Goal: Manage account settings

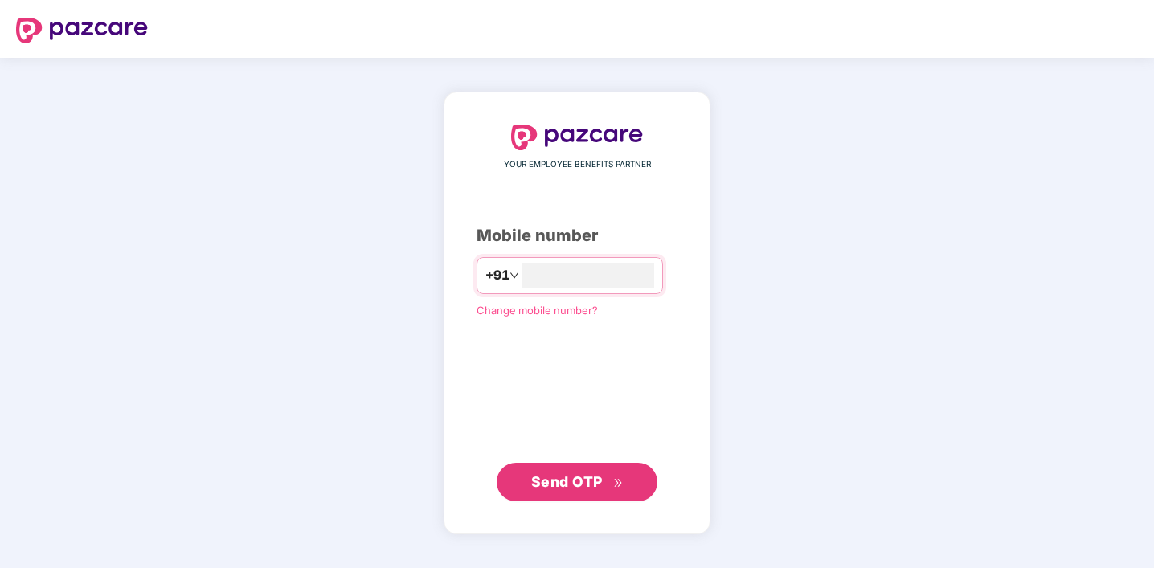
click at [562, 312] on span "Change mobile number?" at bounding box center [536, 310] width 121 height 13
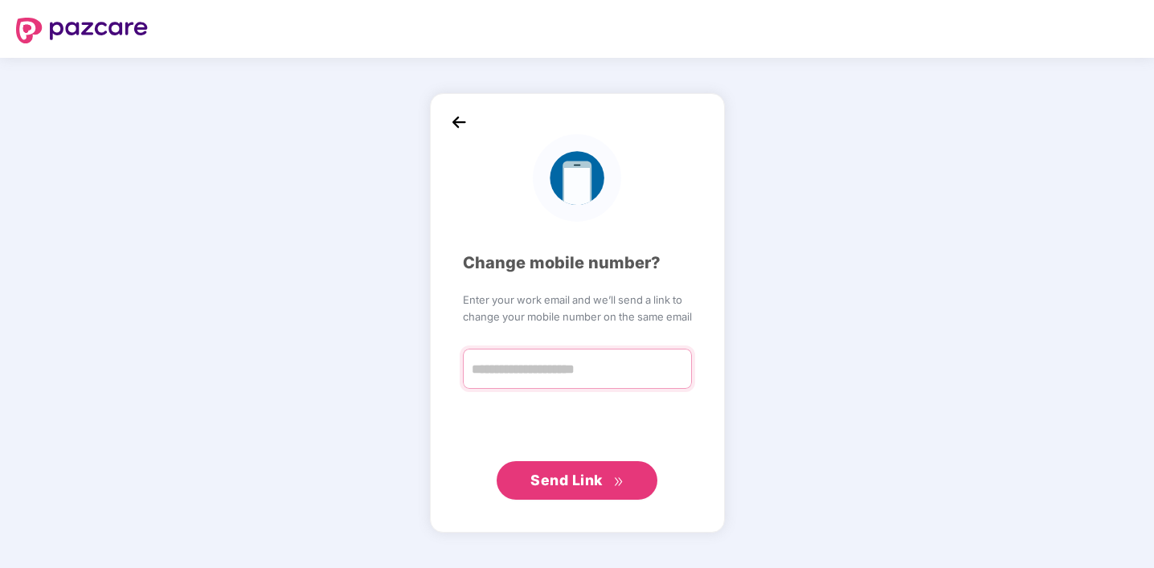
click at [552, 355] on input "text" at bounding box center [577, 369] width 229 height 40
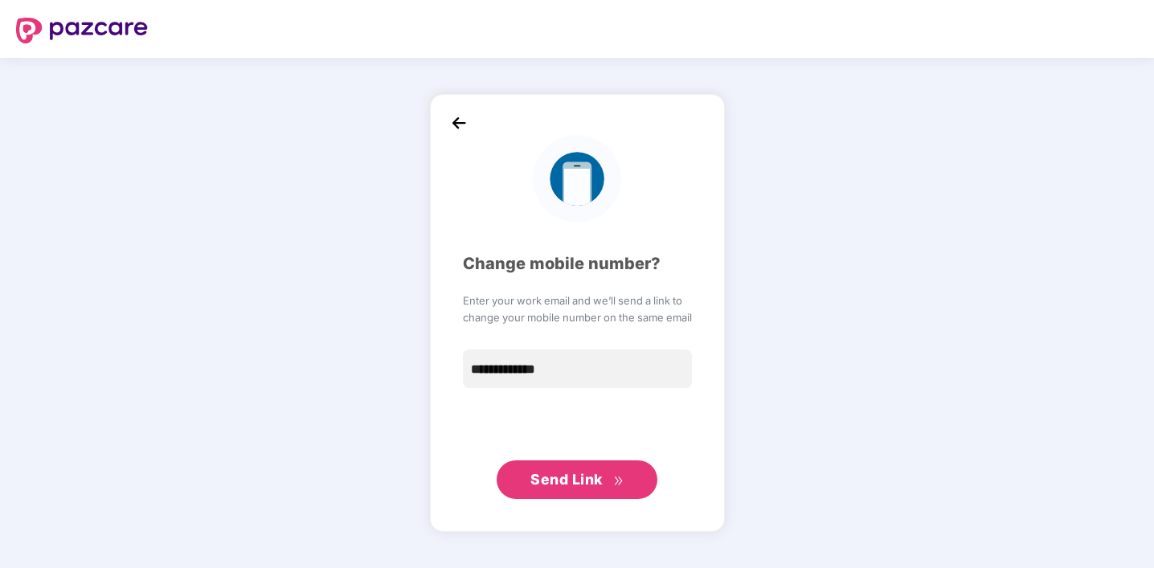
click at [574, 473] on span "Send Link" at bounding box center [566, 479] width 72 height 17
click at [485, 372] on input "**********" at bounding box center [577, 369] width 229 height 40
click at [562, 484] on span "Send Link" at bounding box center [566, 479] width 72 height 17
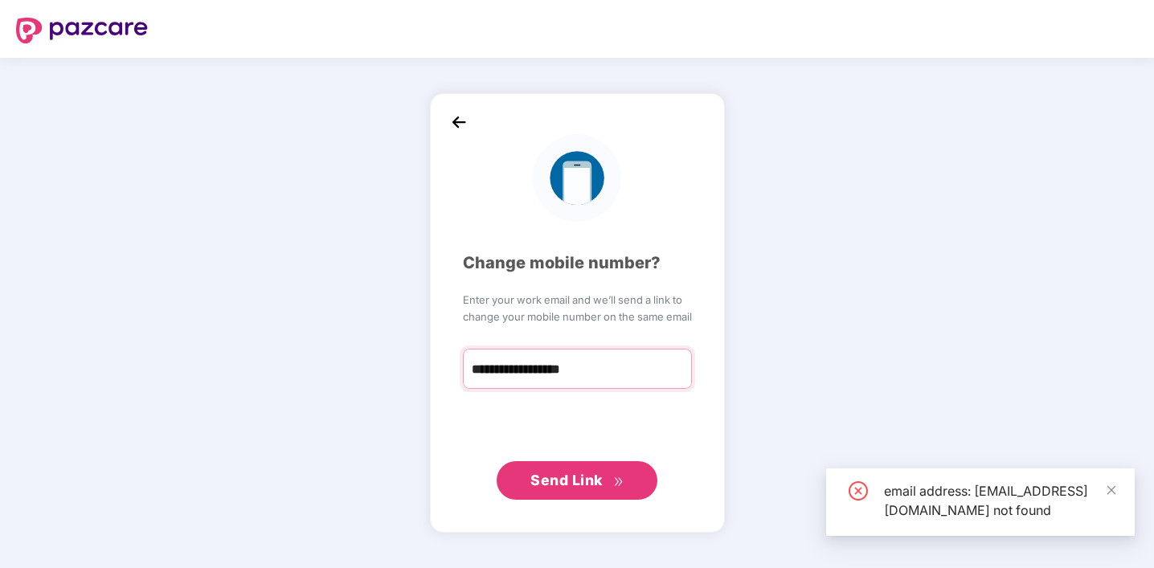
click at [524, 370] on input "**********" at bounding box center [577, 369] width 229 height 40
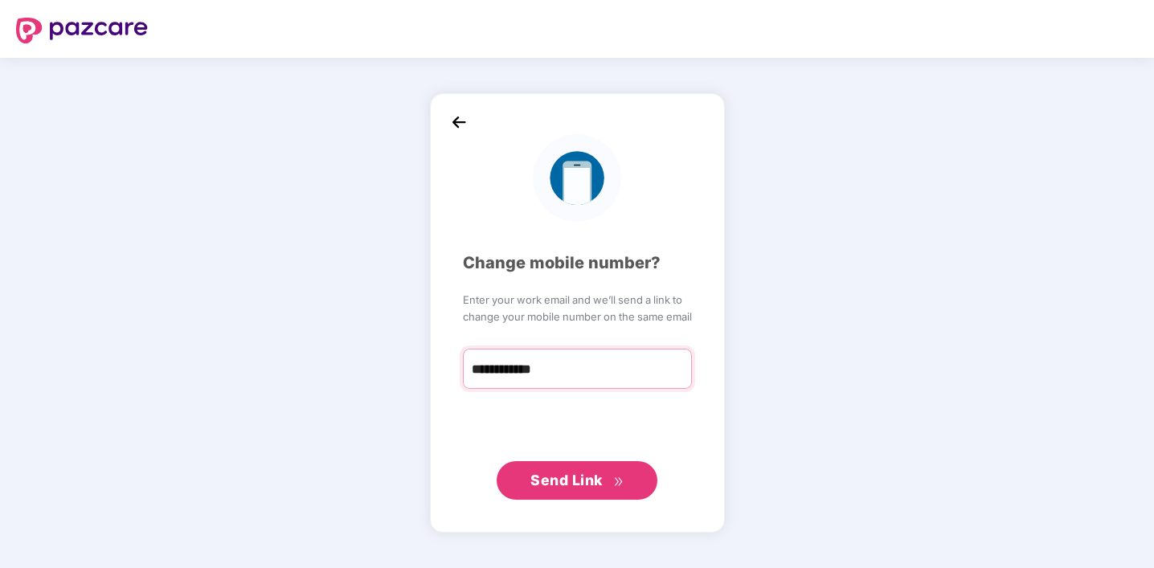
type input "**********"
click at [96, 21] on img at bounding box center [82, 31] width 132 height 26
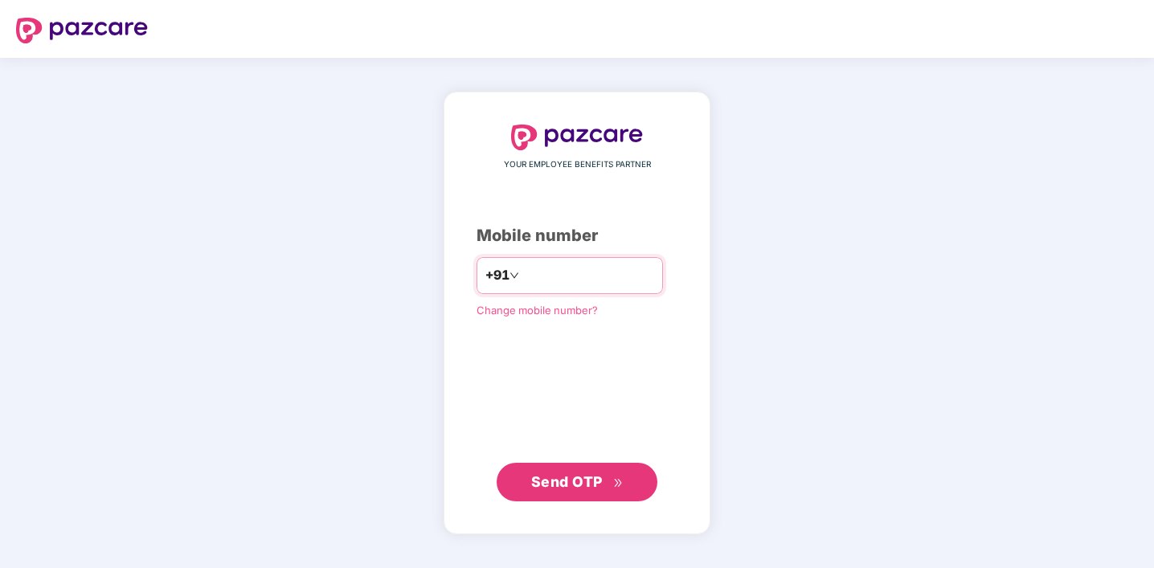
click at [542, 275] on input "number" at bounding box center [588, 276] width 132 height 26
click at [545, 366] on div "YOUR EMPLOYEE BENEFITS PARTNER Mobile number +91 Change mobile number? Send OTP" at bounding box center [576, 314] width 201 height 378
click at [546, 272] on input "number" at bounding box center [588, 276] width 132 height 26
type input "**********"
click at [580, 489] on span "Send OTP" at bounding box center [577, 482] width 92 height 22
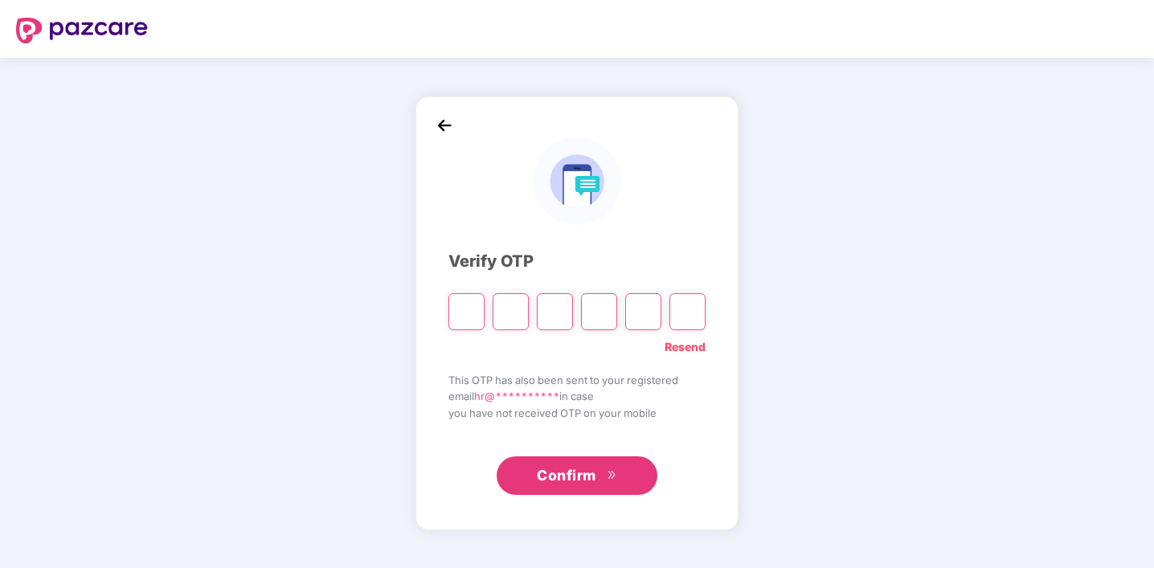
type input "*"
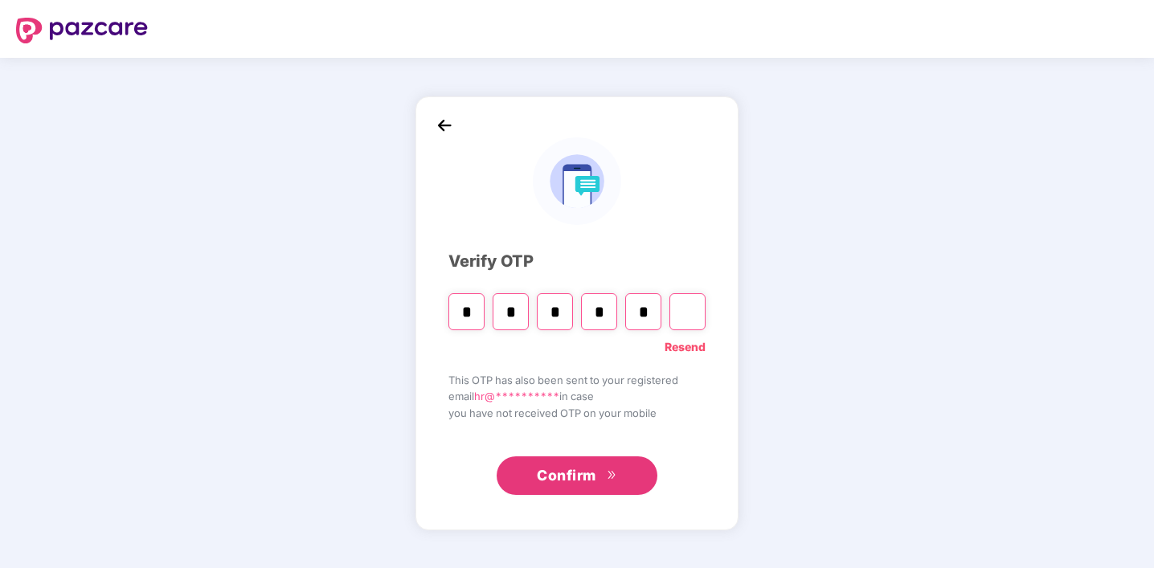
type input "*"
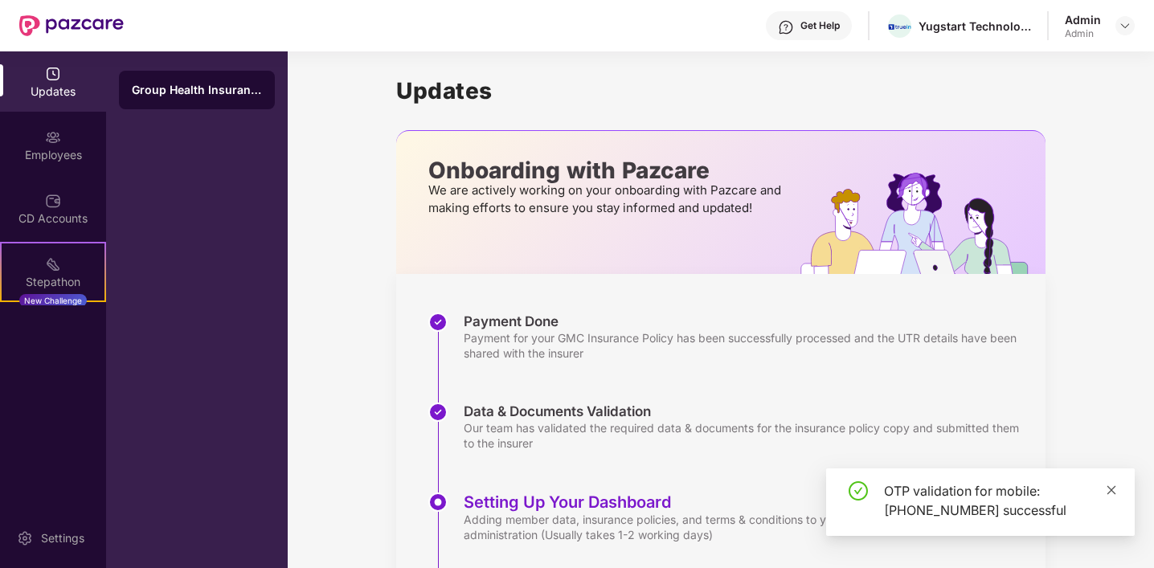
click at [1110, 486] on icon "close" at bounding box center [1111, 489] width 11 height 11
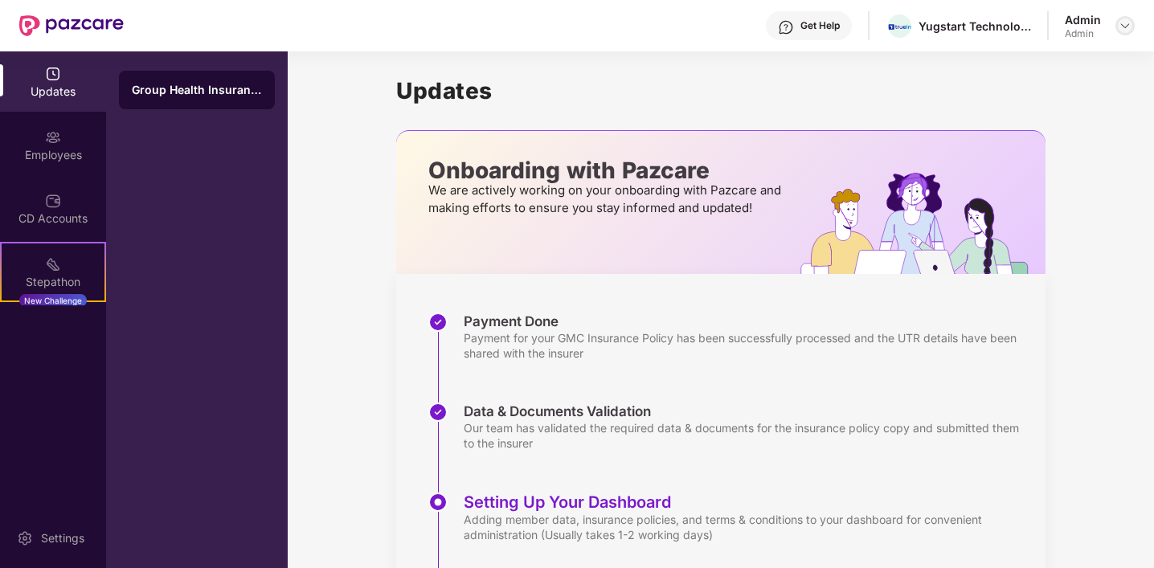
click at [1118, 32] on div at bounding box center [1124, 25] width 19 height 19
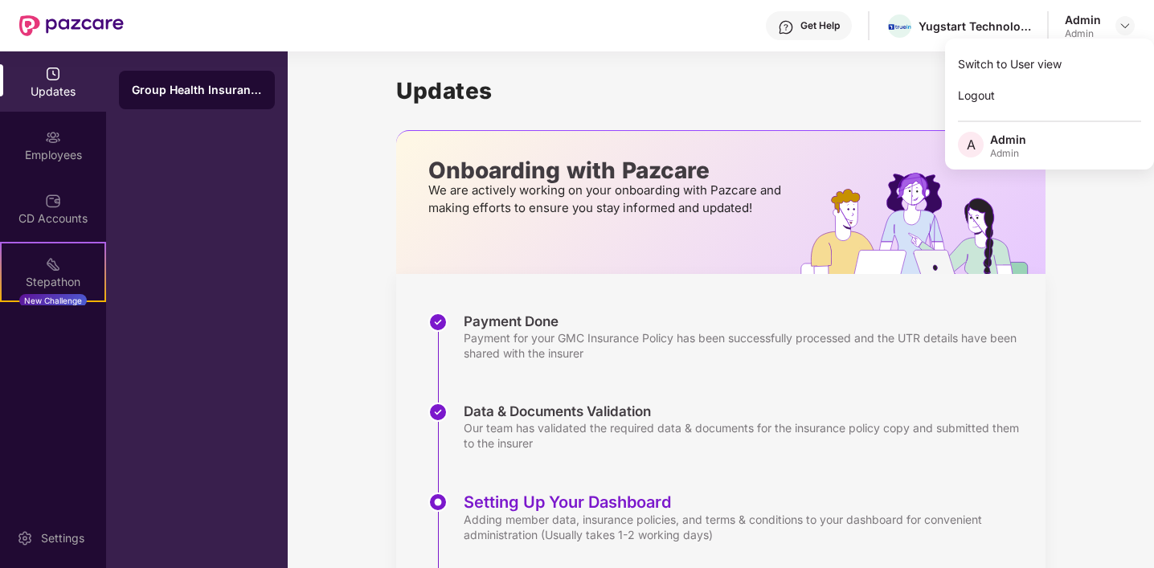
click at [1016, 156] on div "Admin" at bounding box center [1008, 153] width 36 height 13
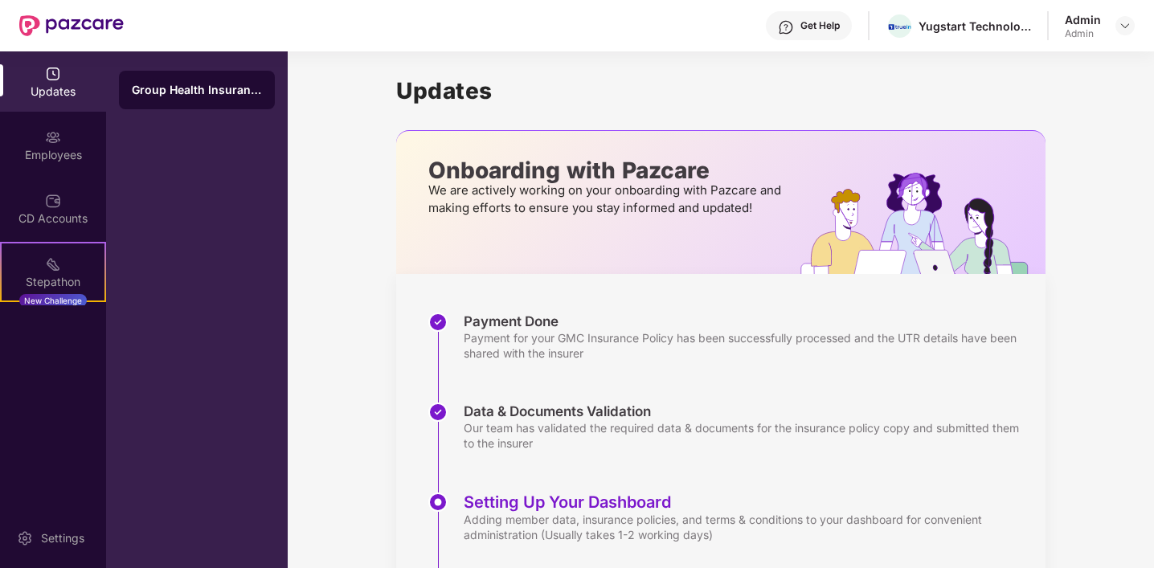
click at [1087, 31] on div "Admin" at bounding box center [1083, 33] width 36 height 13
click at [1118, 22] on img at bounding box center [1124, 25] width 13 height 13
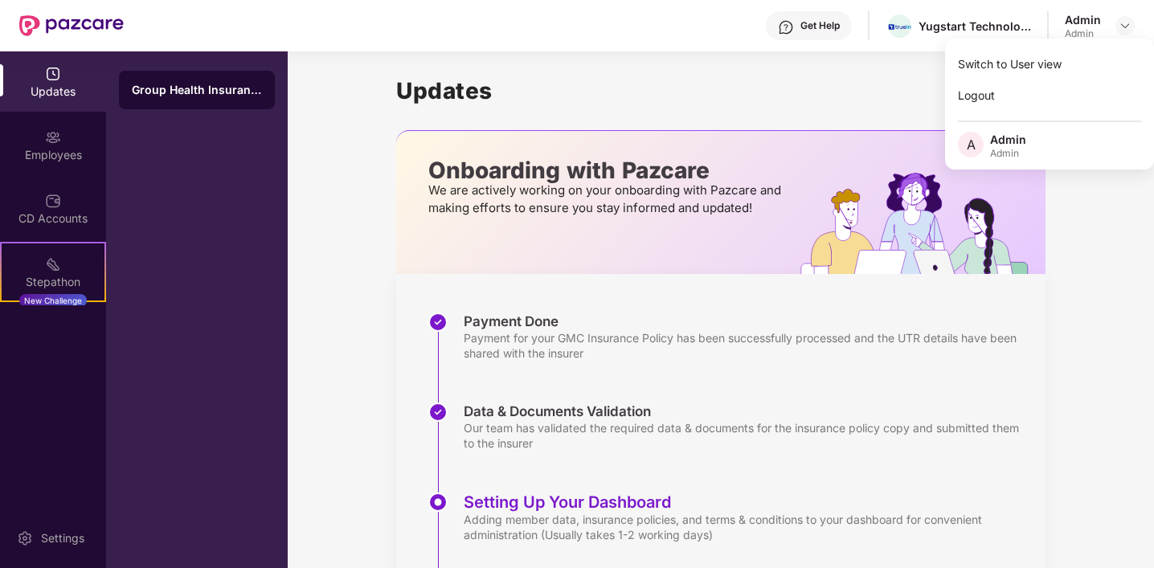
click at [1014, 135] on div "Admin" at bounding box center [1008, 139] width 36 height 15
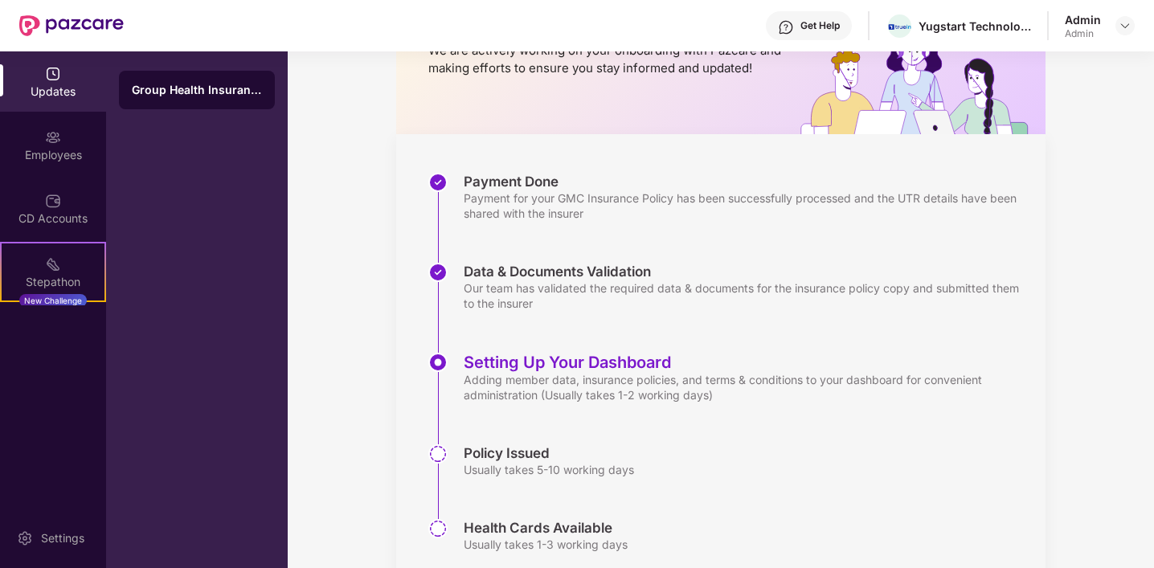
scroll to position [138, 0]
click at [55, 78] on img at bounding box center [53, 74] width 16 height 16
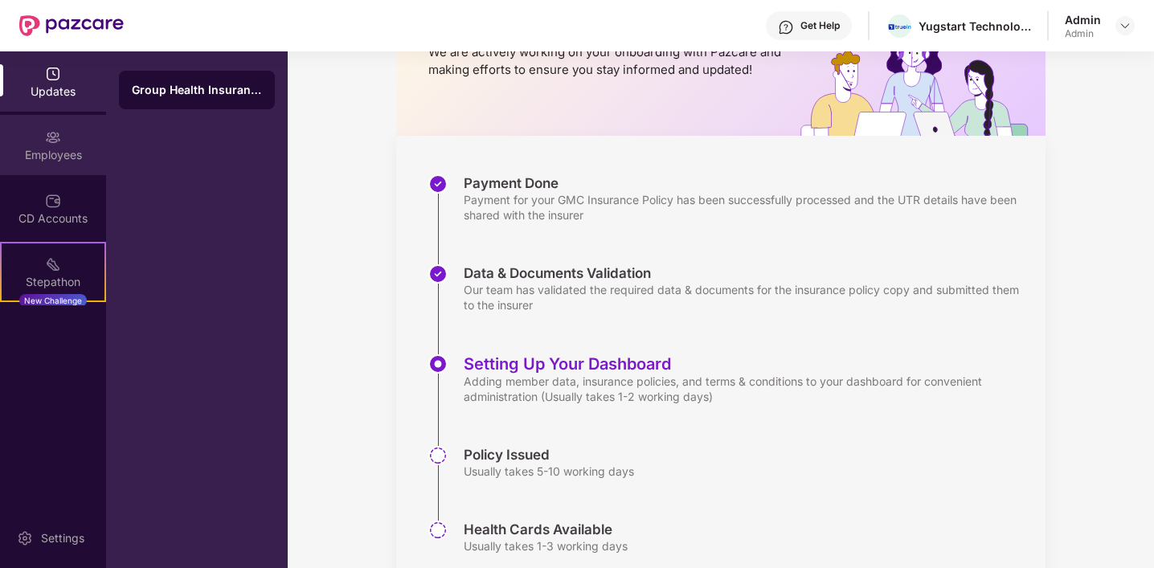
click at [62, 143] on div "Employees" at bounding box center [53, 145] width 106 height 60
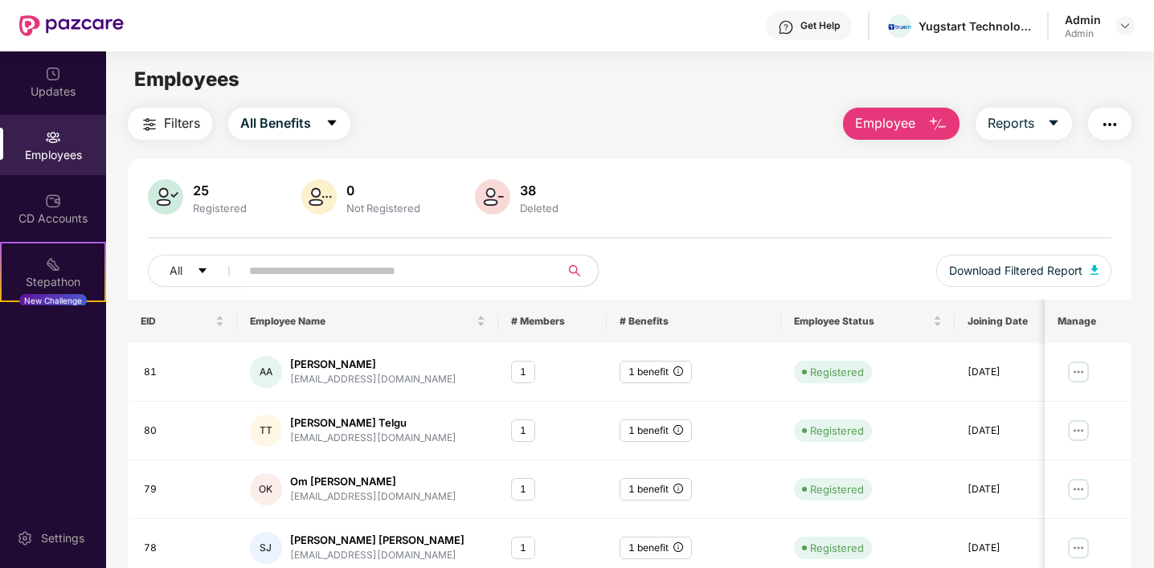
click at [500, 202] on img at bounding box center [492, 196] width 35 height 35
click at [180, 200] on img at bounding box center [165, 196] width 35 height 35
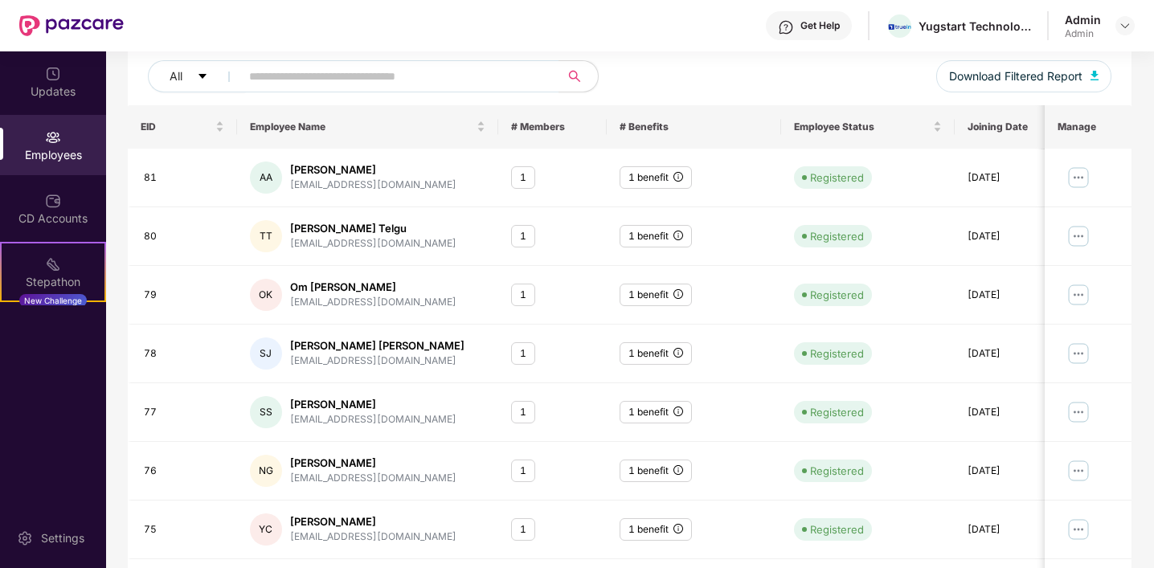
scroll to position [204, 0]
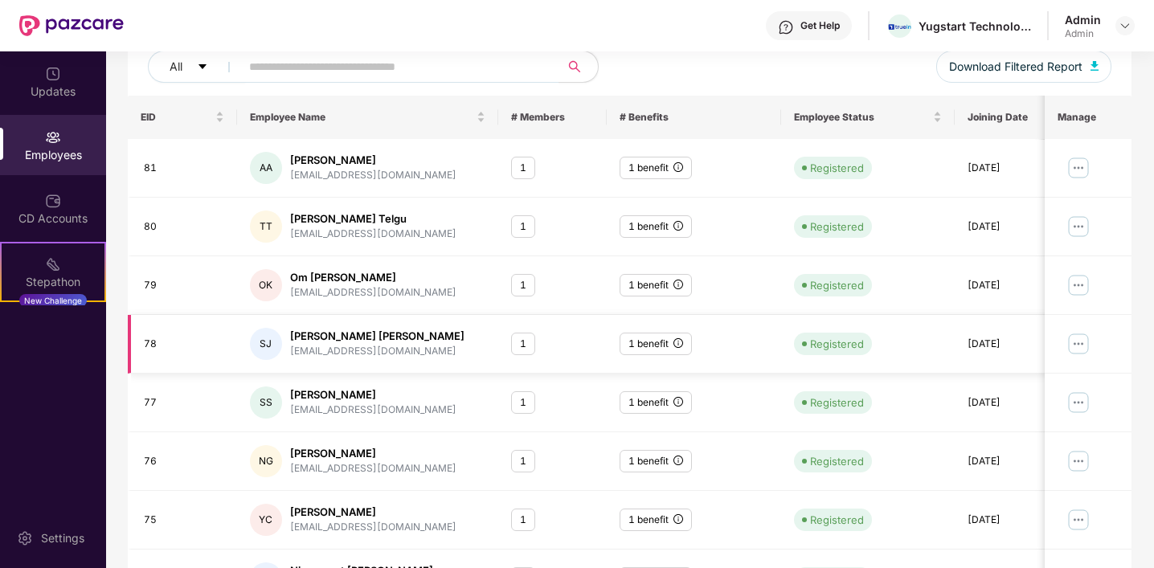
click at [651, 340] on div "1 benefit" at bounding box center [655, 344] width 72 height 23
click at [676, 345] on icon "info-circle" at bounding box center [678, 343] width 10 height 10
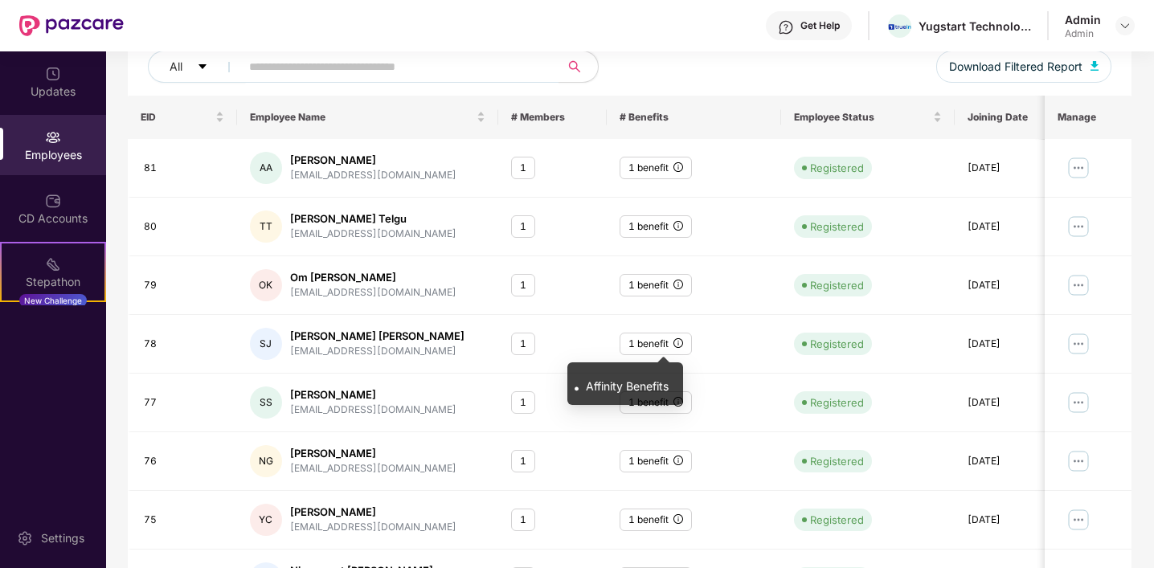
click at [634, 392] on span "Affinity Benefits" at bounding box center [627, 386] width 83 height 14
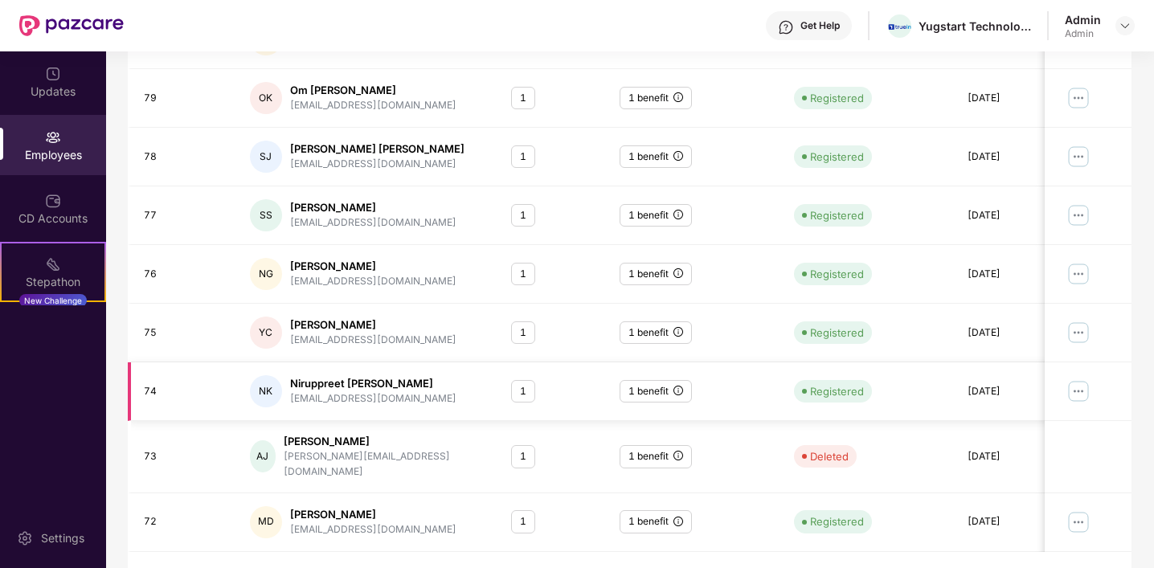
scroll to position [419, 0]
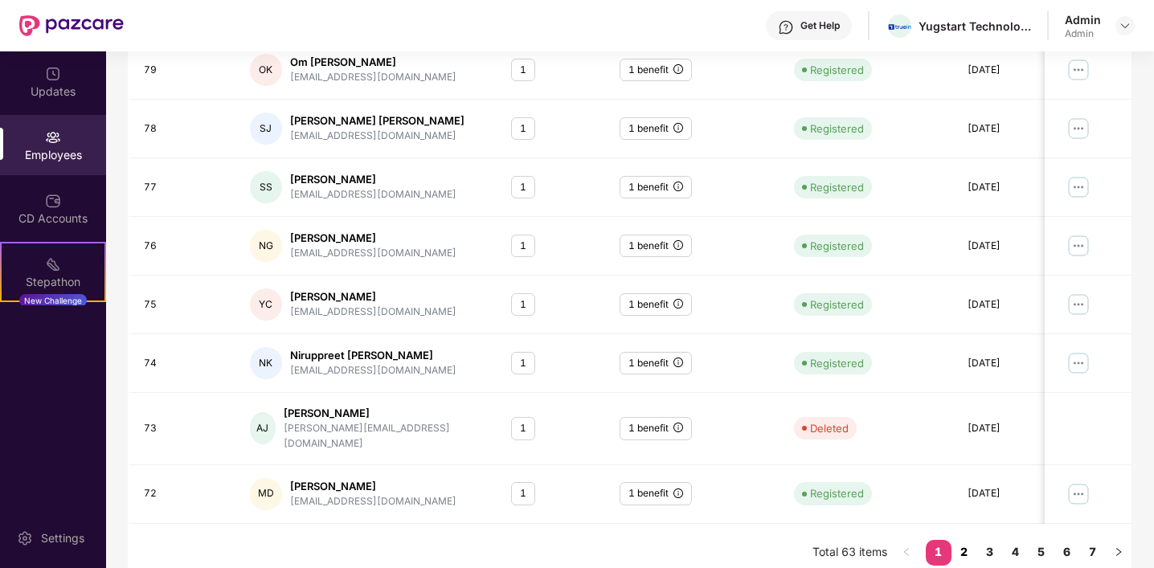
click at [965, 540] on link "2" at bounding box center [964, 552] width 26 height 24
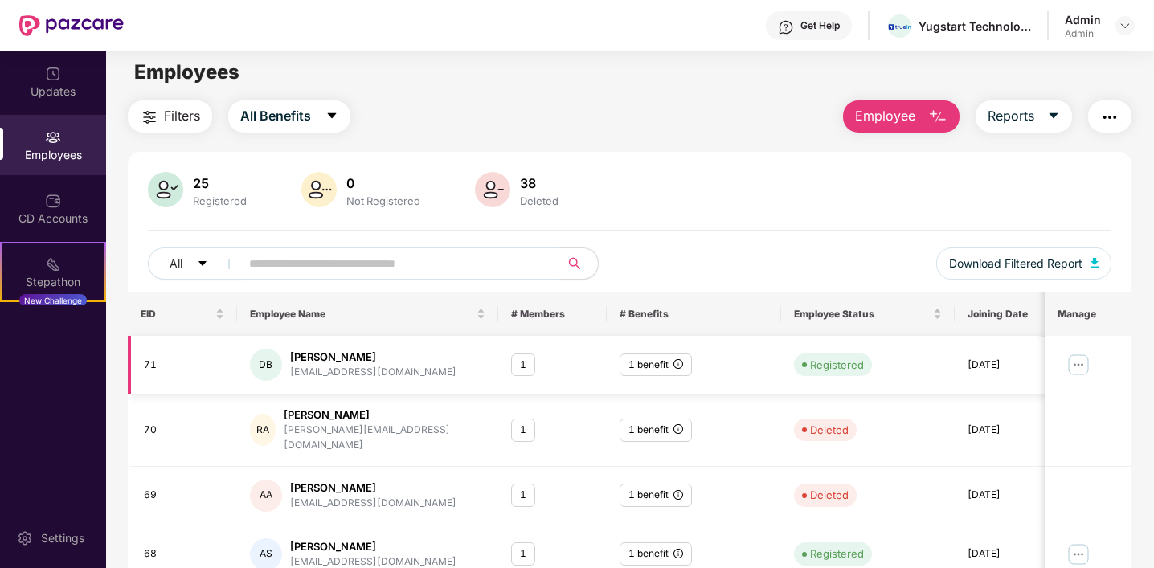
scroll to position [0, 0]
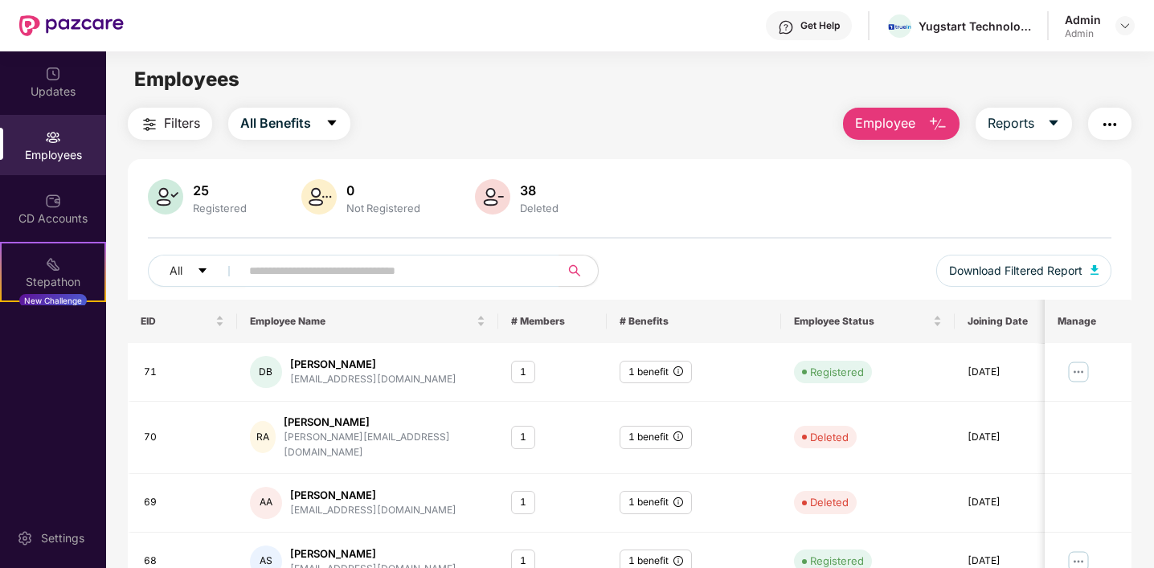
click at [529, 194] on div "38" at bounding box center [539, 190] width 45 height 16
click at [219, 194] on div "25" at bounding box center [220, 190] width 60 height 16
click at [157, 190] on img at bounding box center [165, 196] width 35 height 35
click at [166, 192] on img at bounding box center [165, 196] width 35 height 35
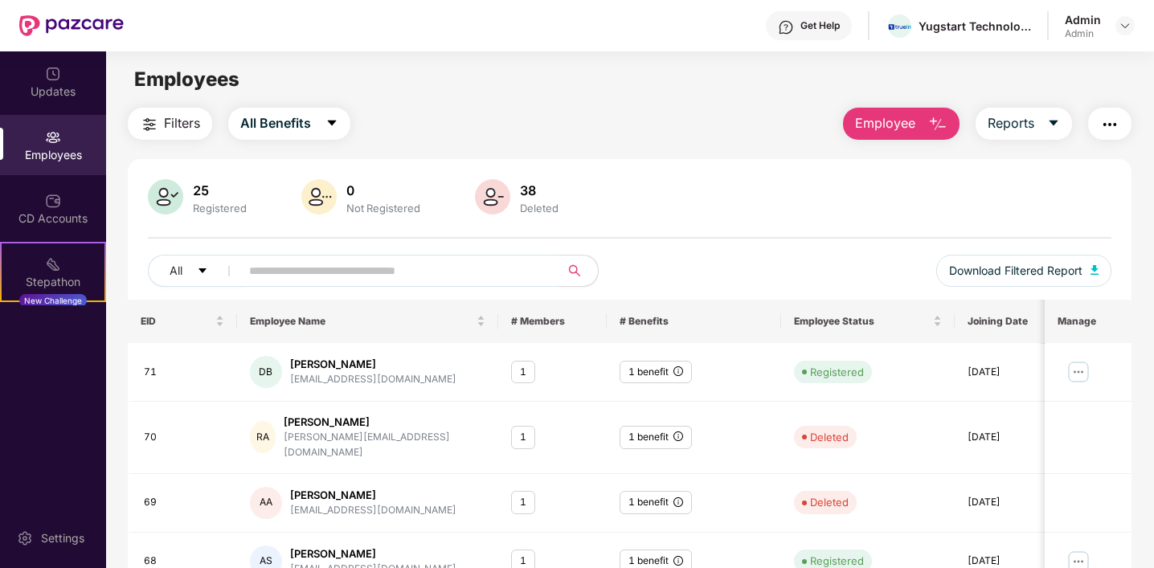
click at [166, 192] on img at bounding box center [165, 196] width 35 height 35
click at [207, 272] on icon "caret-down" at bounding box center [202, 270] width 11 height 11
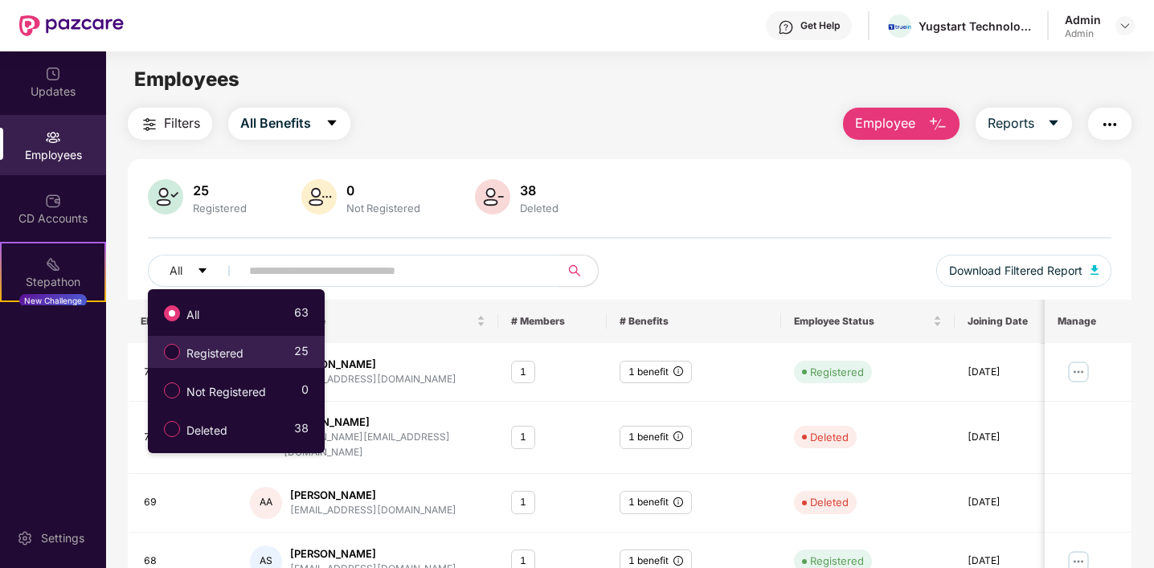
click at [221, 362] on span "Registered" at bounding box center [215, 354] width 70 height 18
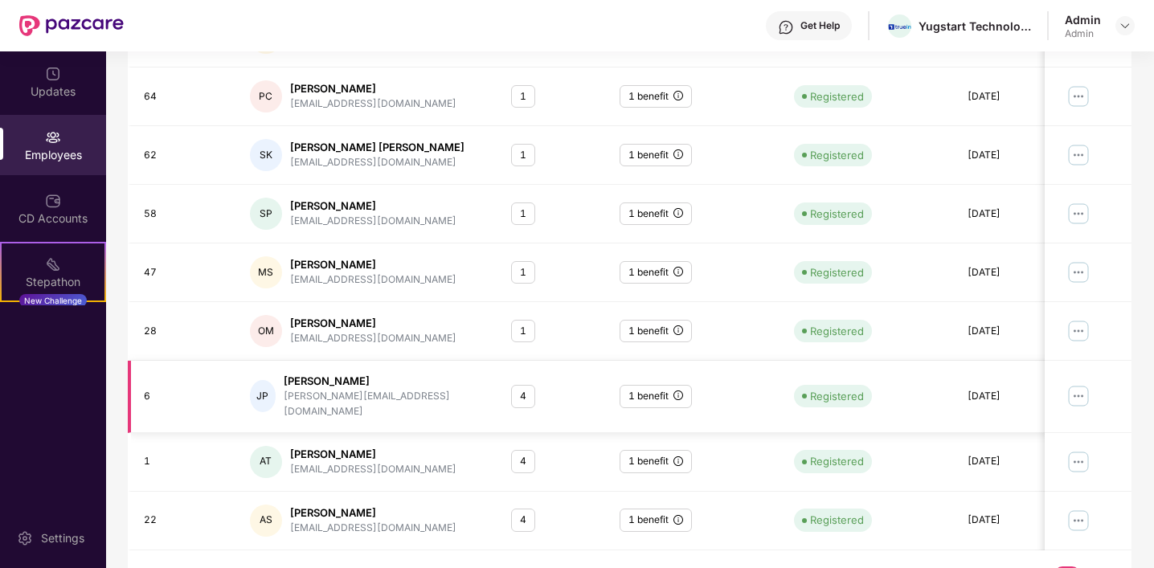
scroll to position [419, 0]
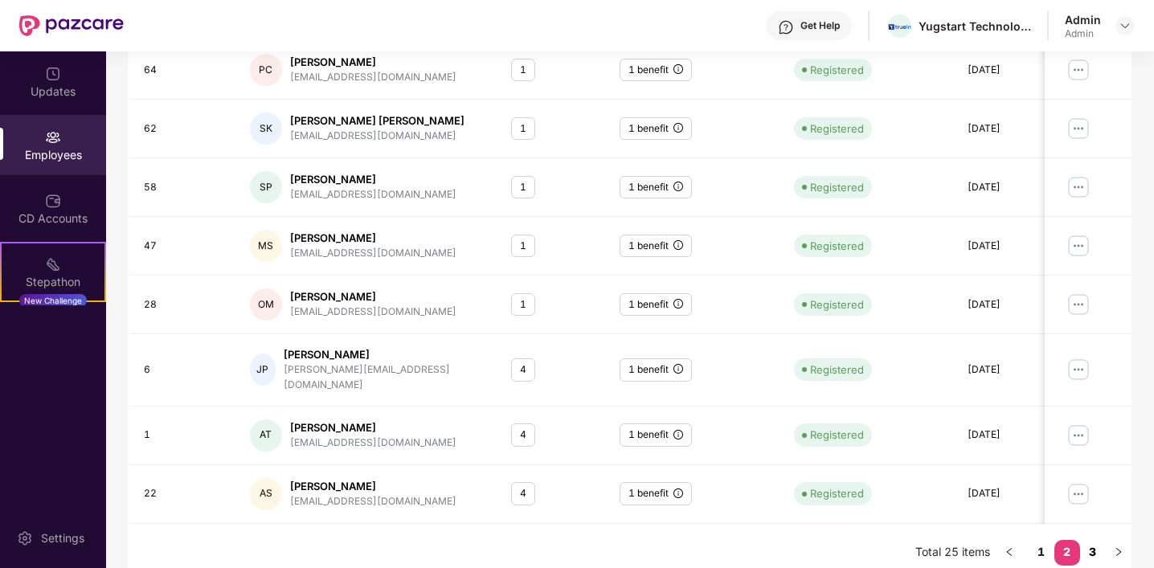
click at [1090, 540] on link "3" at bounding box center [1093, 552] width 26 height 24
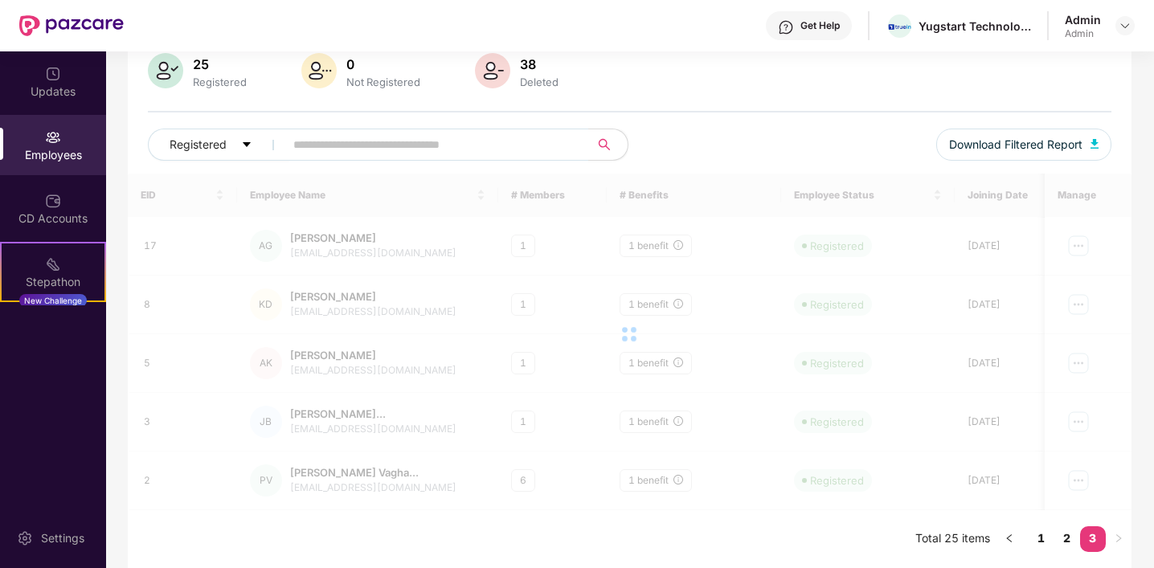
scroll to position [126, 0]
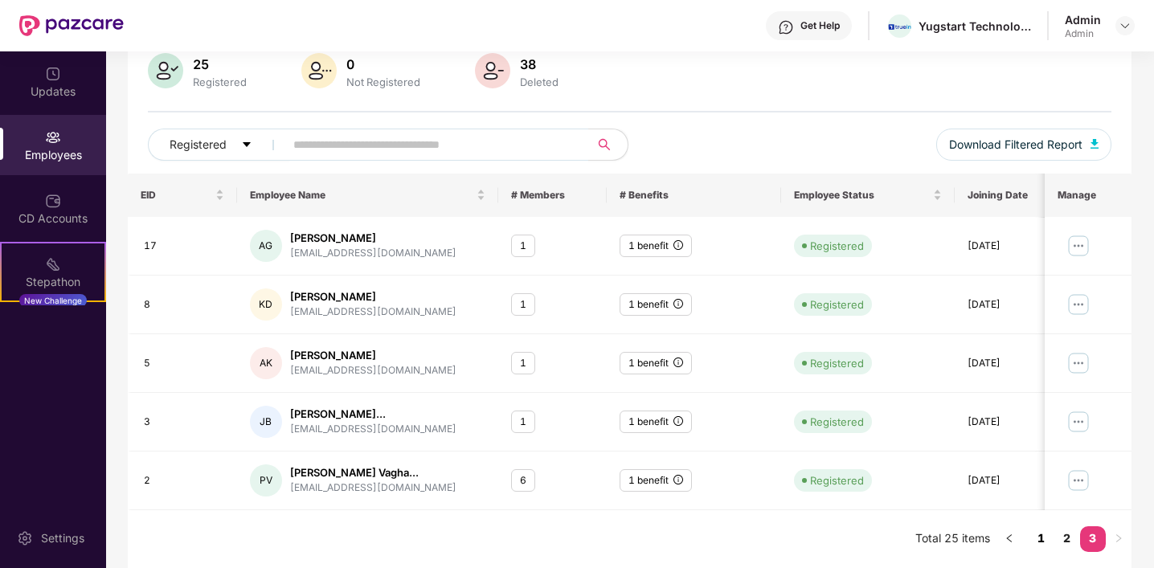
click at [1039, 538] on link "1" at bounding box center [1041, 538] width 26 height 24
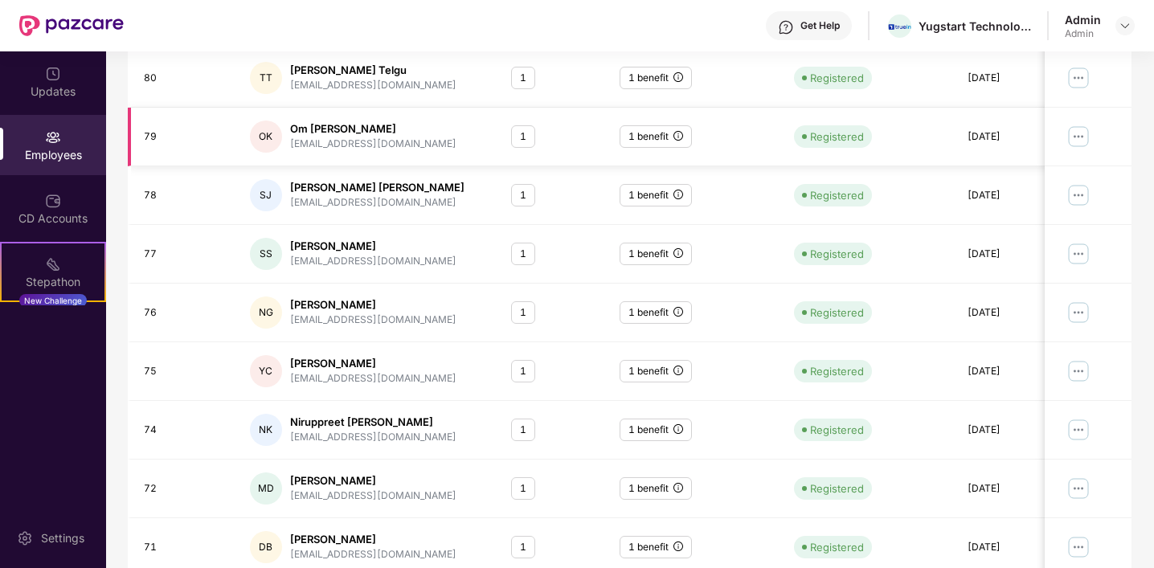
scroll to position [419, 0]
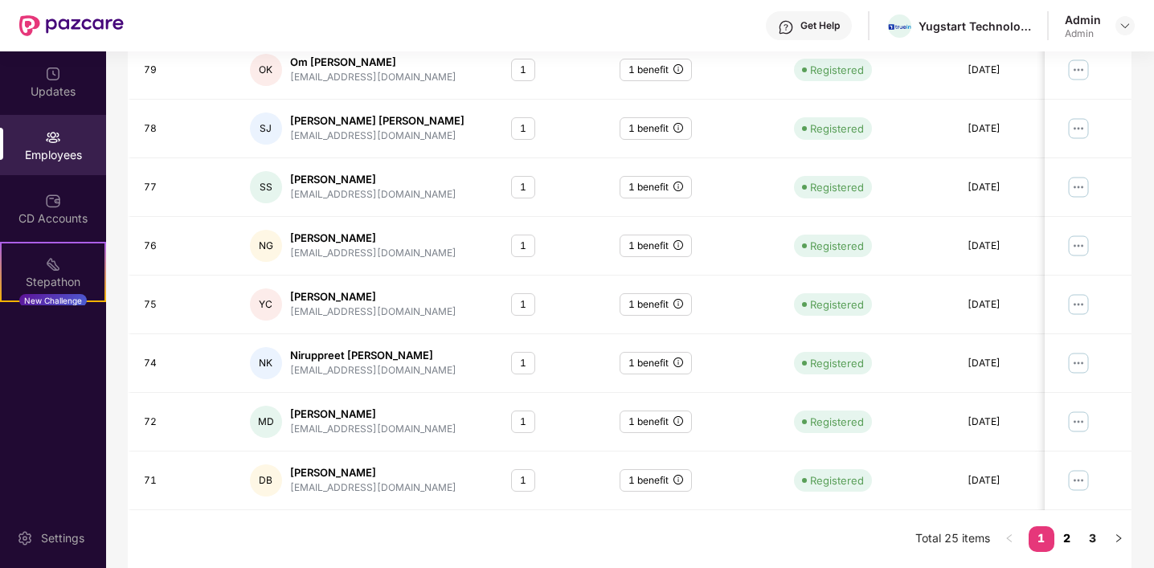
click at [1073, 529] on link "2" at bounding box center [1067, 538] width 26 height 24
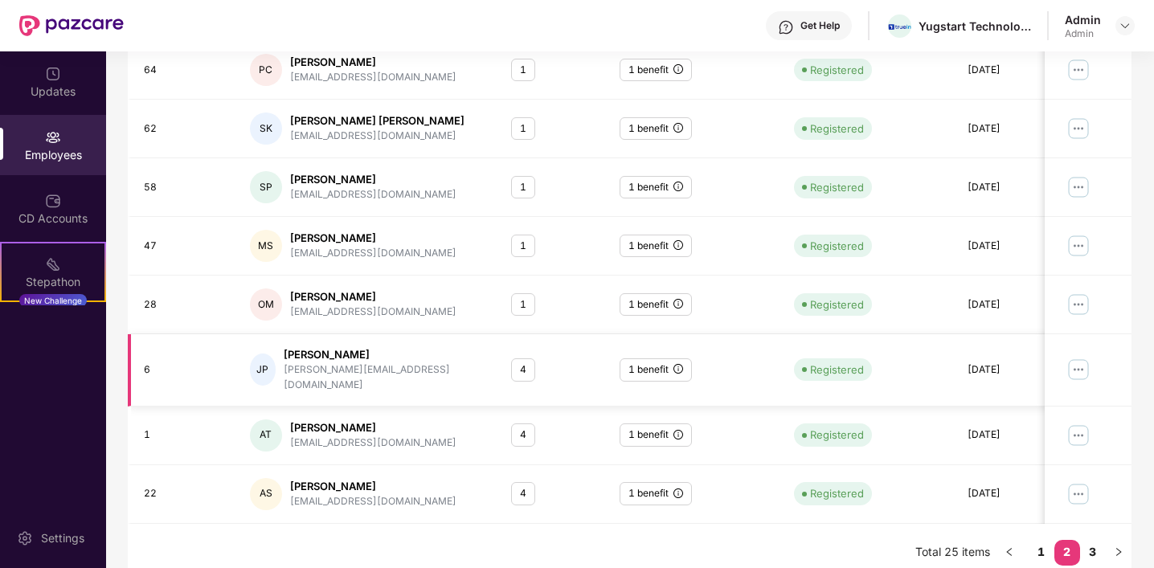
click at [520, 362] on div "4" at bounding box center [523, 369] width 24 height 23
click at [532, 361] on div "4" at bounding box center [523, 369] width 24 height 23
click at [534, 423] on div "4" at bounding box center [523, 434] width 24 height 23
click at [525, 423] on div "4" at bounding box center [523, 434] width 24 height 23
click at [527, 484] on div "4" at bounding box center [523, 493] width 24 height 23
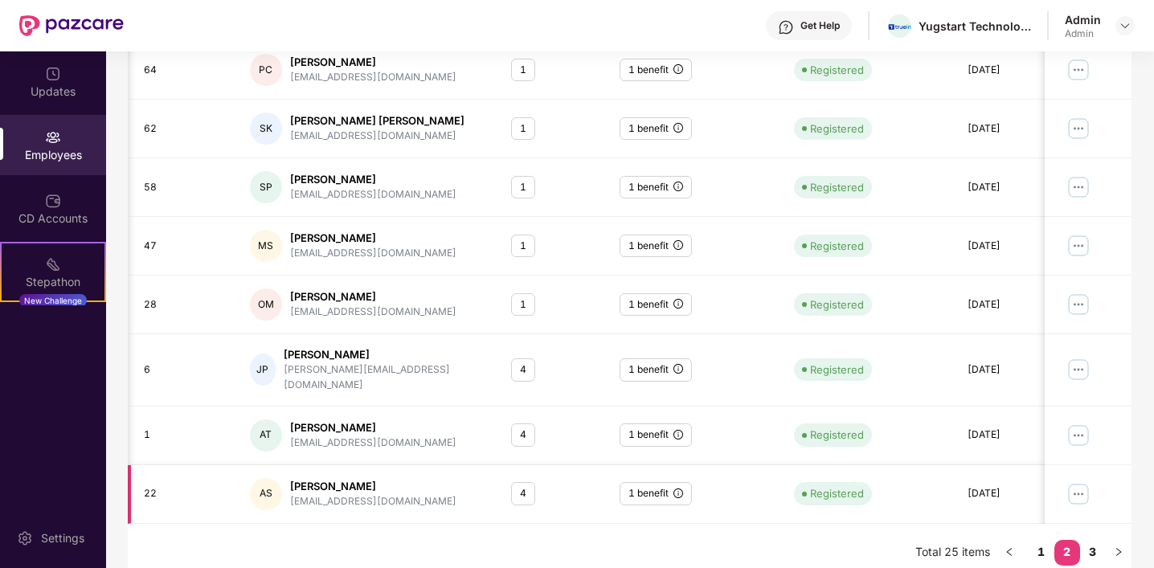
scroll to position [0, 42]
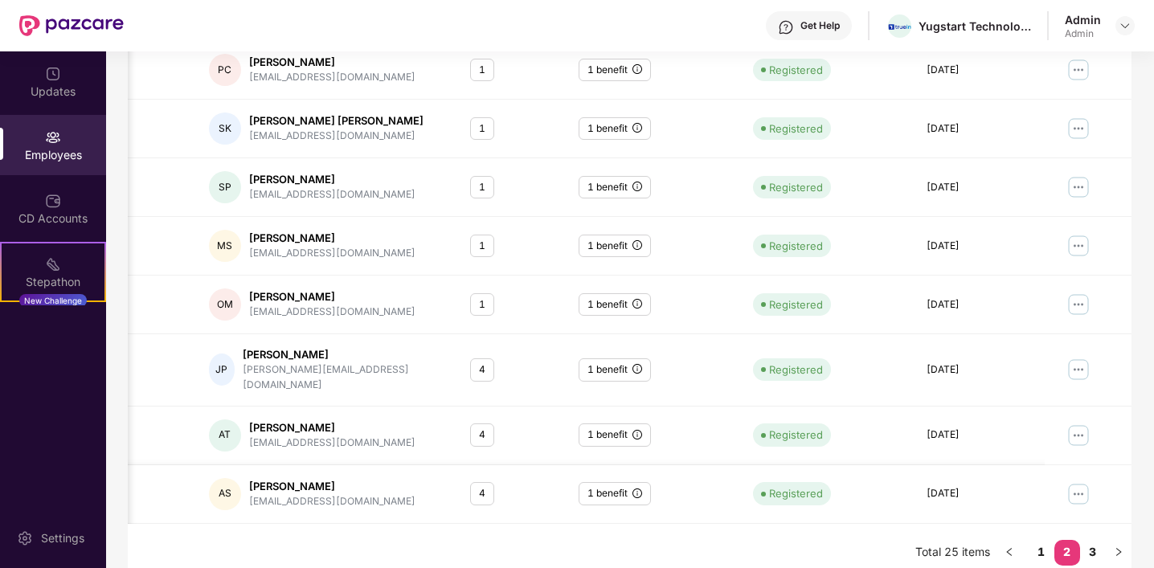
click at [1069, 481] on img at bounding box center [1078, 494] width 26 height 26
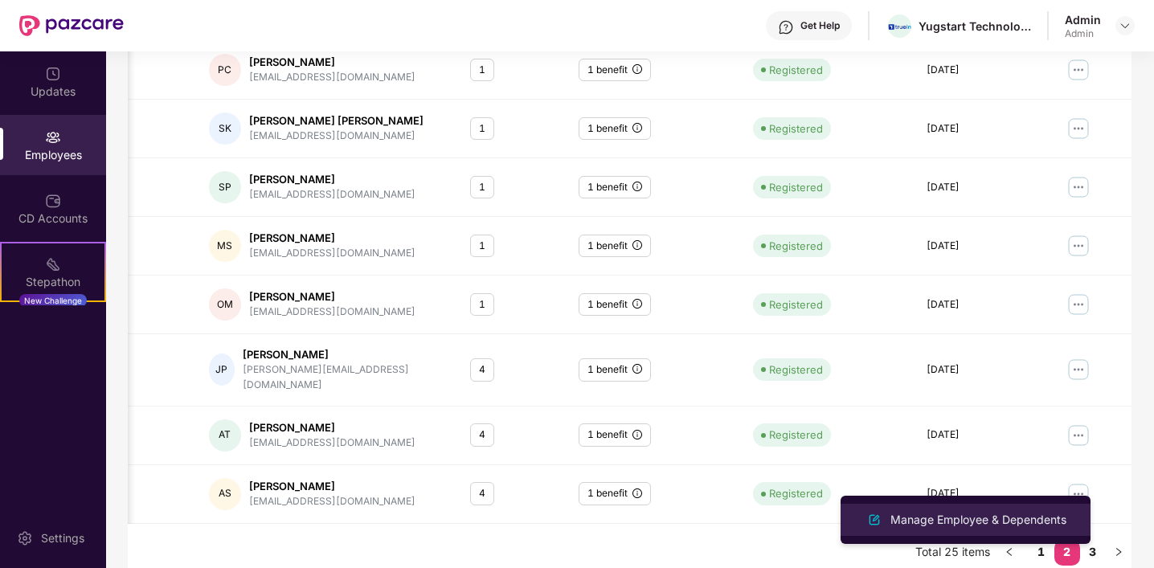
click at [1019, 517] on div "Manage Employee & Dependents" at bounding box center [978, 520] width 182 height 18
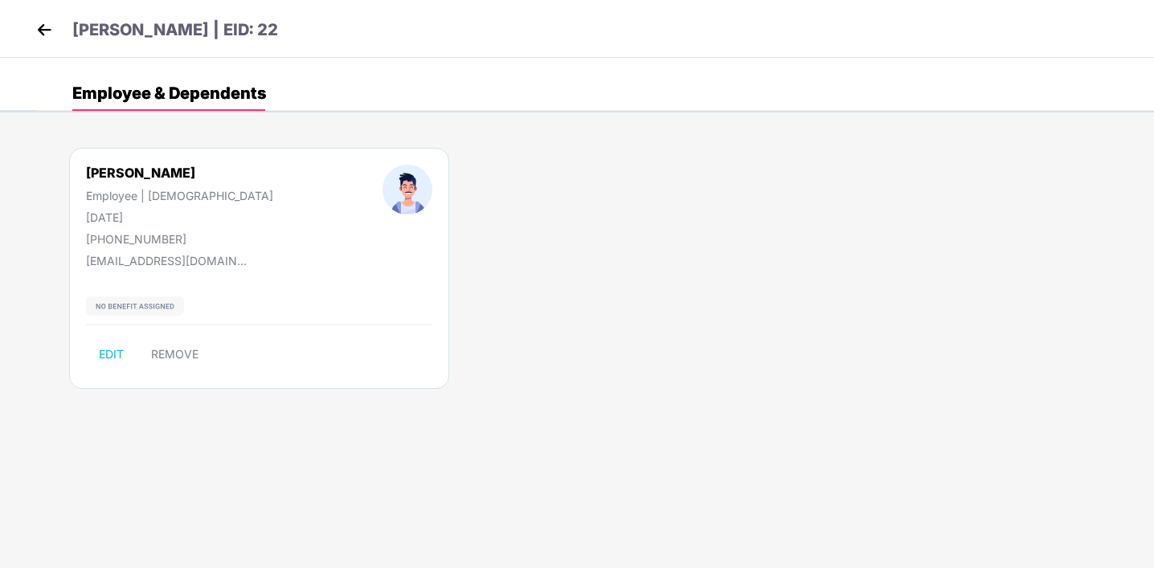
click at [46, 35] on img at bounding box center [44, 30] width 24 height 24
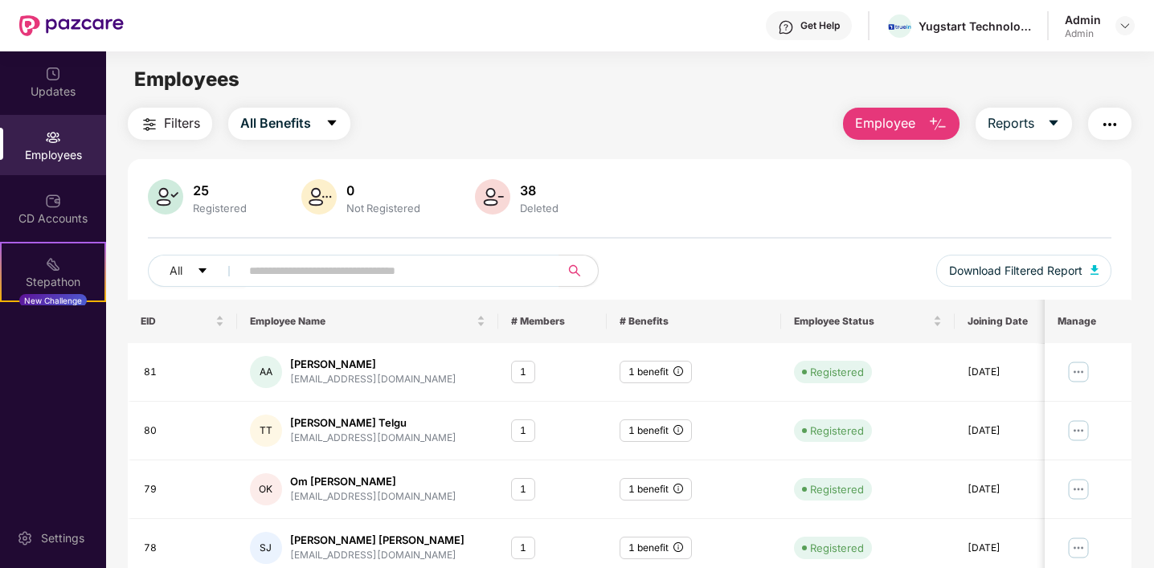
click at [198, 193] on div "25" at bounding box center [220, 190] width 60 height 16
click at [177, 197] on img at bounding box center [165, 196] width 35 height 35
click at [194, 276] on button "All" at bounding box center [197, 271] width 98 height 32
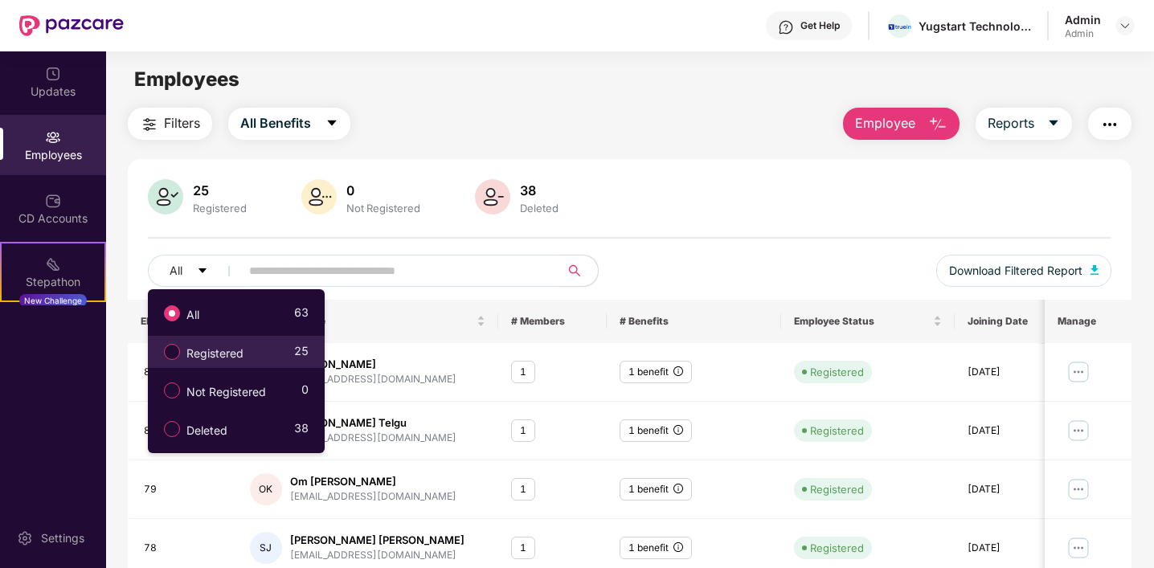
click at [214, 362] on span "Registered" at bounding box center [215, 354] width 70 height 18
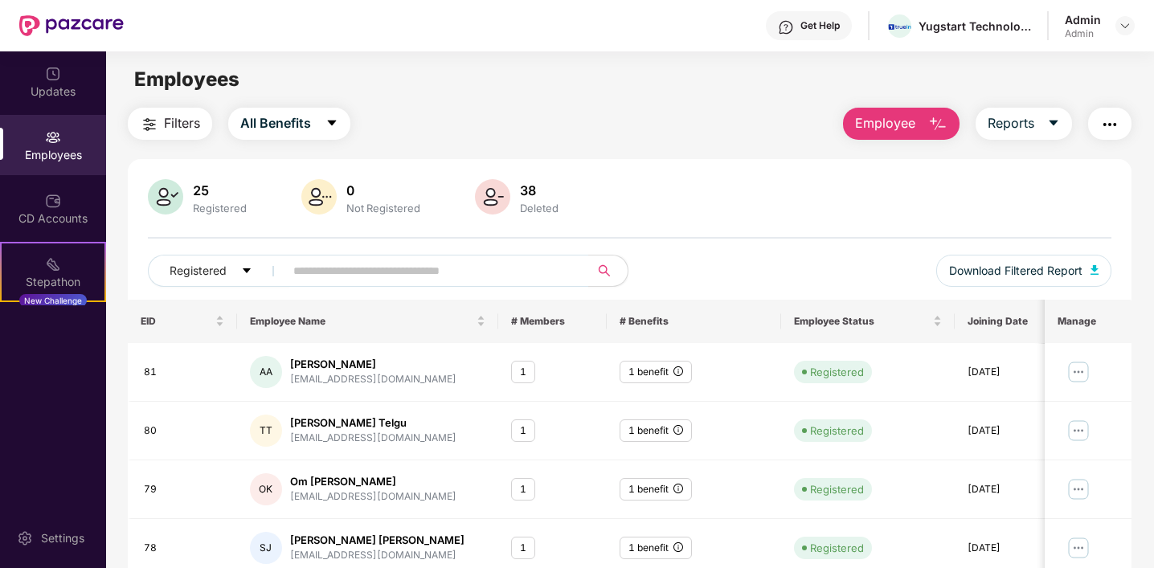
scroll to position [419, 0]
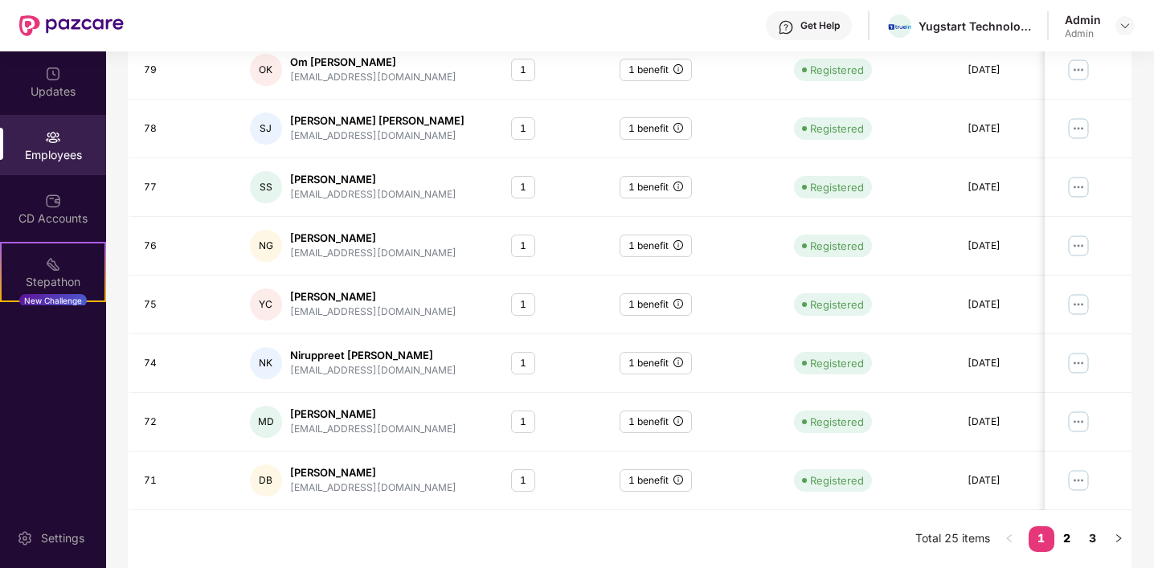
click at [1065, 534] on link "2" at bounding box center [1067, 538] width 26 height 24
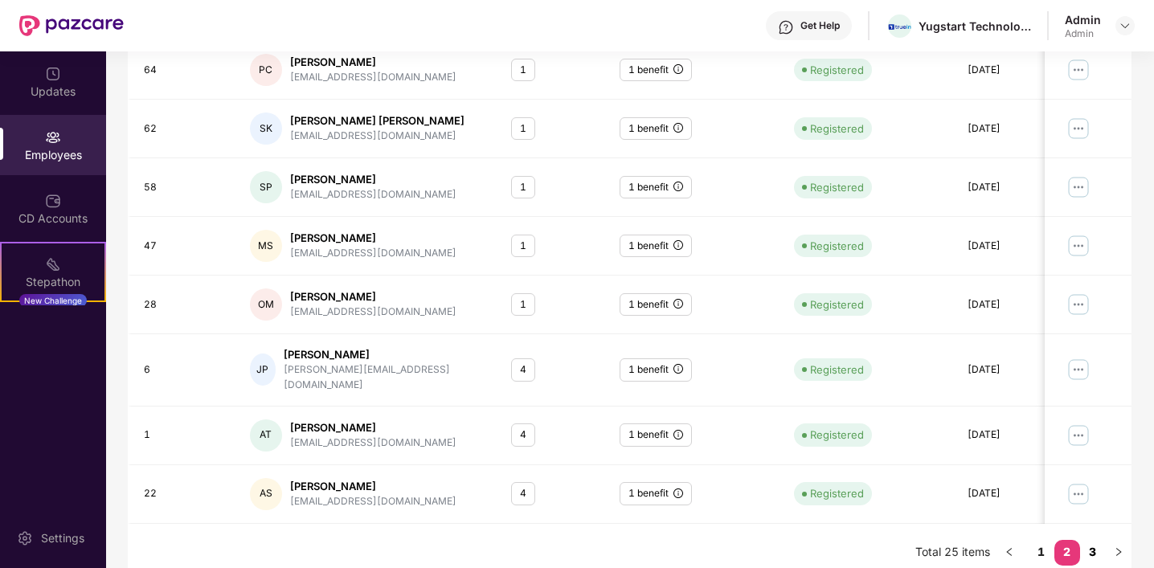
click at [1092, 540] on link "3" at bounding box center [1093, 552] width 26 height 24
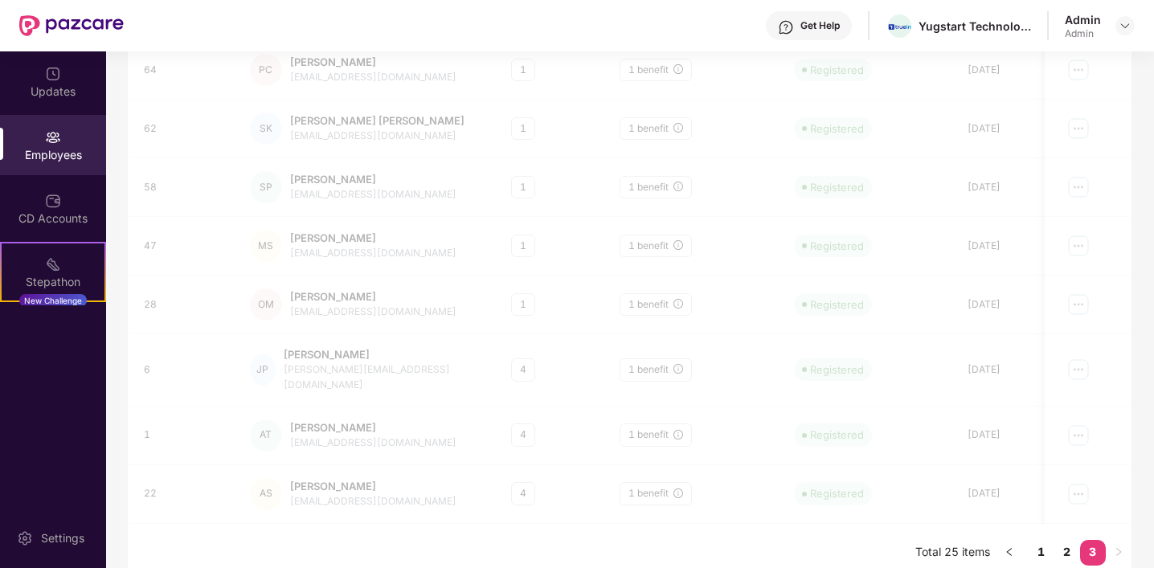
scroll to position [126, 0]
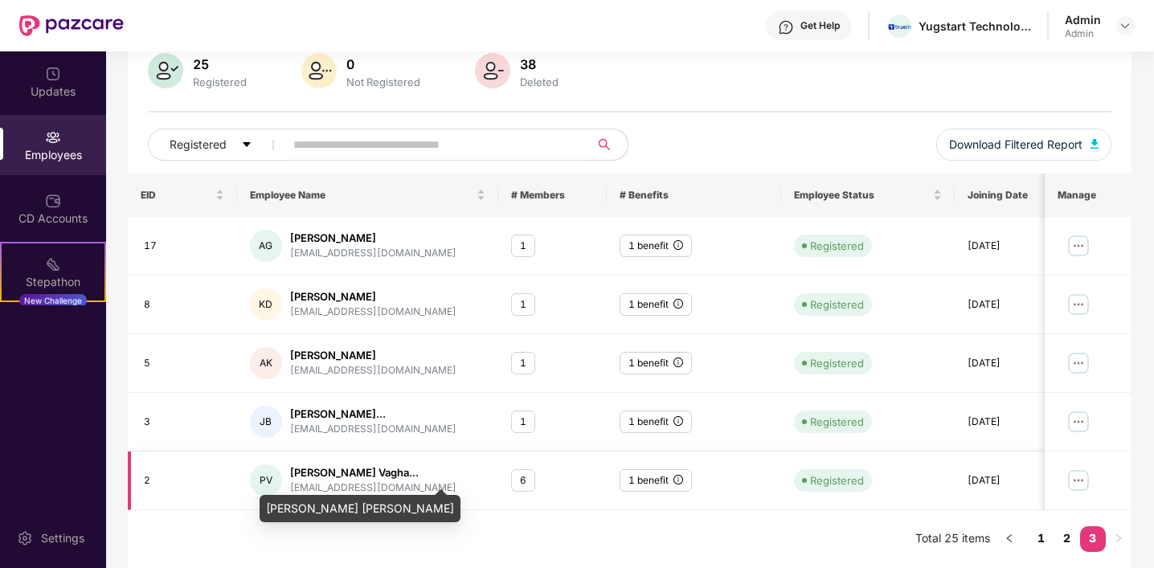
click at [401, 475] on div "Pradip Batukbhai Vagha..." at bounding box center [373, 472] width 166 height 15
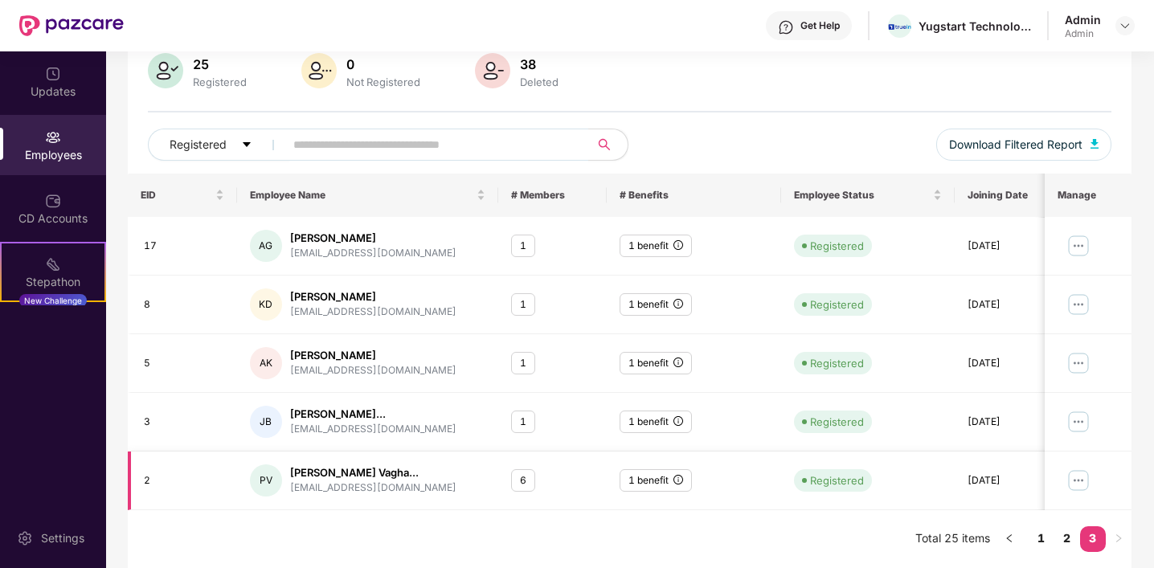
click at [520, 476] on div "6" at bounding box center [523, 480] width 24 height 23
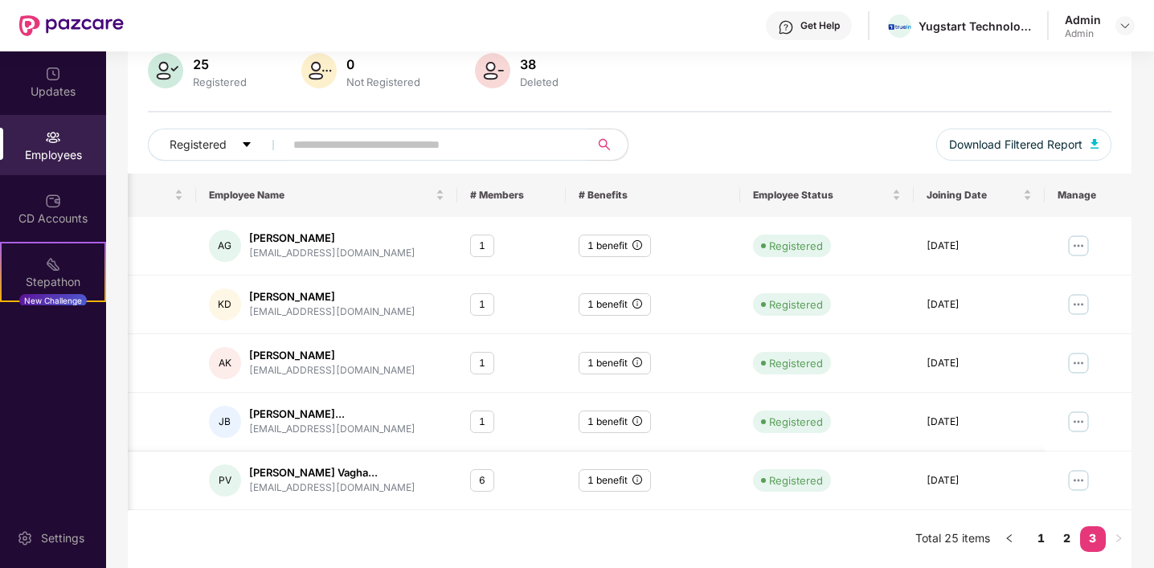
click at [1076, 484] on img at bounding box center [1078, 481] width 26 height 26
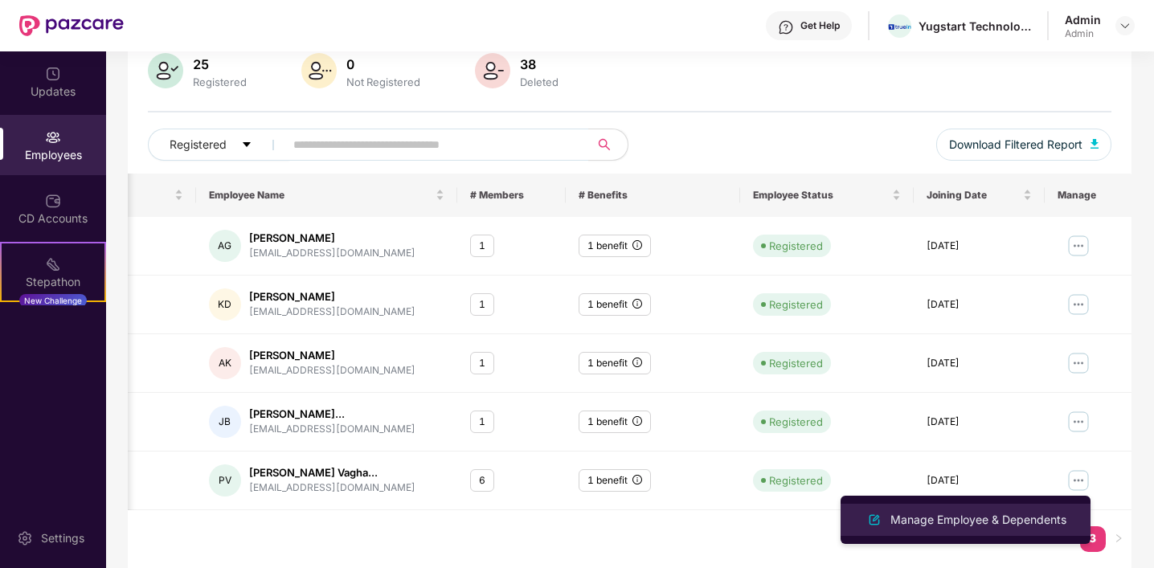
click at [1011, 517] on div "Manage Employee & Dependents" at bounding box center [978, 520] width 182 height 18
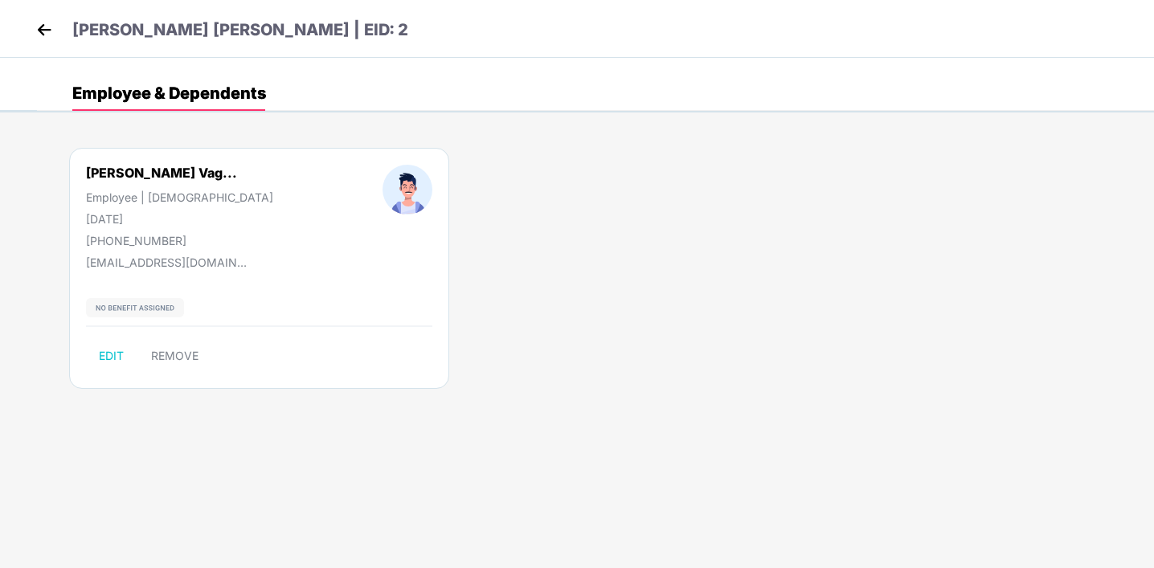
click at [180, 190] on div "Employee | [DEMOGRAPHIC_DATA]" at bounding box center [179, 197] width 187 height 14
click at [157, 174] on div "Pradip Batukbhai Vag..." at bounding box center [161, 173] width 151 height 16
click at [151, 222] on div "11 Nov 1993" at bounding box center [179, 219] width 187 height 14
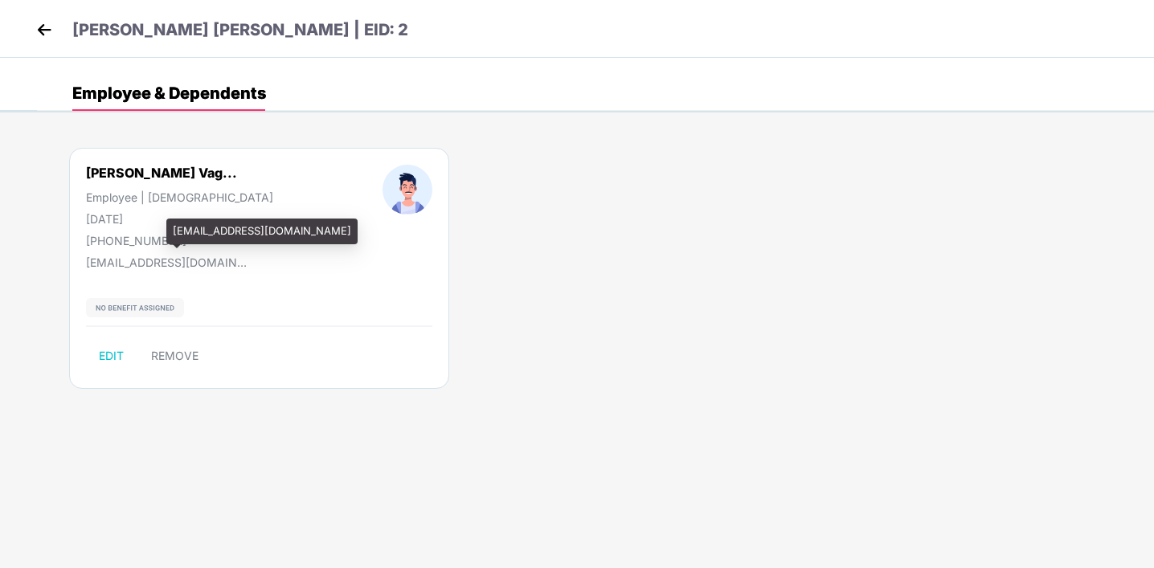
click at [143, 259] on div "pradipv@truein.com" at bounding box center [166, 263] width 161 height 14
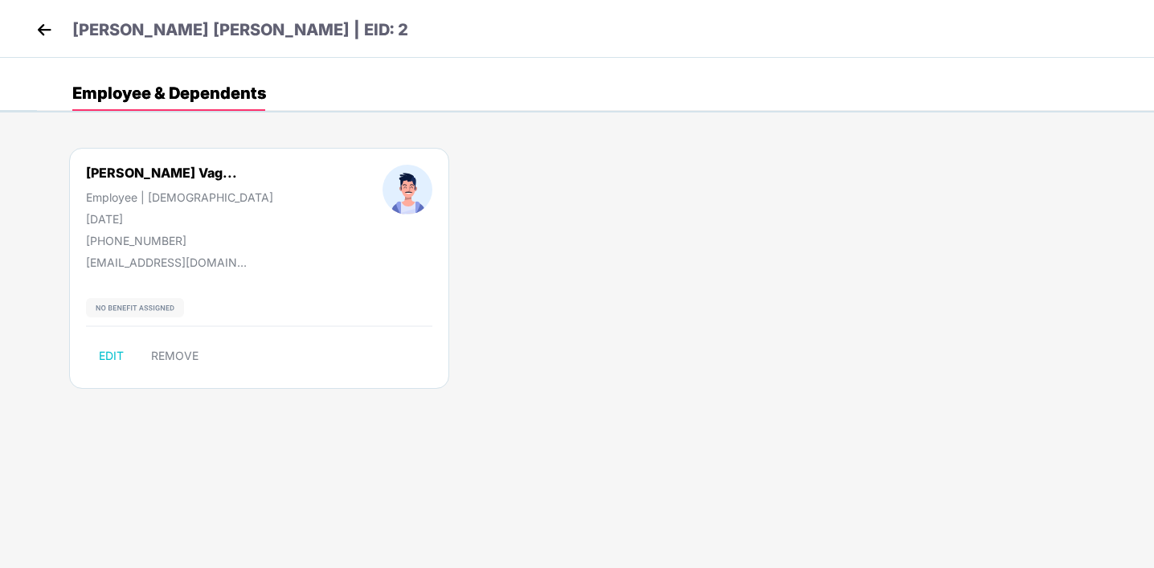
click at [44, 31] on img at bounding box center [44, 30] width 24 height 24
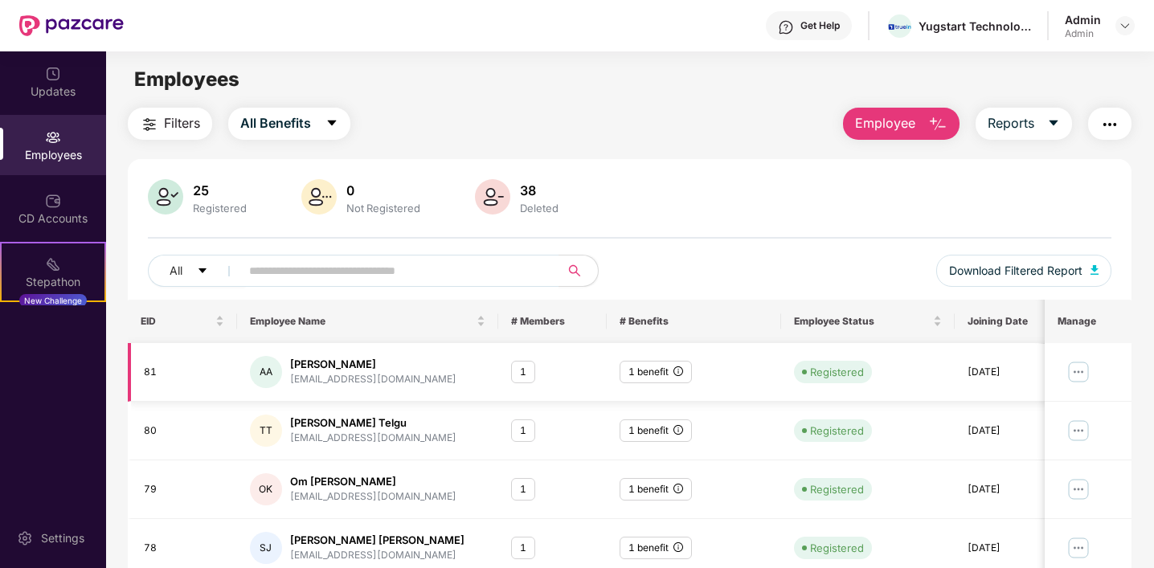
scroll to position [20, 0]
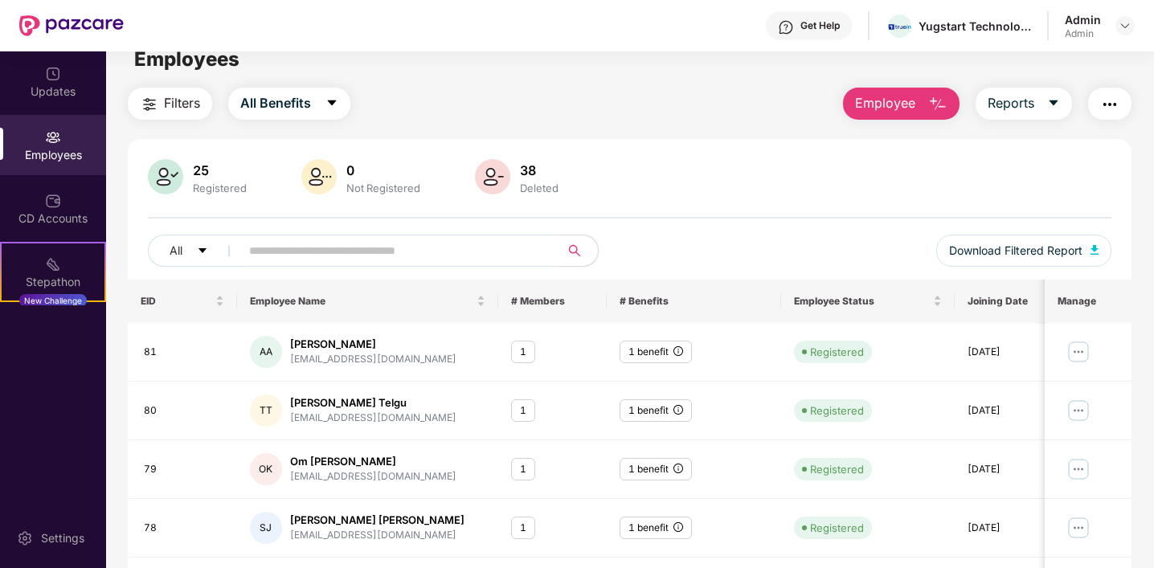
click at [172, 182] on img at bounding box center [165, 176] width 35 height 35
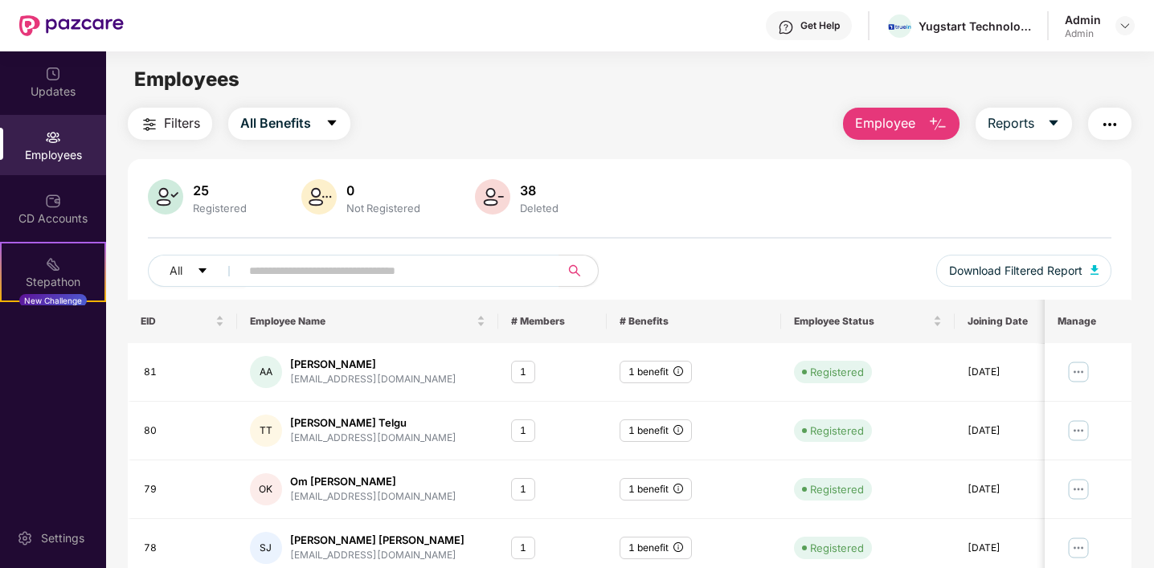
scroll to position [419, 0]
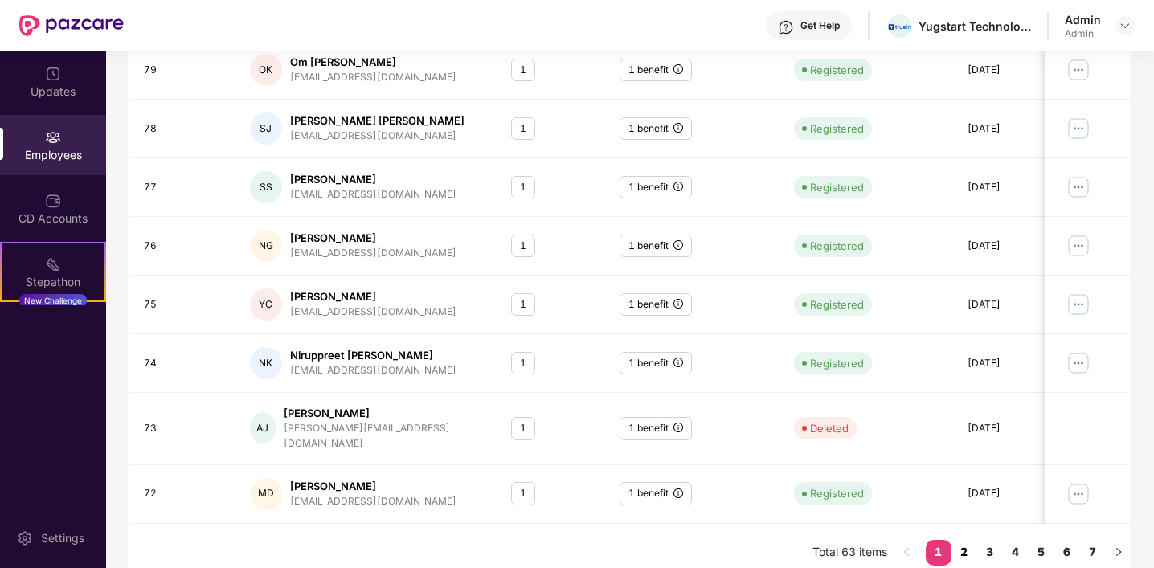
click at [959, 543] on link "2" at bounding box center [964, 552] width 26 height 24
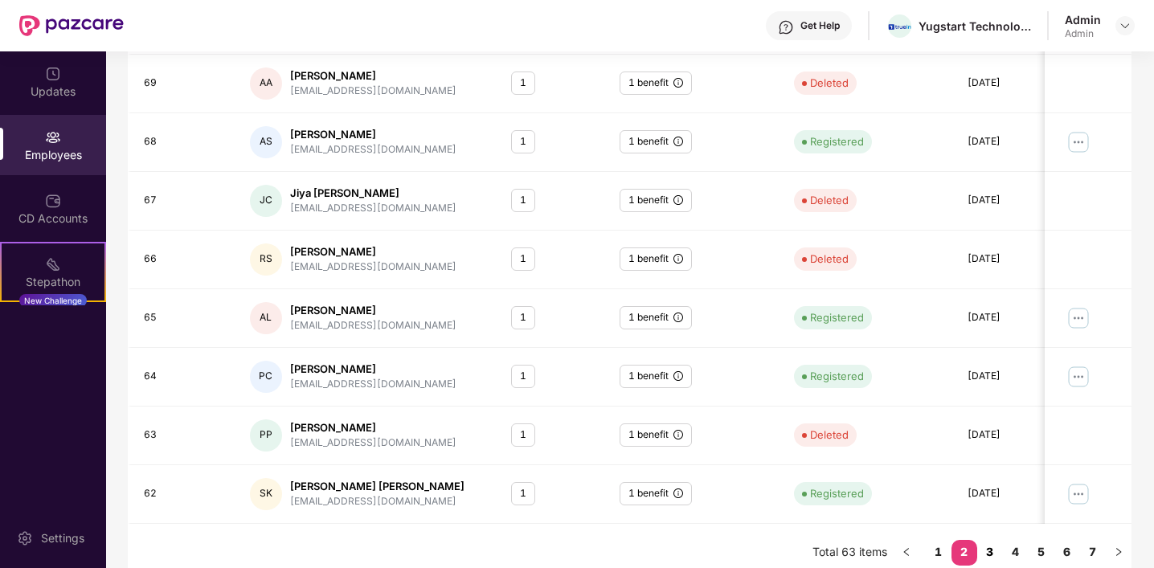
click at [996, 540] on link "3" at bounding box center [990, 552] width 26 height 24
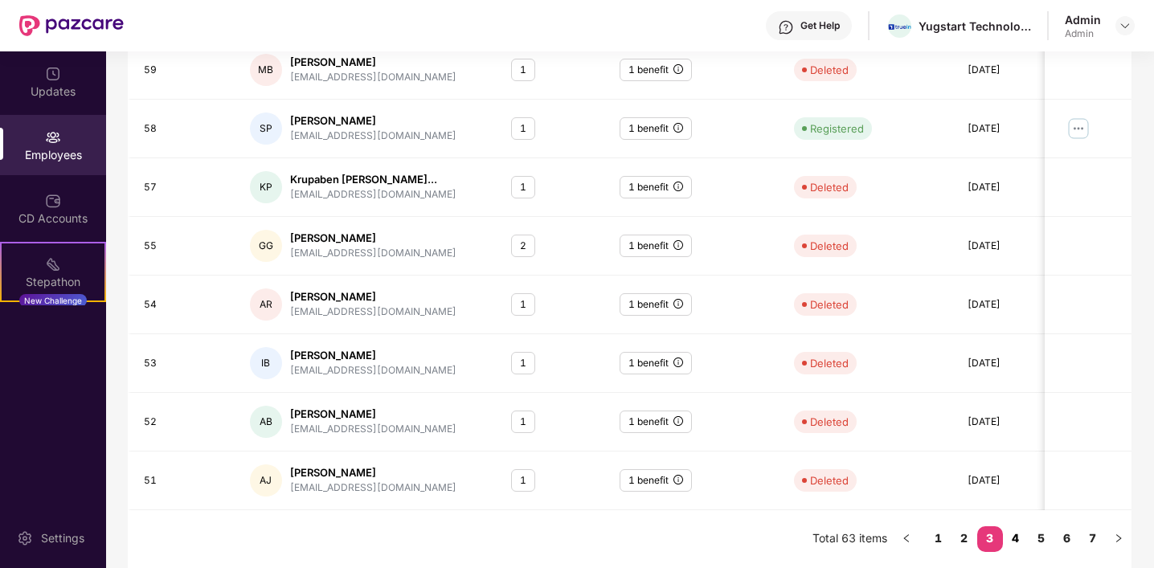
click at [1012, 543] on link "4" at bounding box center [1016, 538] width 26 height 24
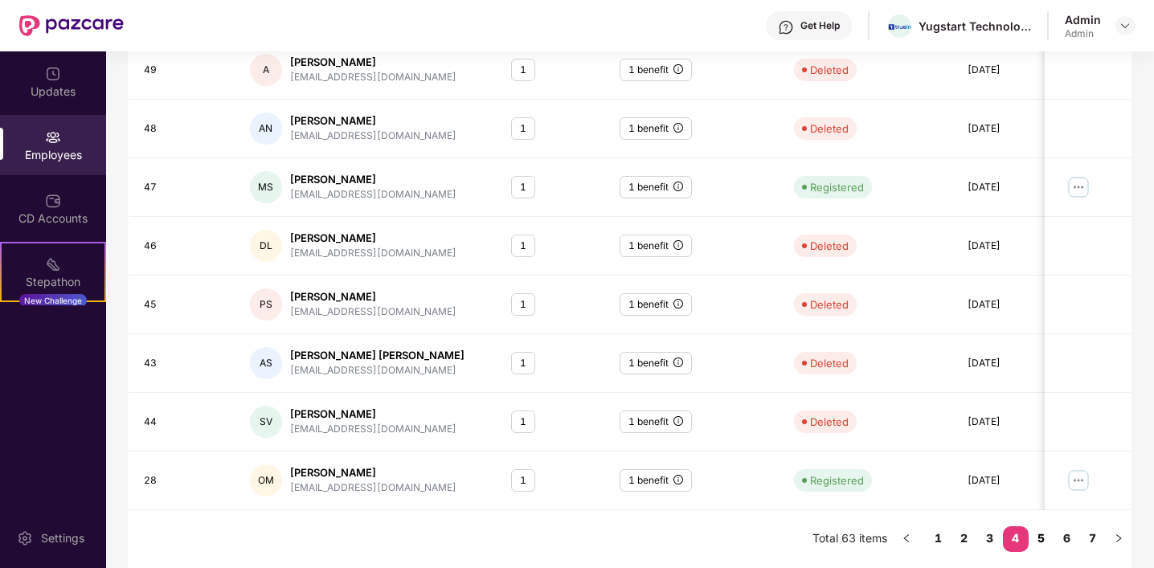
click at [1040, 535] on link "5" at bounding box center [1041, 538] width 26 height 24
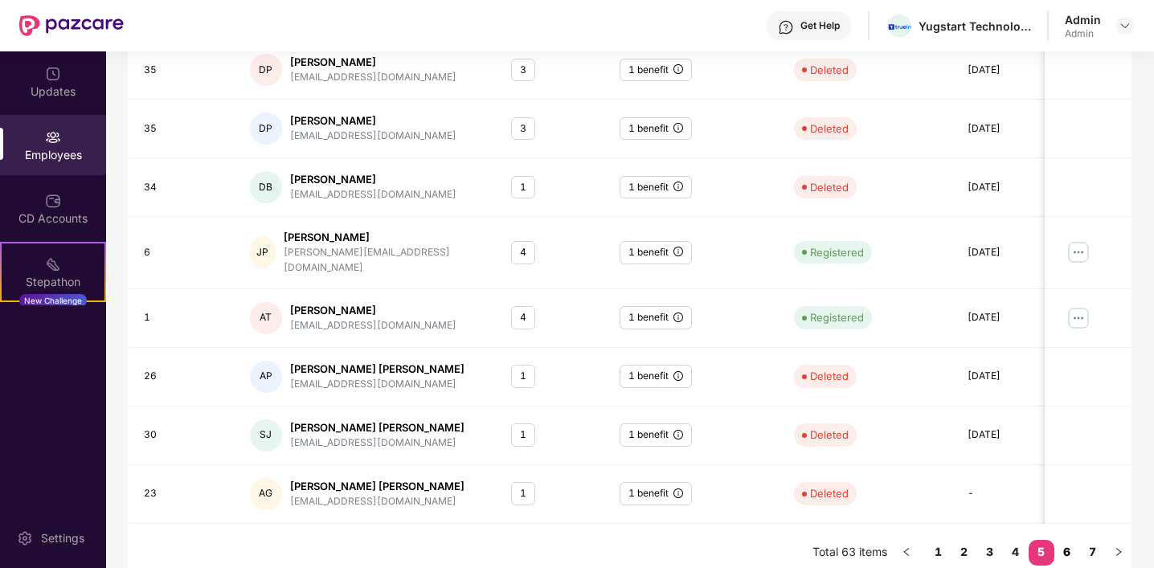
click at [1058, 540] on link "6" at bounding box center [1067, 552] width 26 height 24
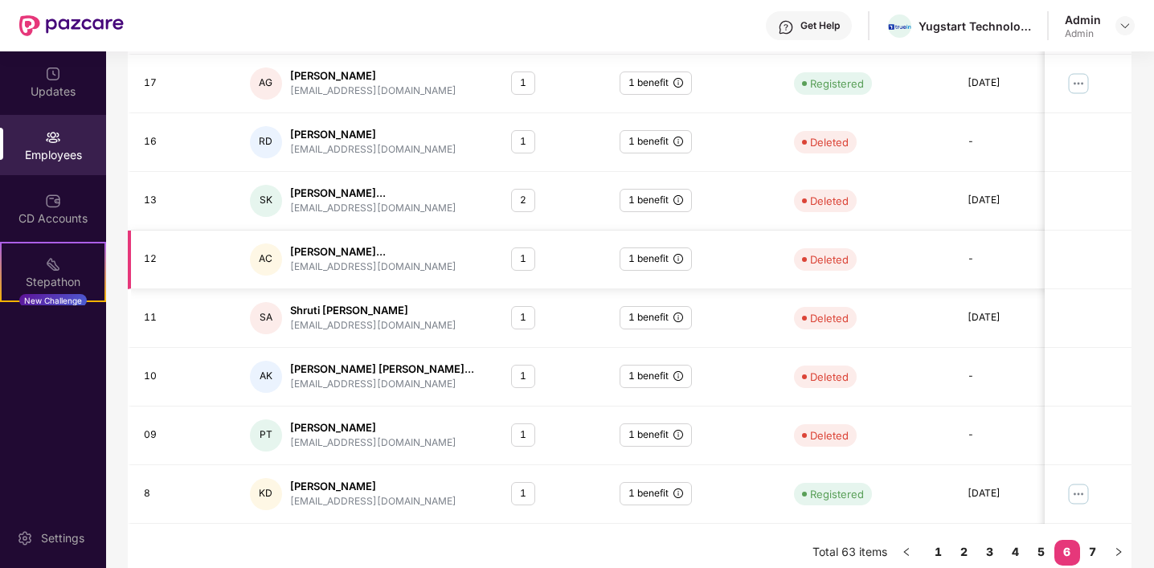
scroll to position [0, 0]
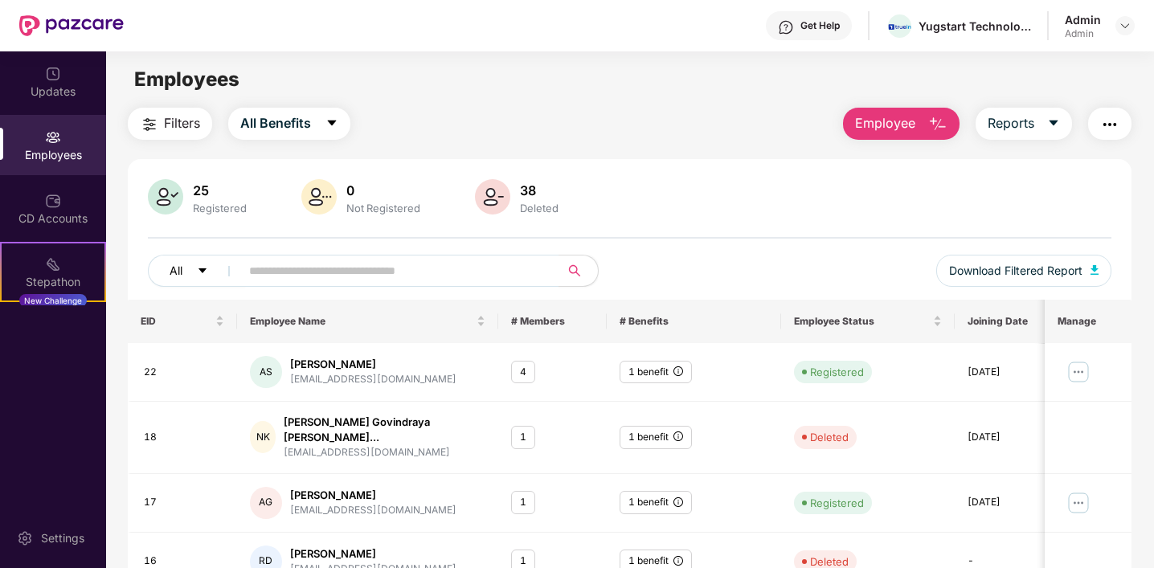
click at [183, 268] on button "All" at bounding box center [197, 271] width 98 height 32
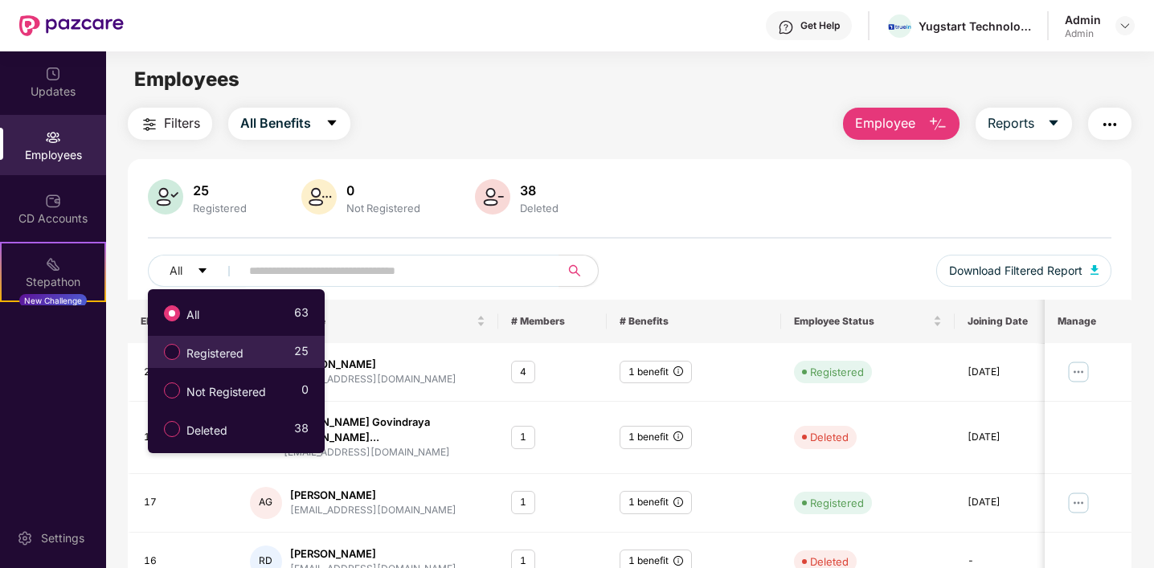
click at [206, 351] on span "Registered" at bounding box center [215, 354] width 70 height 18
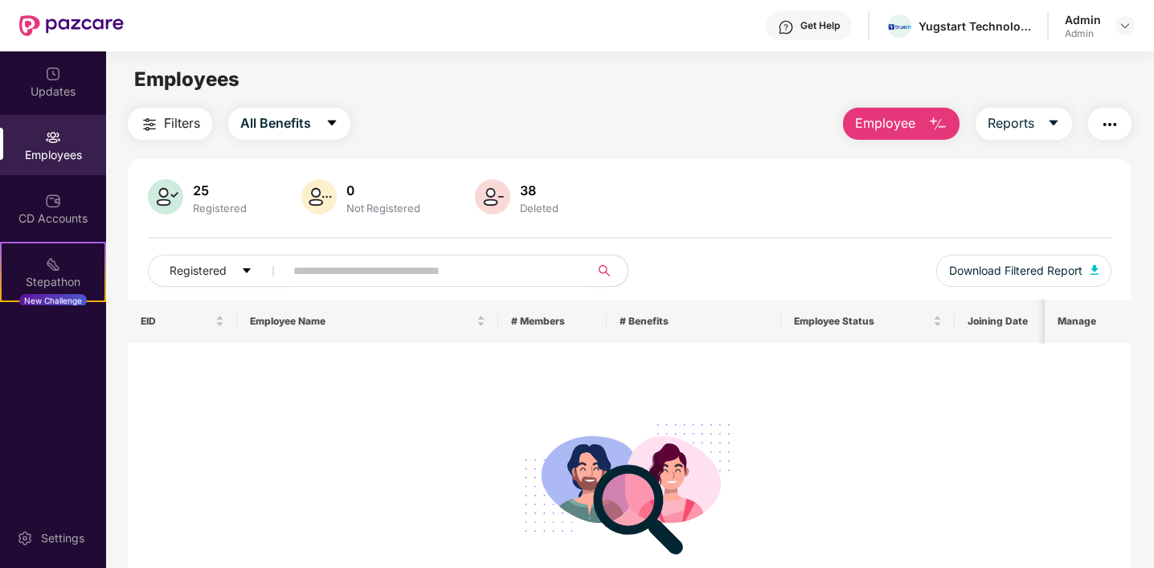
click at [338, 286] on span at bounding box center [431, 271] width 315 height 32
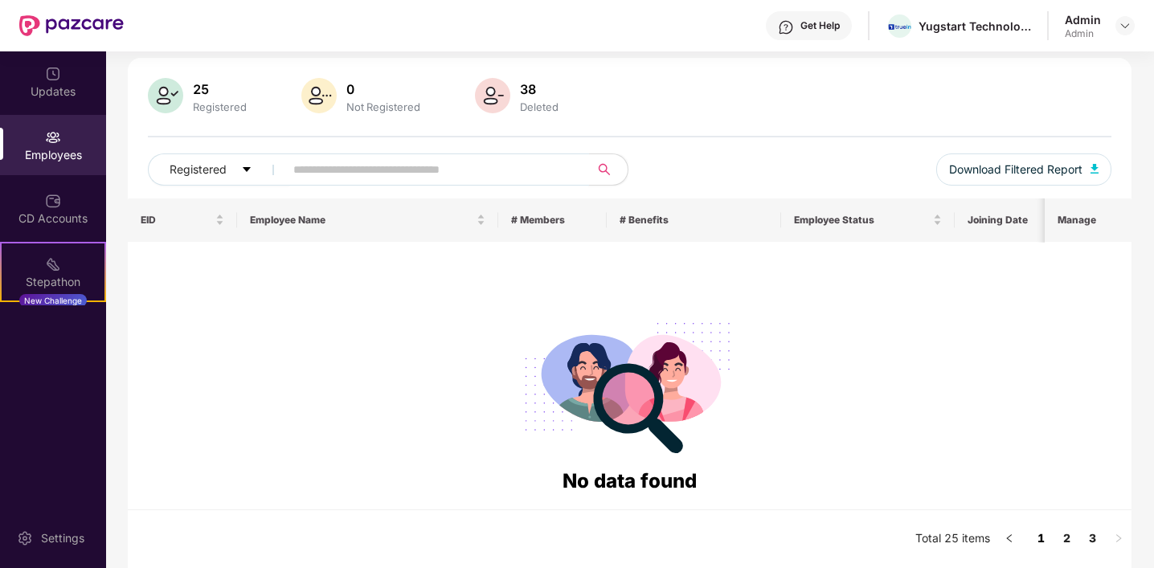
click at [1038, 542] on link "1" at bounding box center [1041, 538] width 26 height 24
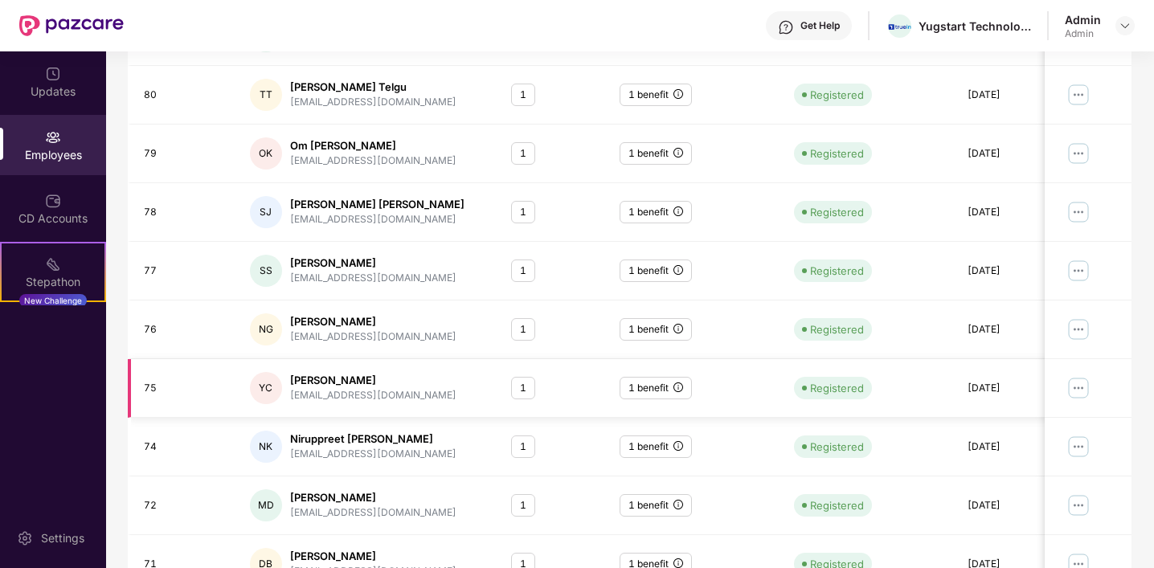
scroll to position [419, 0]
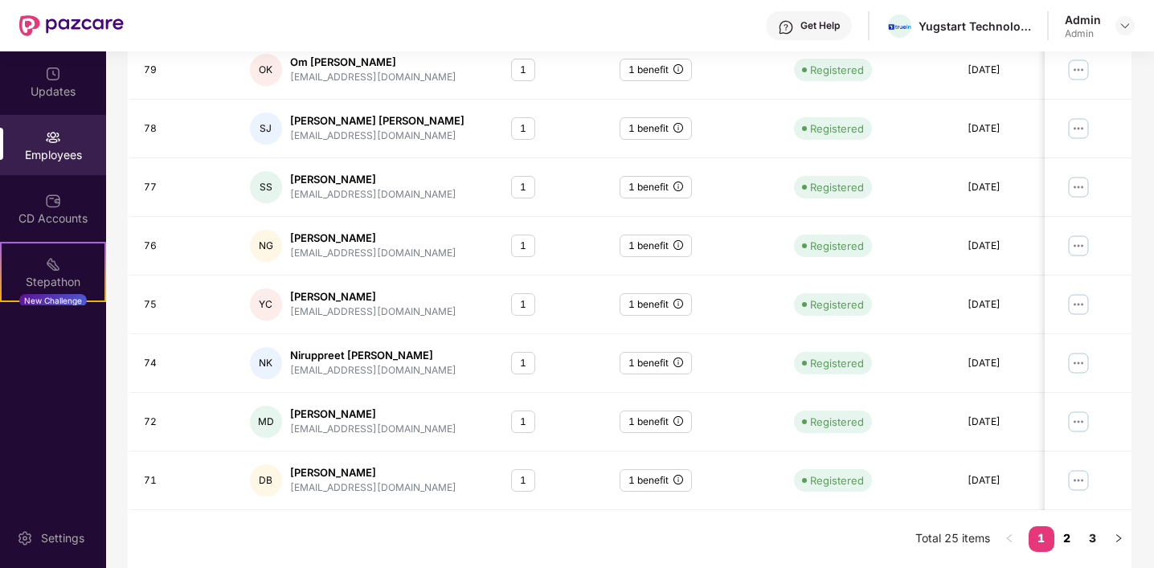
click at [1069, 541] on link "2" at bounding box center [1067, 538] width 26 height 24
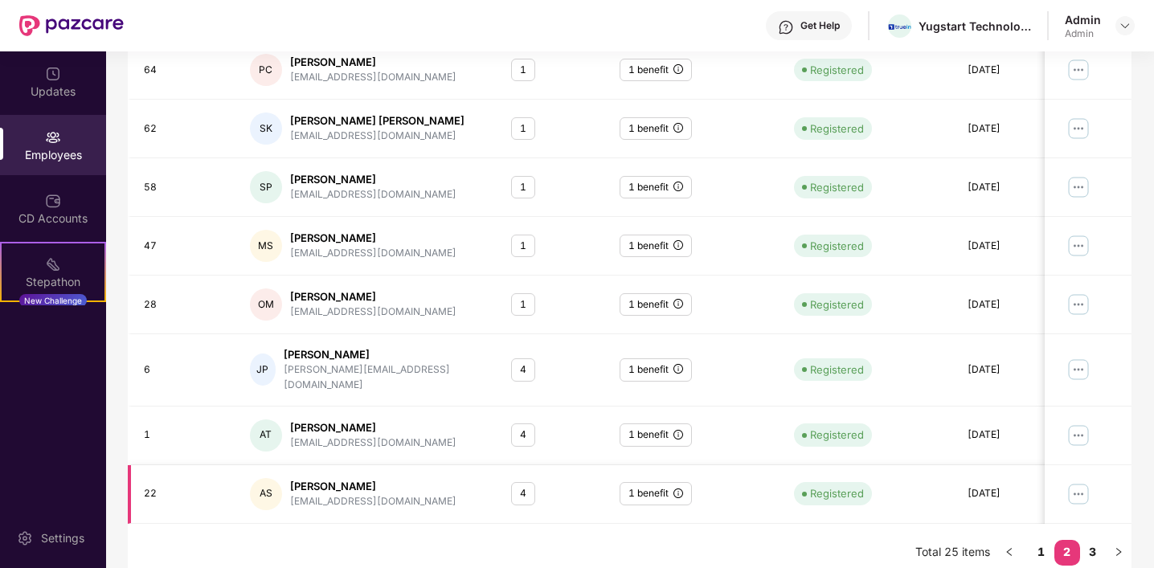
click at [529, 484] on div "4" at bounding box center [523, 493] width 24 height 23
click at [1082, 486] on img at bounding box center [1078, 494] width 26 height 26
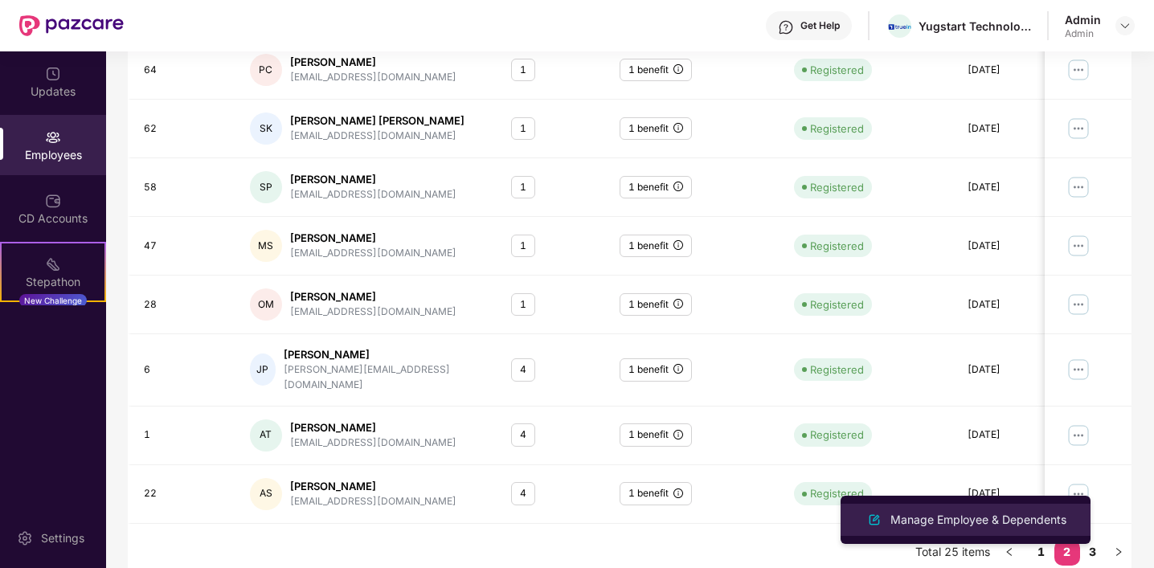
click at [964, 517] on div "Manage Employee & Dependents" at bounding box center [978, 520] width 182 height 18
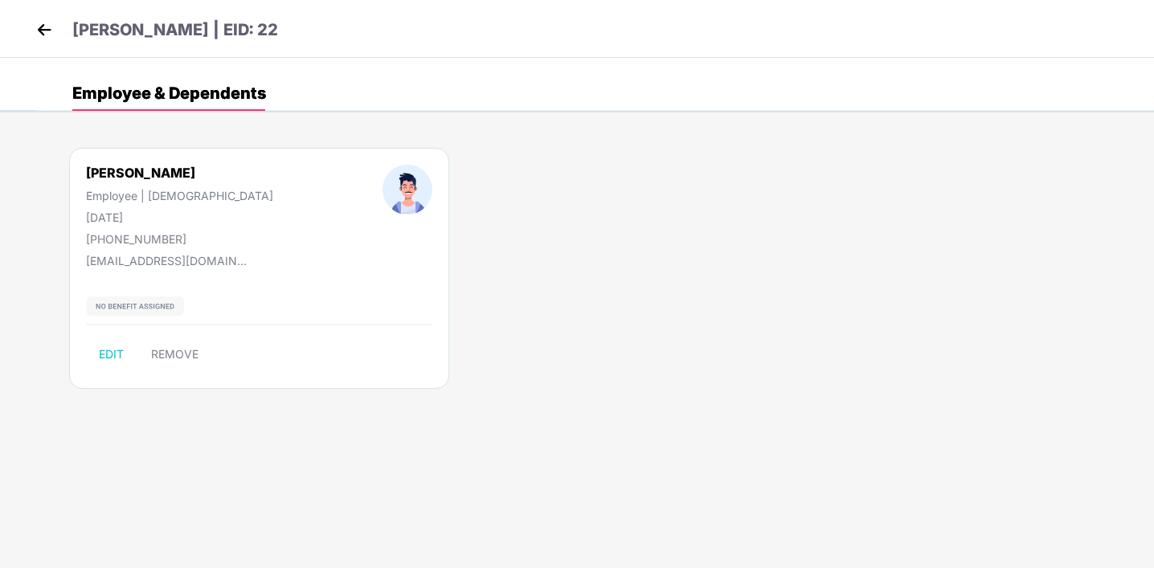
click at [45, 33] on img at bounding box center [44, 30] width 24 height 24
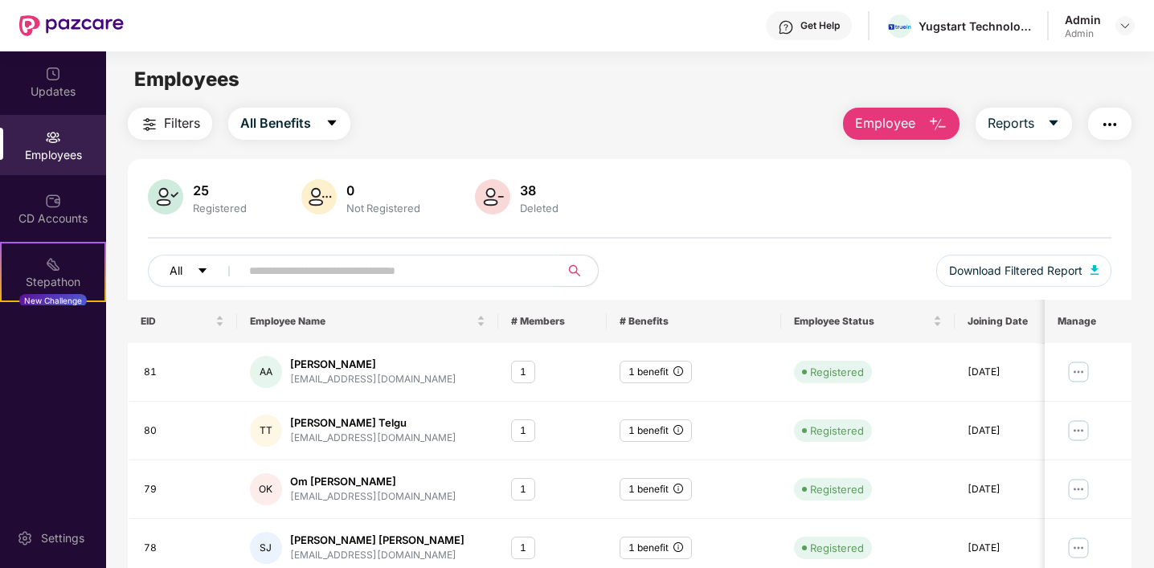
click at [199, 273] on icon "caret-down" at bounding box center [202, 270] width 11 height 11
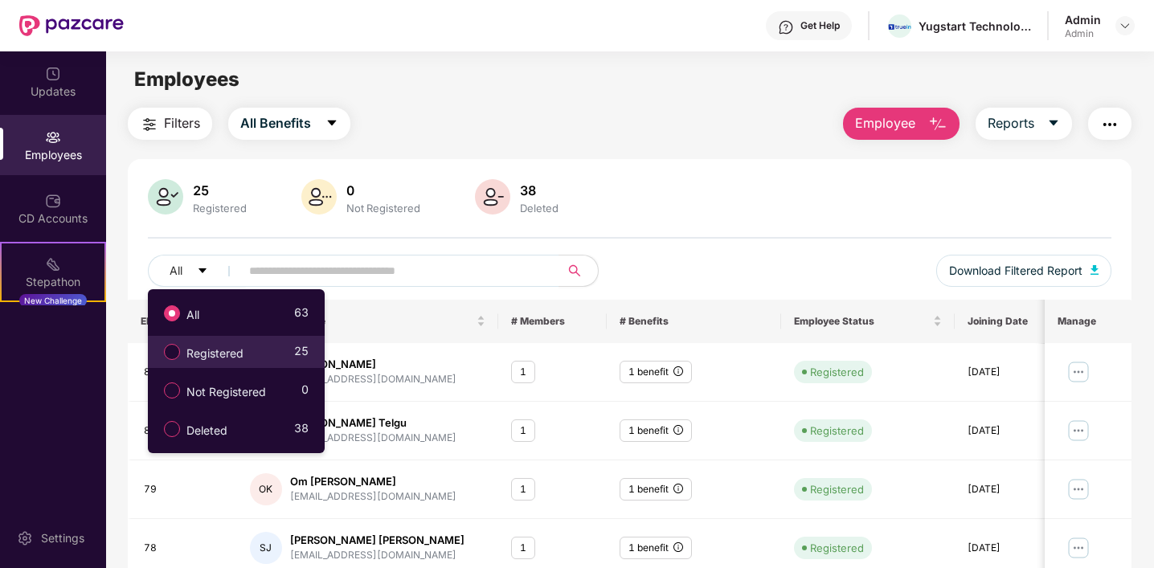
click at [212, 347] on span "Registered" at bounding box center [215, 354] width 70 height 18
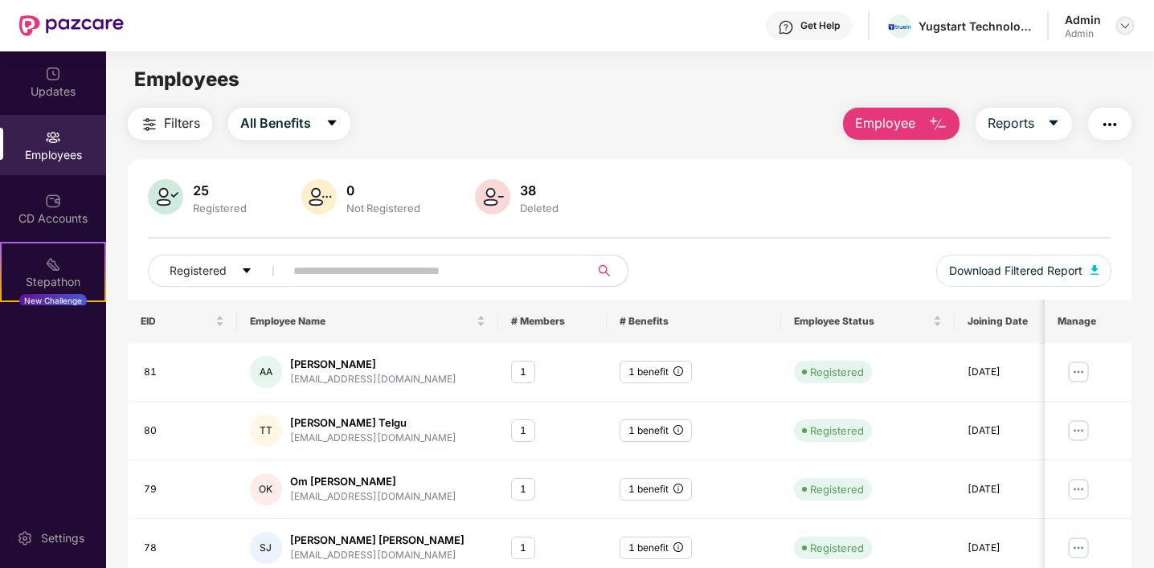
click at [1122, 32] on div at bounding box center [1124, 25] width 19 height 19
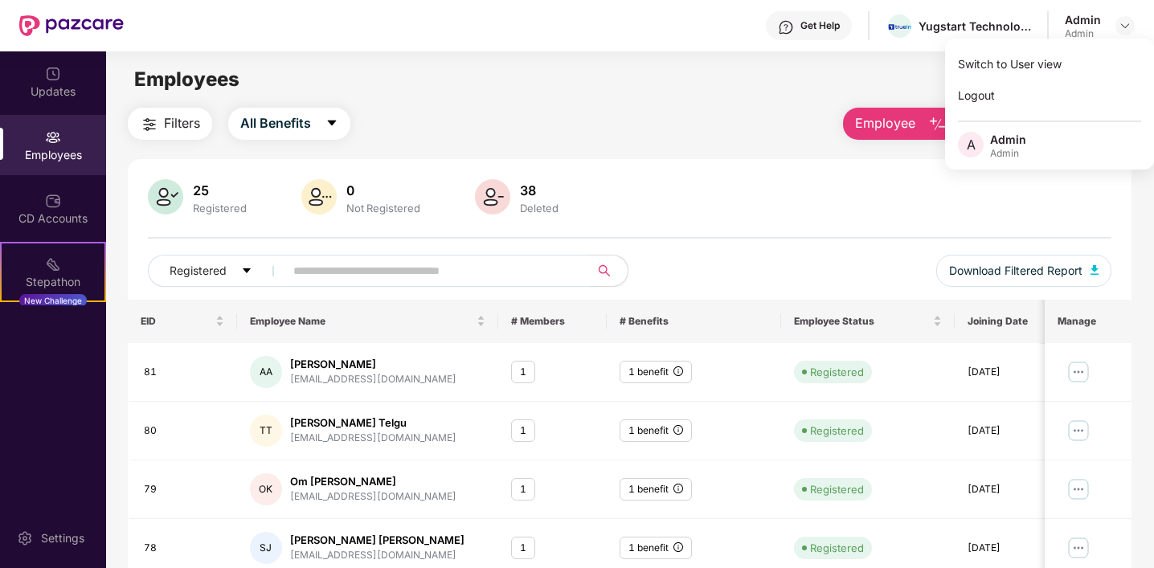
click at [693, 127] on div "Filters All Benefits Employee Reports" at bounding box center [630, 124] width 1004 height 32
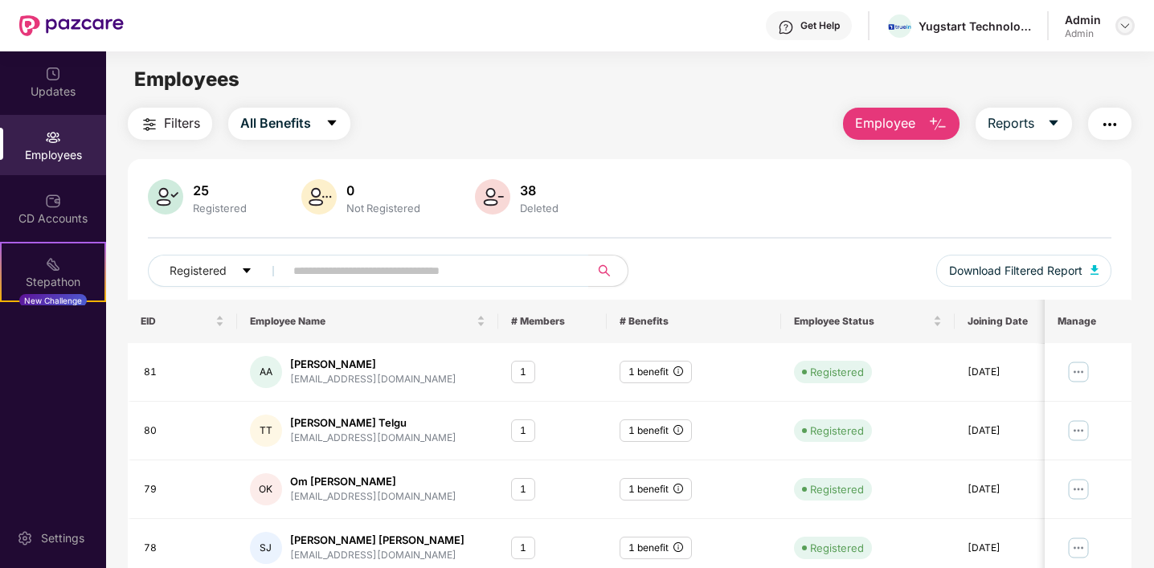
click at [1133, 24] on div at bounding box center [1124, 25] width 19 height 19
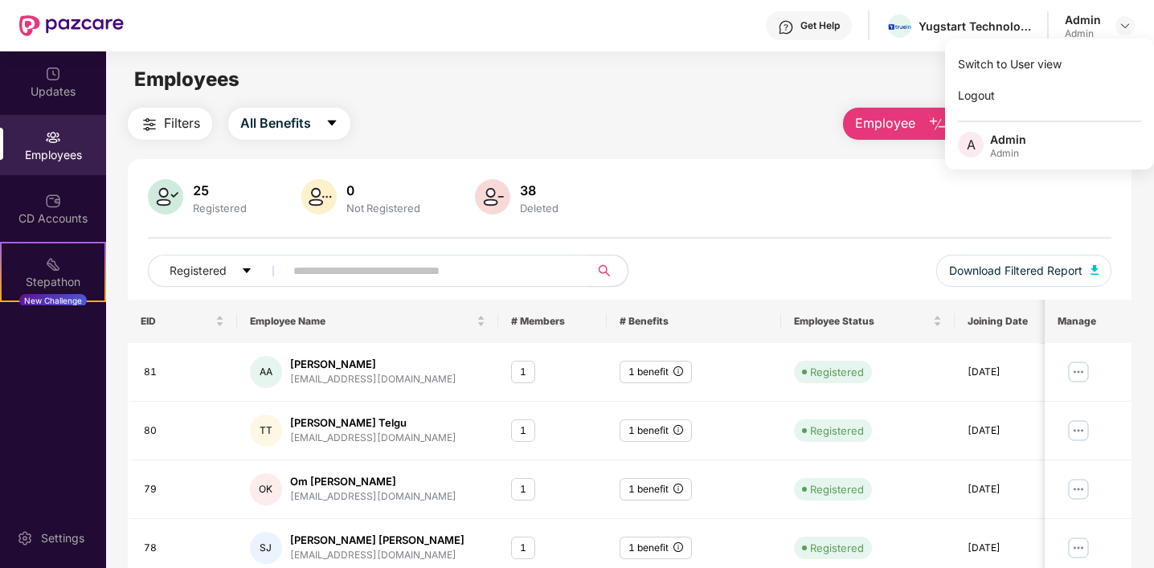
click at [743, 89] on div "Employees" at bounding box center [629, 79] width 1047 height 31
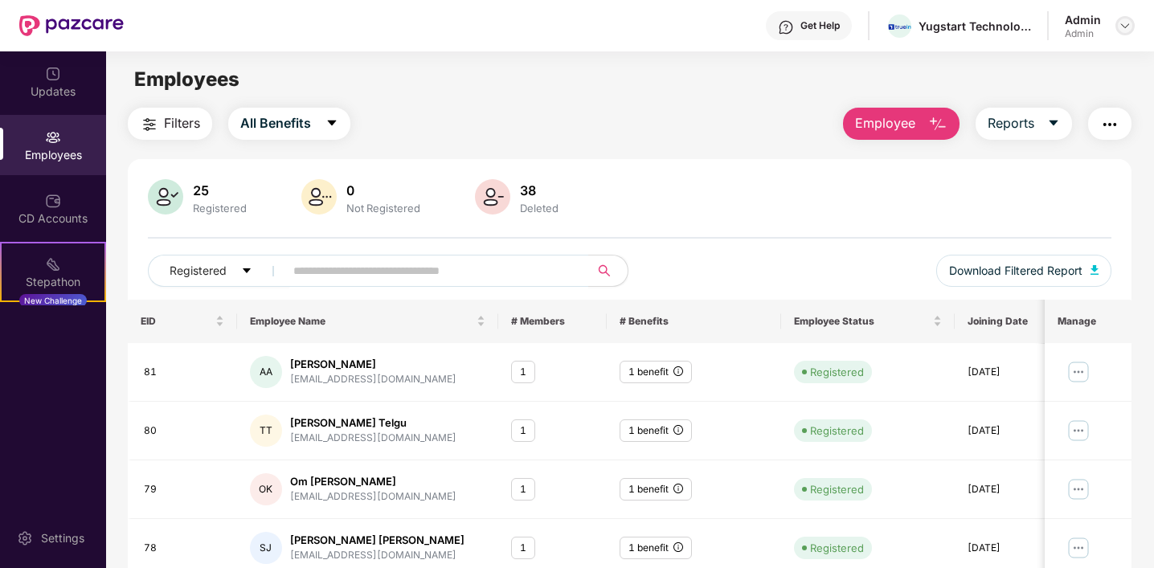
click at [1129, 24] on img at bounding box center [1124, 25] width 13 height 13
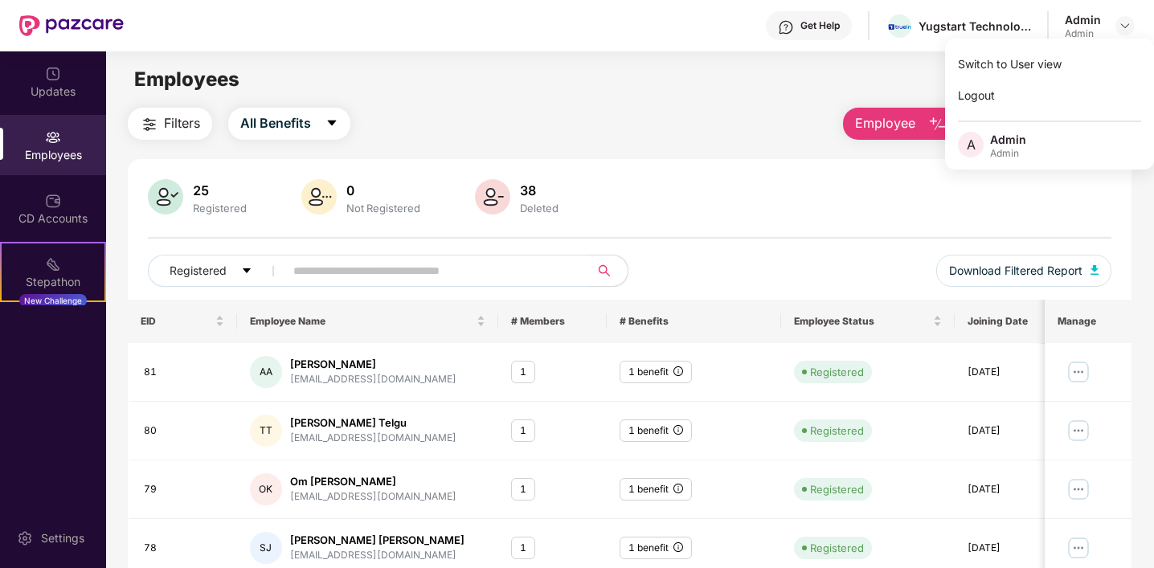
click at [746, 194] on div "25 Registered 0 Not Registered 38 Deleted" at bounding box center [629, 198] width 963 height 39
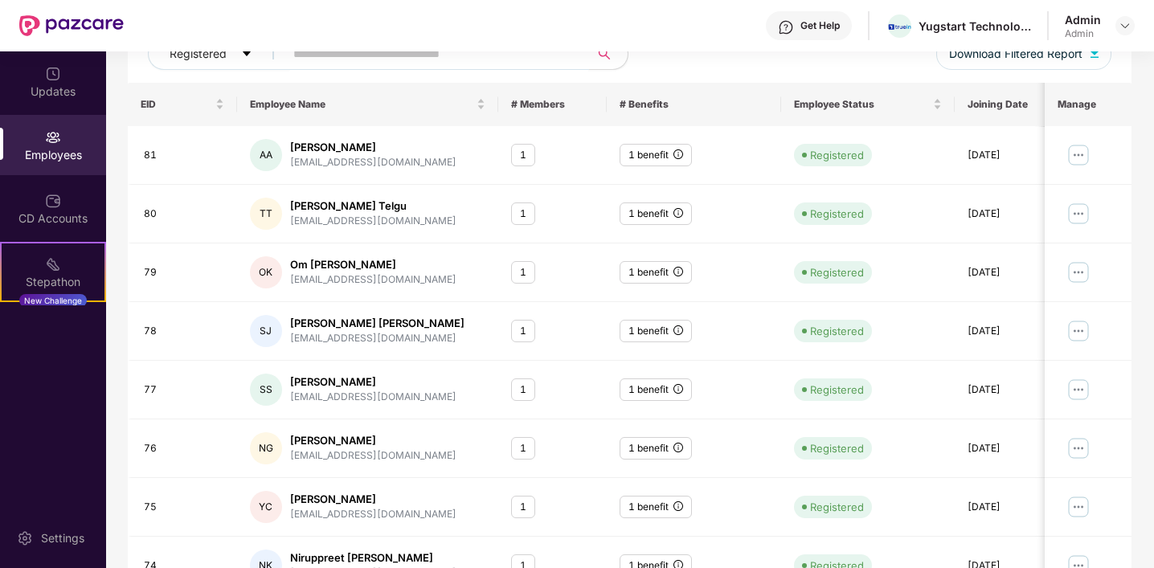
scroll to position [419, 0]
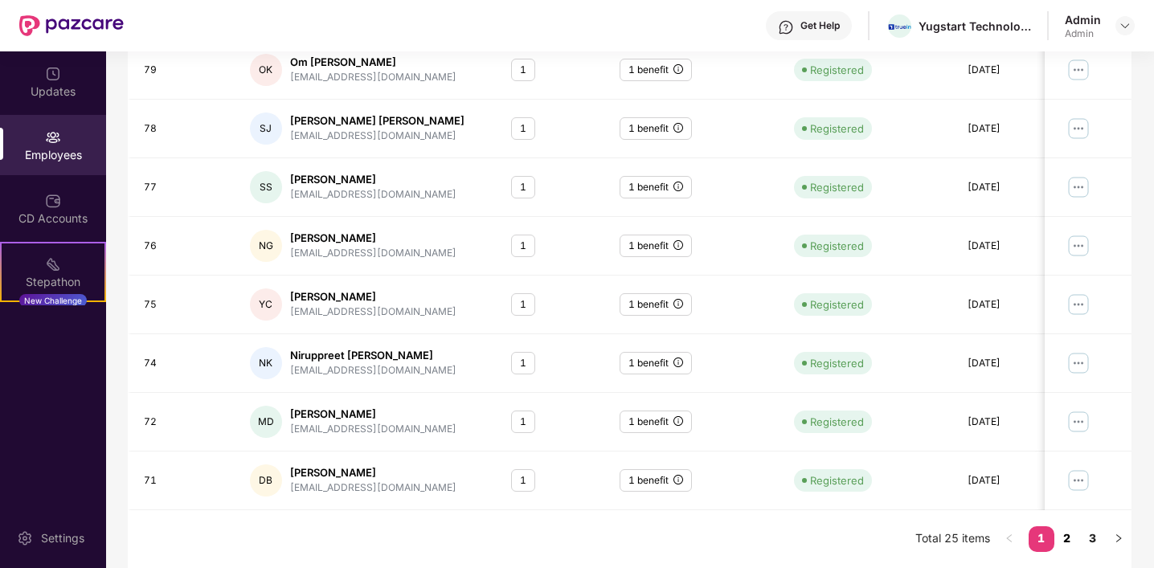
click at [1063, 542] on link "2" at bounding box center [1067, 538] width 26 height 24
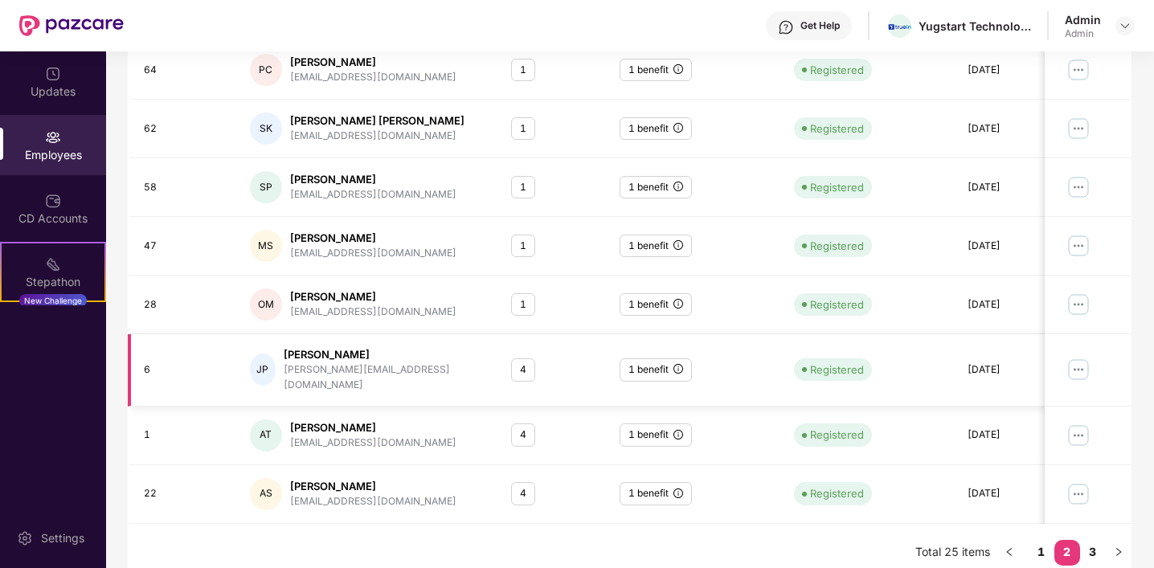
click at [515, 363] on div "4" at bounding box center [523, 369] width 24 height 23
click at [1077, 365] on img at bounding box center [1078, 370] width 26 height 26
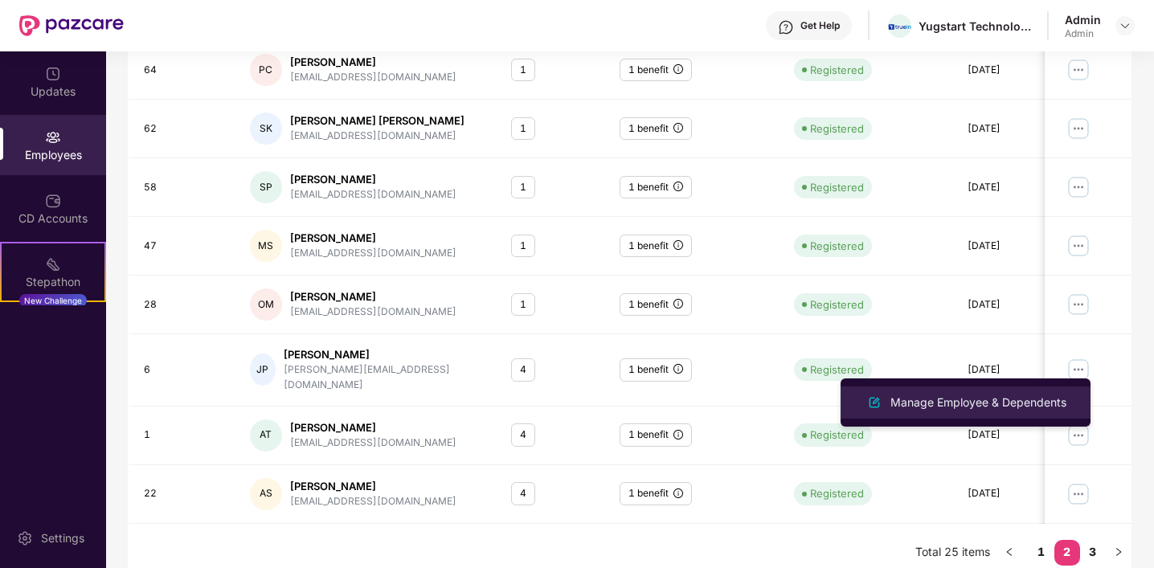
click at [985, 399] on div "Manage Employee & Dependents" at bounding box center [978, 403] width 182 height 18
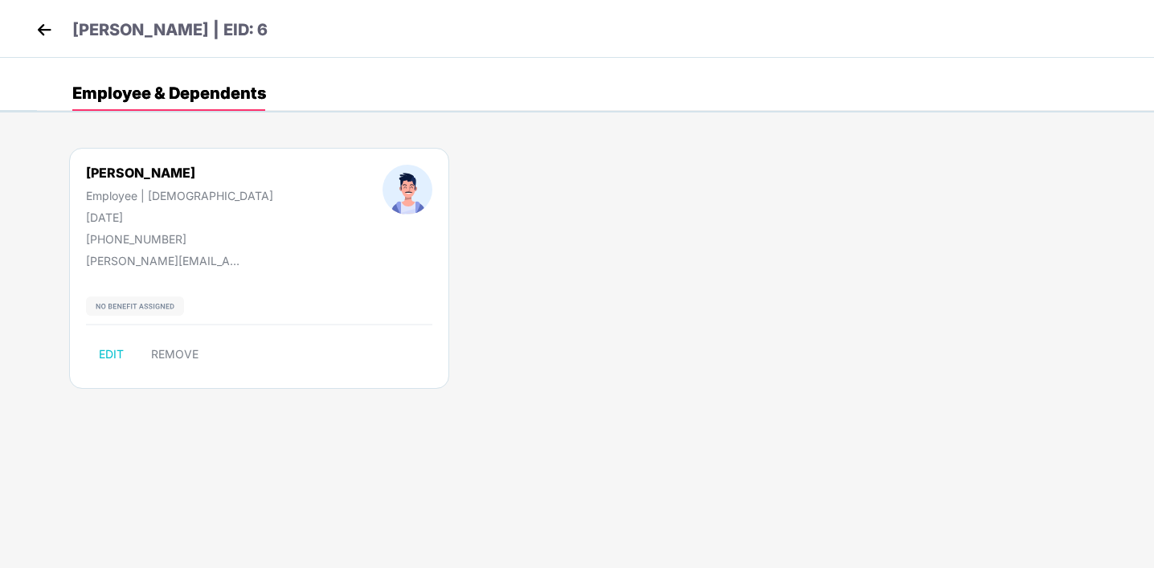
click at [123, 197] on div "Employee | [DEMOGRAPHIC_DATA]" at bounding box center [179, 196] width 187 height 14
click at [136, 172] on div "[PERSON_NAME]" at bounding box center [179, 173] width 187 height 16
click at [113, 354] on span "EDIT" at bounding box center [111, 354] width 25 height 13
select select "****"
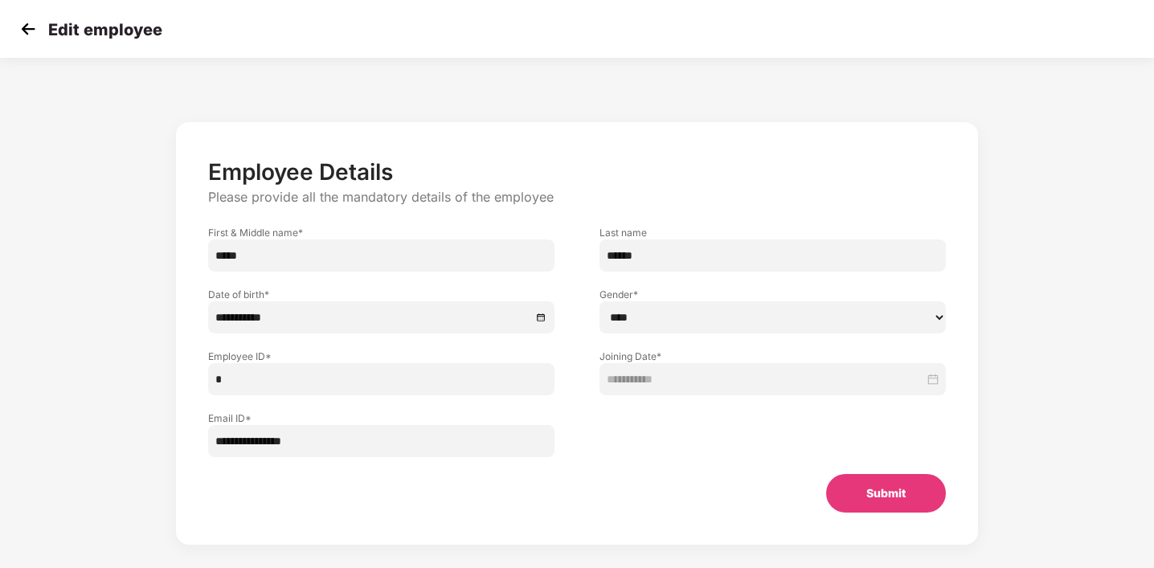
scroll to position [17, 0]
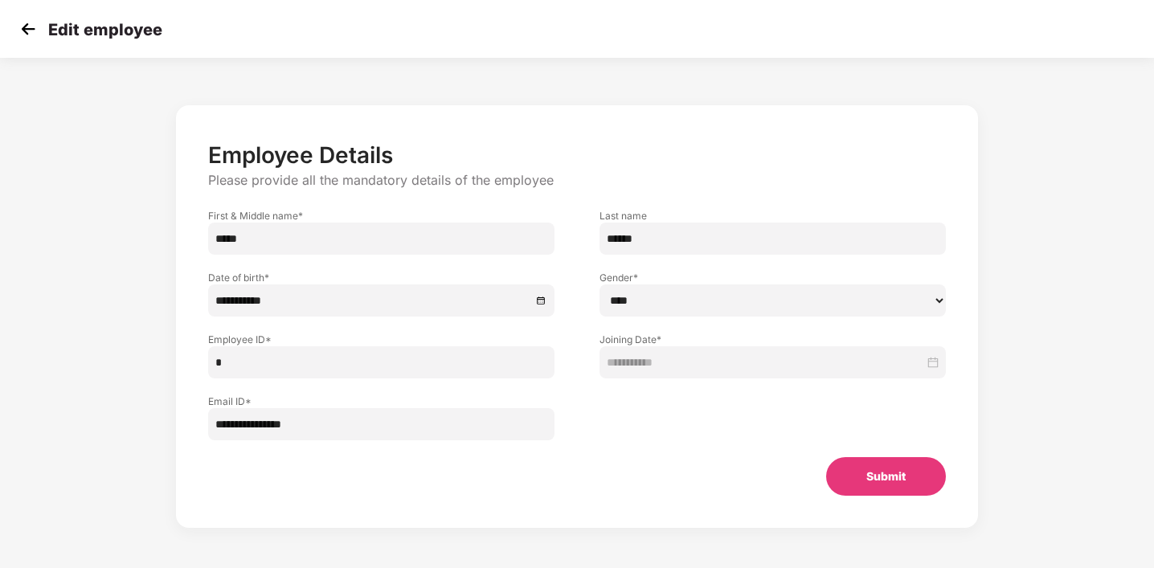
click at [24, 36] on img at bounding box center [28, 29] width 24 height 24
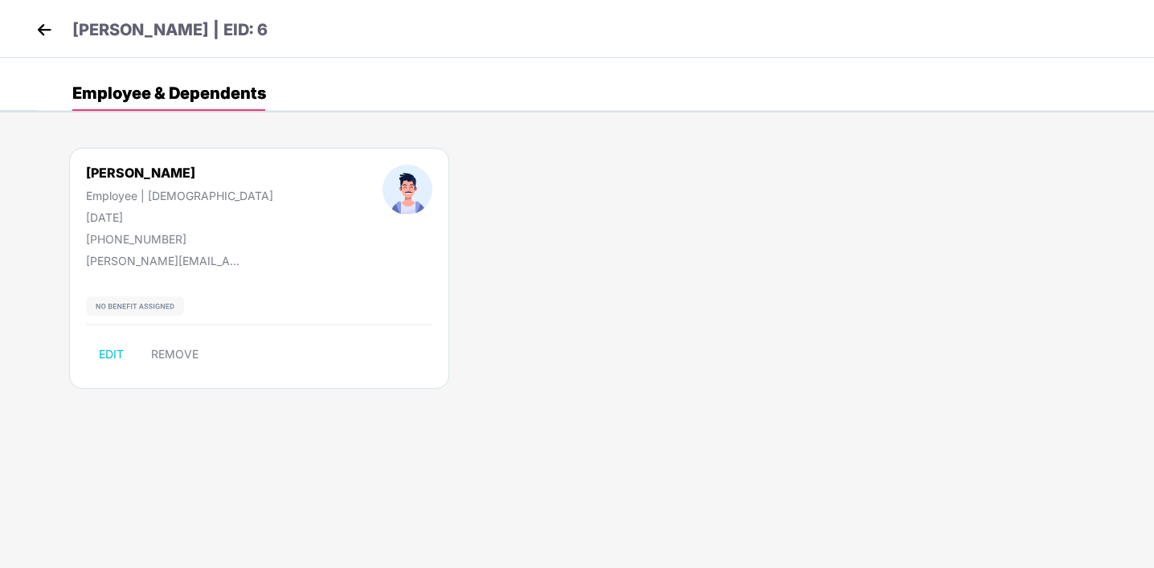
click at [24, 36] on div "[PERSON_NAME] | EID: 6" at bounding box center [577, 29] width 1154 height 58
click at [38, 34] on img at bounding box center [44, 30] width 24 height 24
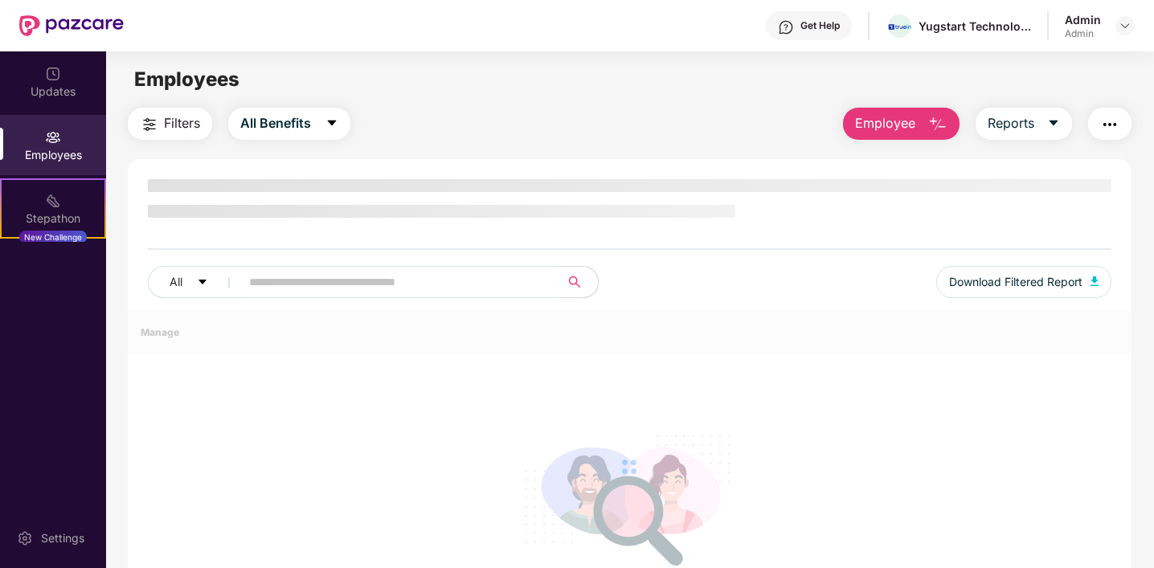
click at [51, 148] on div "Employees" at bounding box center [53, 155] width 106 height 16
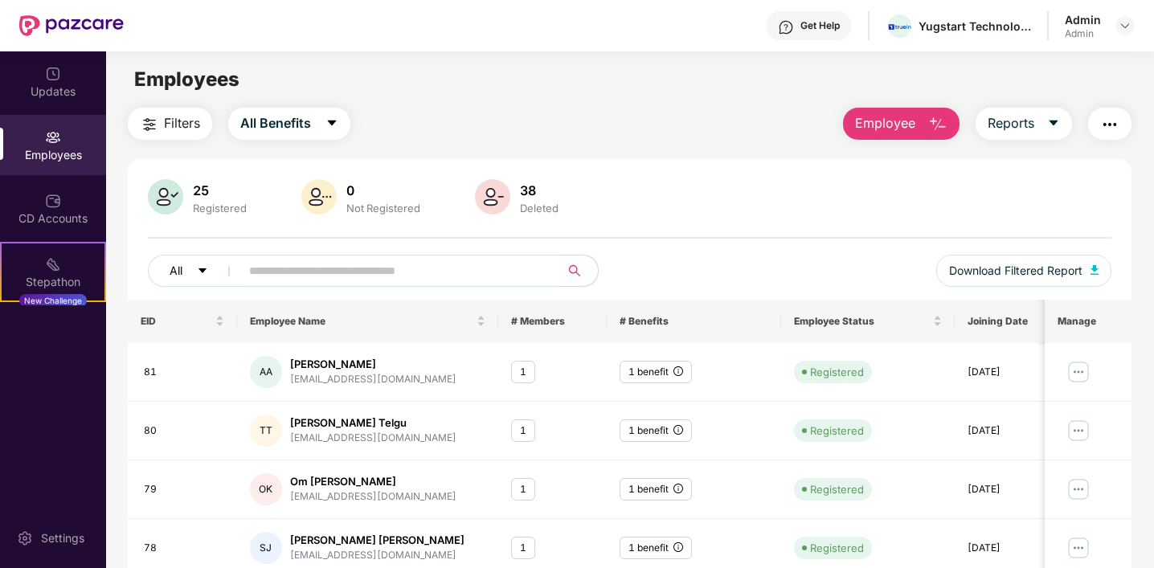
click at [181, 268] on span "All" at bounding box center [176, 271] width 13 height 18
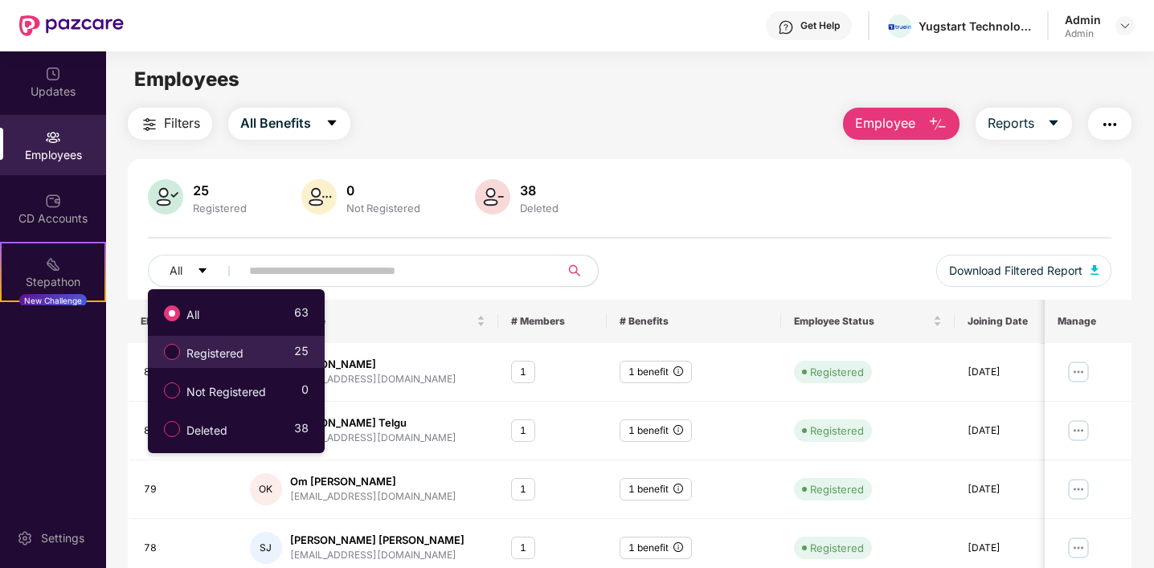
click at [213, 356] on span "Registered" at bounding box center [215, 354] width 70 height 18
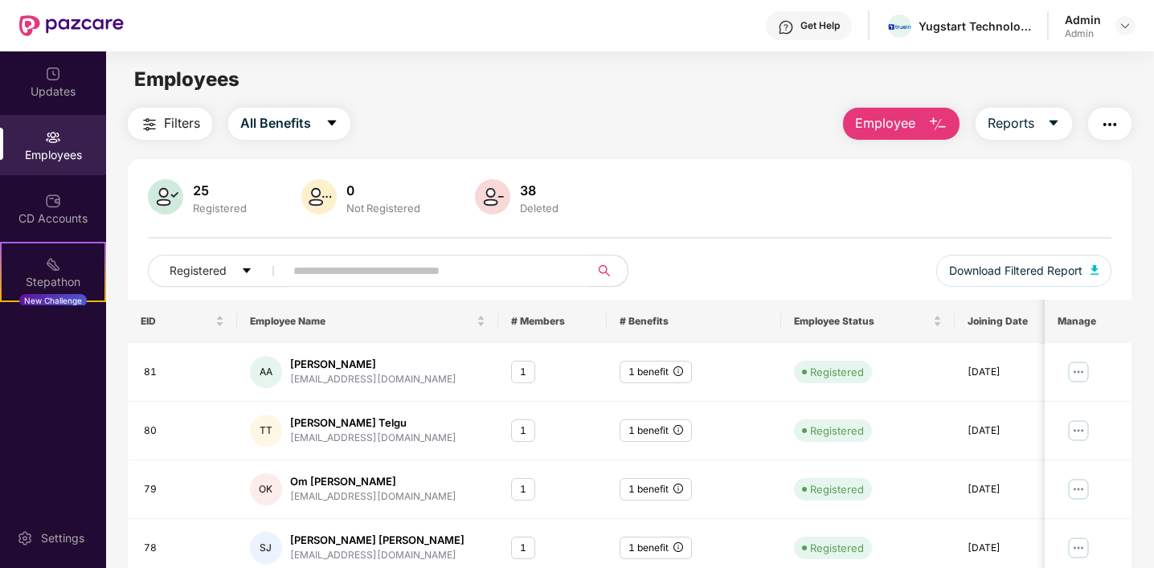
scroll to position [419, 0]
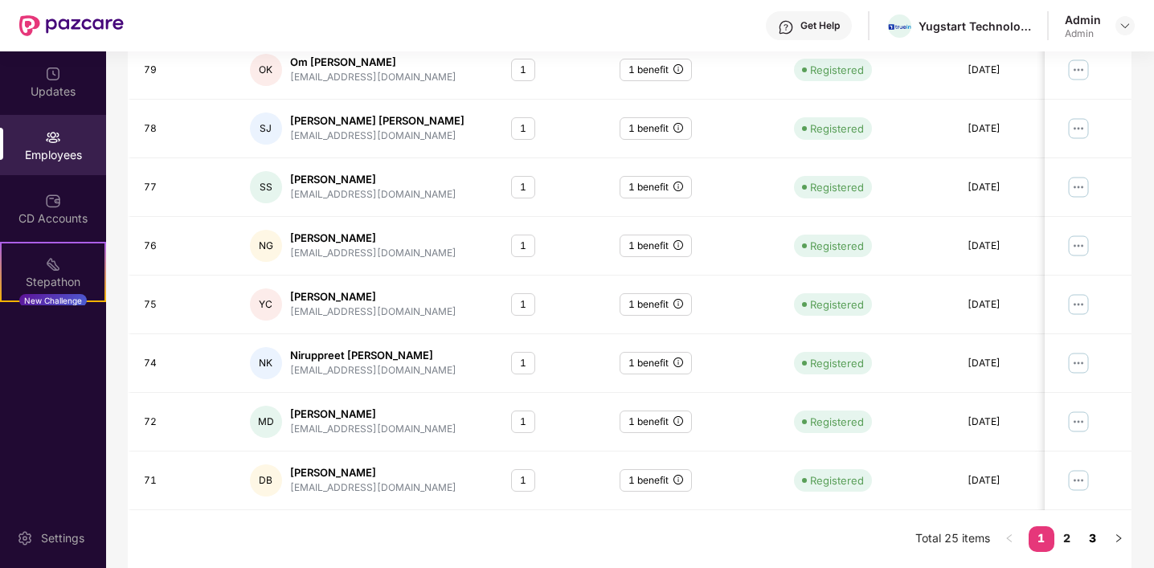
click at [1096, 537] on link "3" at bounding box center [1093, 538] width 26 height 24
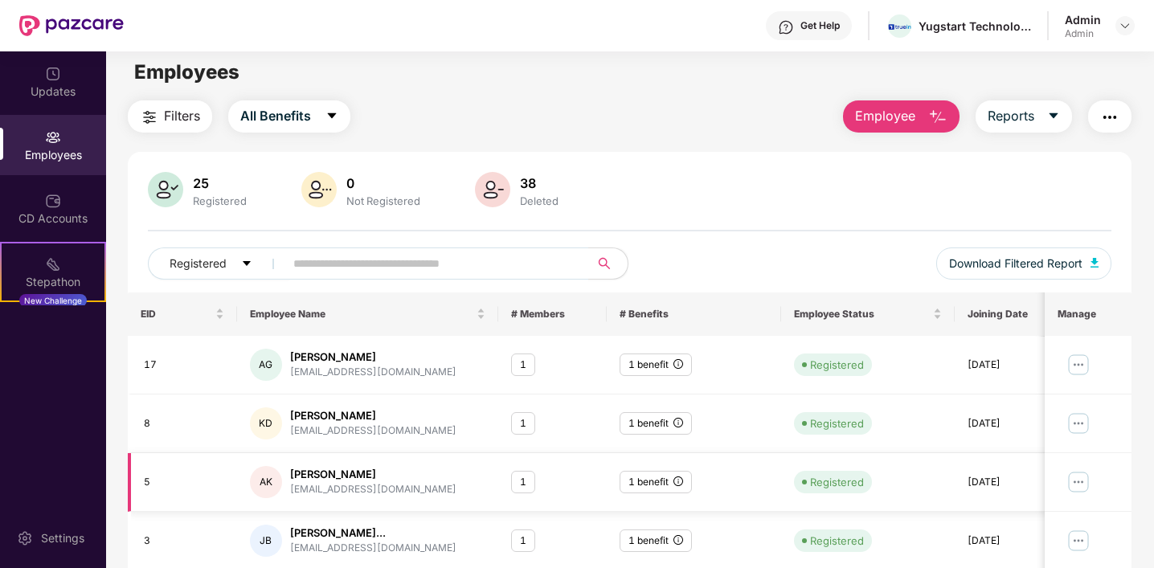
scroll to position [126, 0]
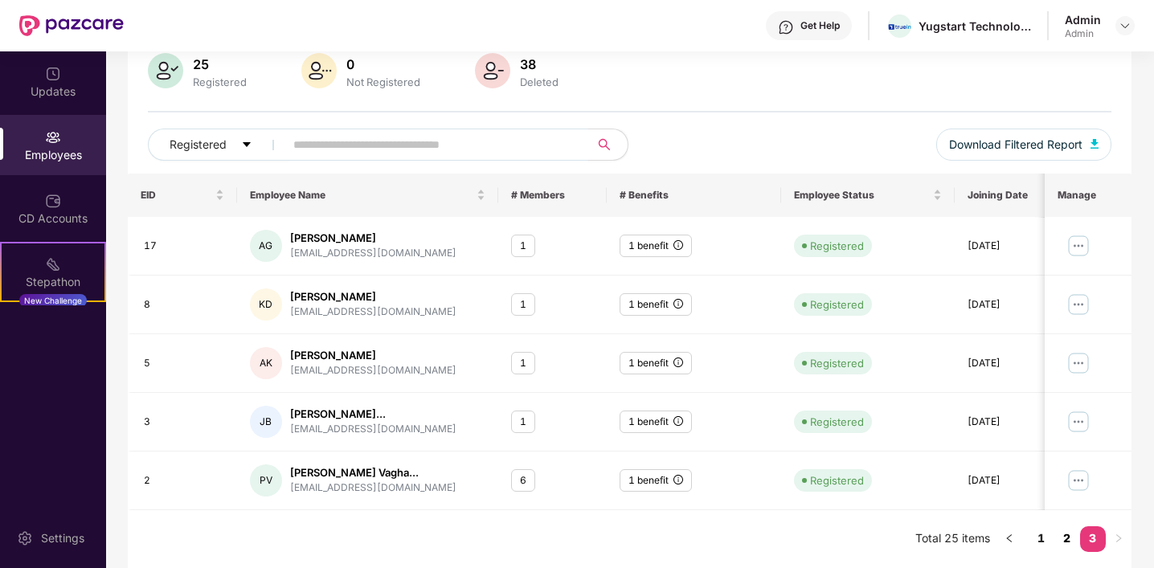
click at [1060, 538] on link "2" at bounding box center [1067, 538] width 26 height 24
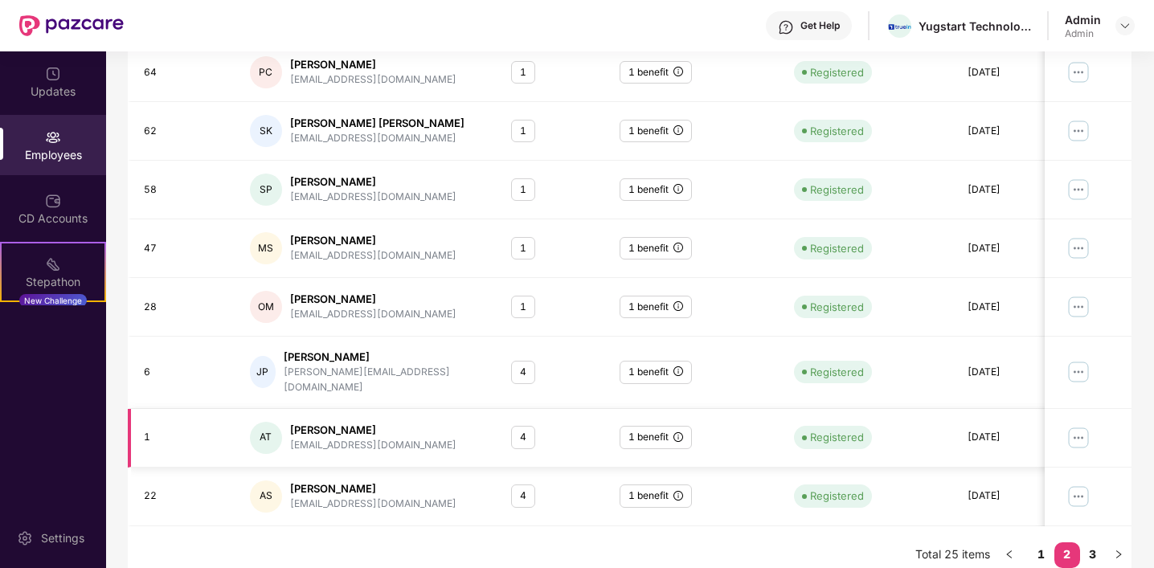
scroll to position [419, 0]
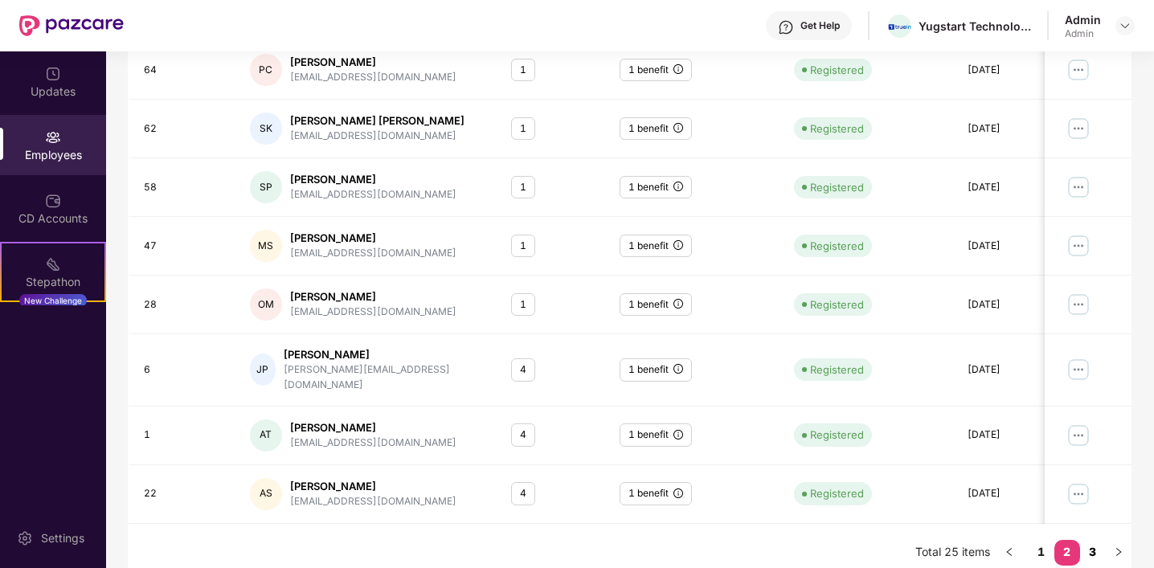
click at [1090, 540] on link "3" at bounding box center [1093, 552] width 26 height 24
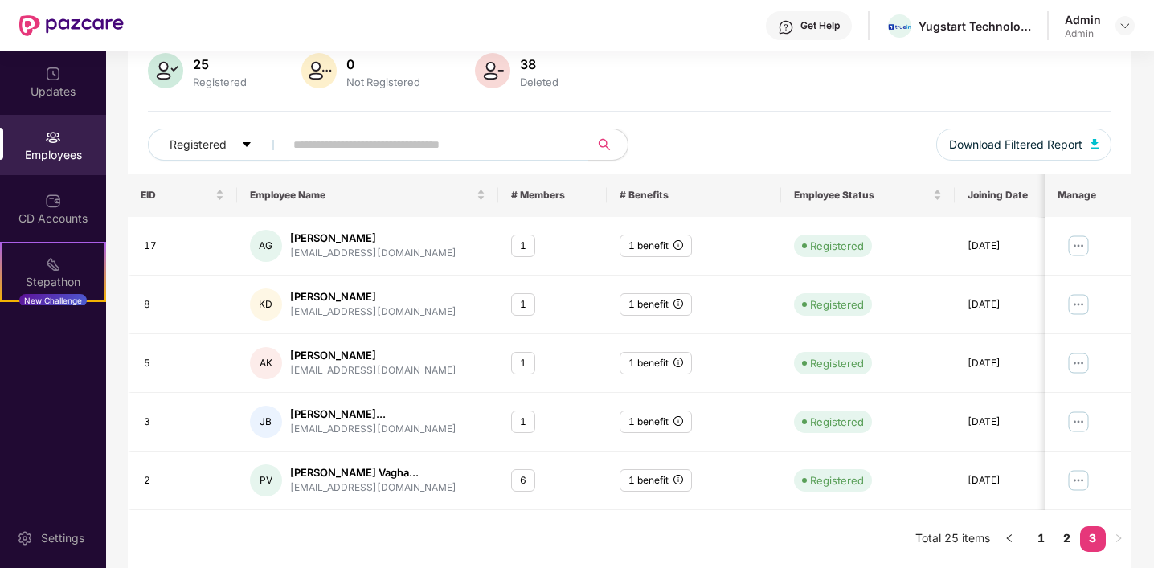
scroll to position [126, 0]
click at [1061, 539] on link "2" at bounding box center [1067, 538] width 26 height 24
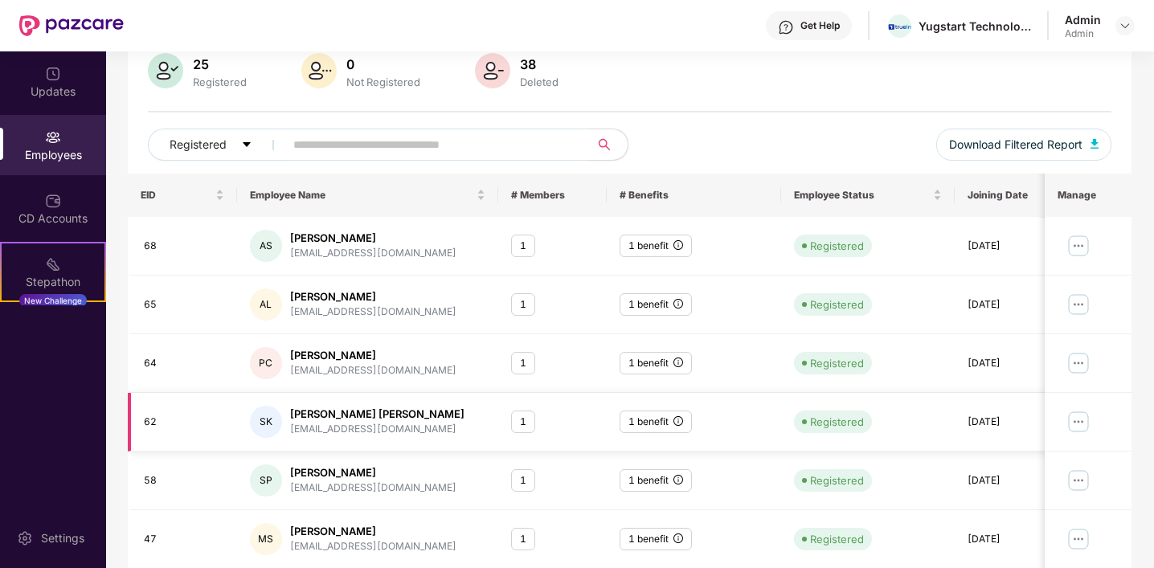
scroll to position [419, 0]
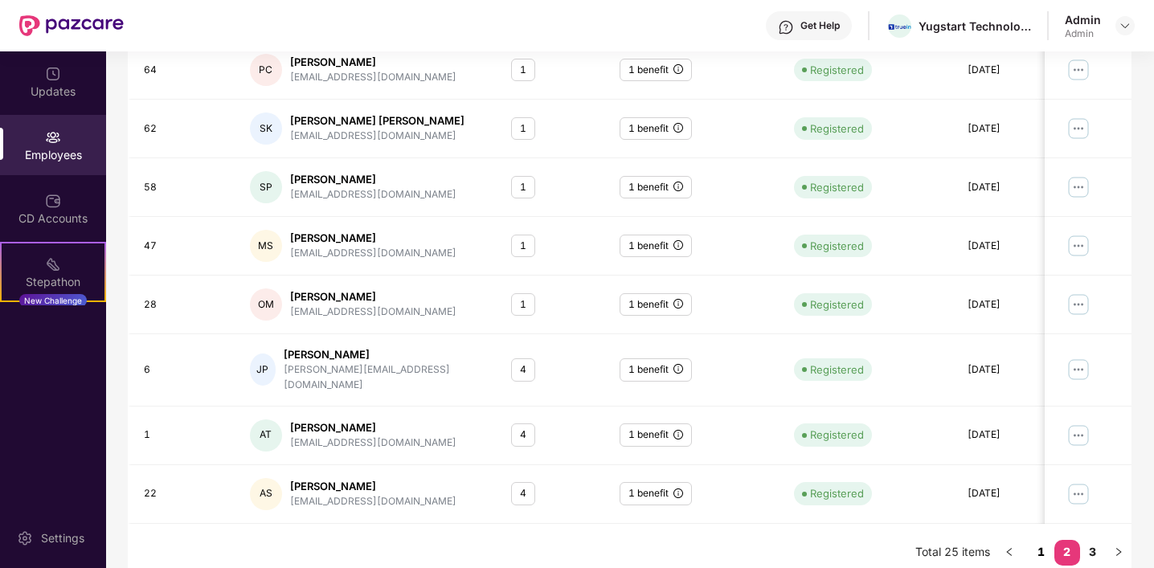
click at [1036, 540] on link "1" at bounding box center [1041, 552] width 26 height 24
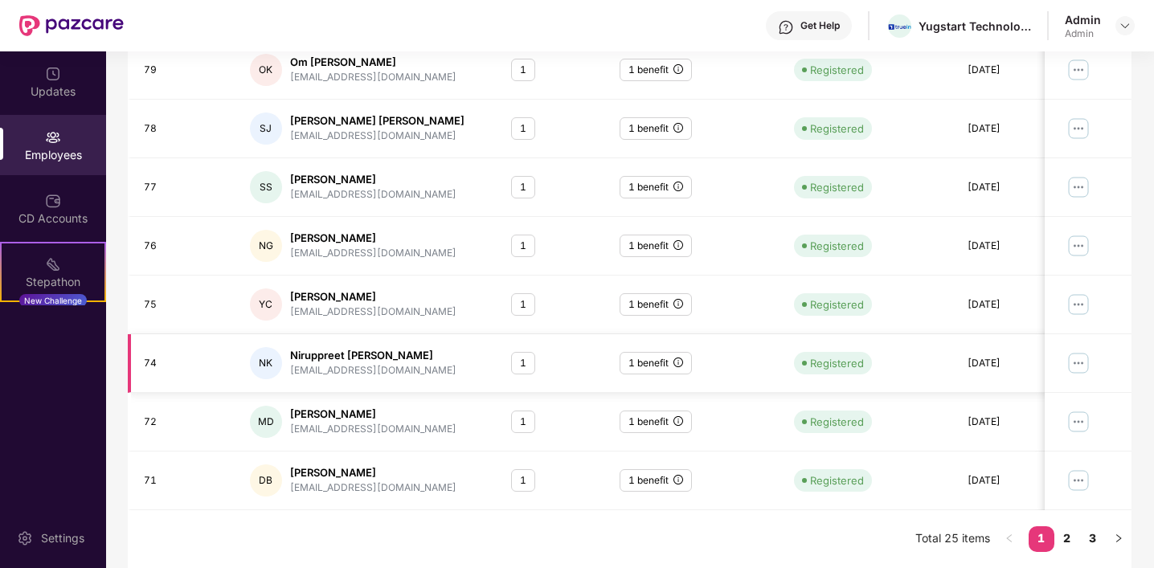
scroll to position [0, 0]
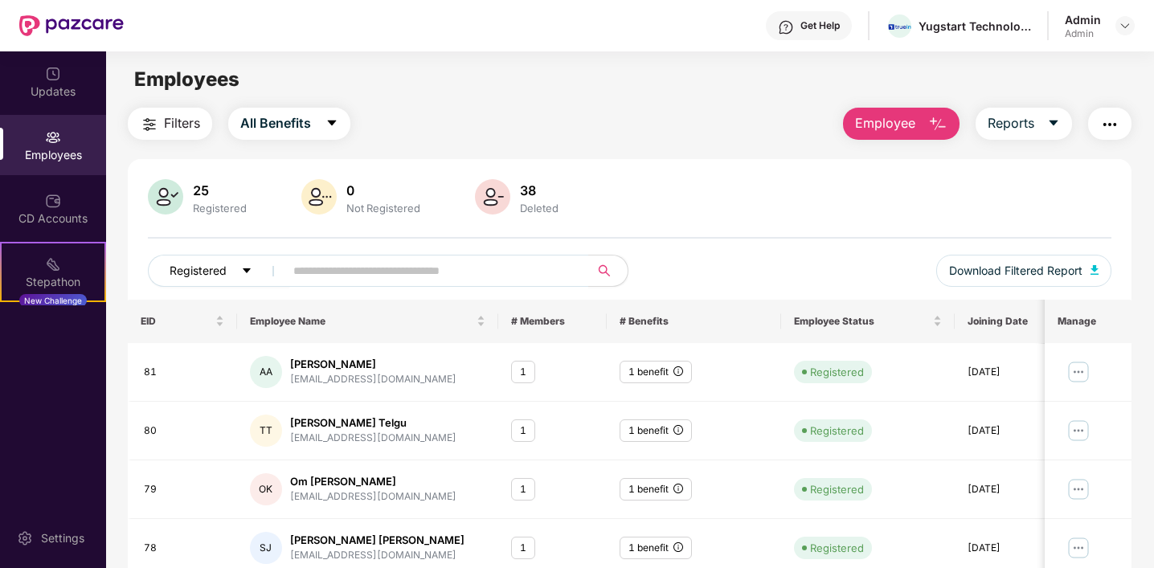
click at [194, 267] on span "Registered" at bounding box center [198, 271] width 57 height 18
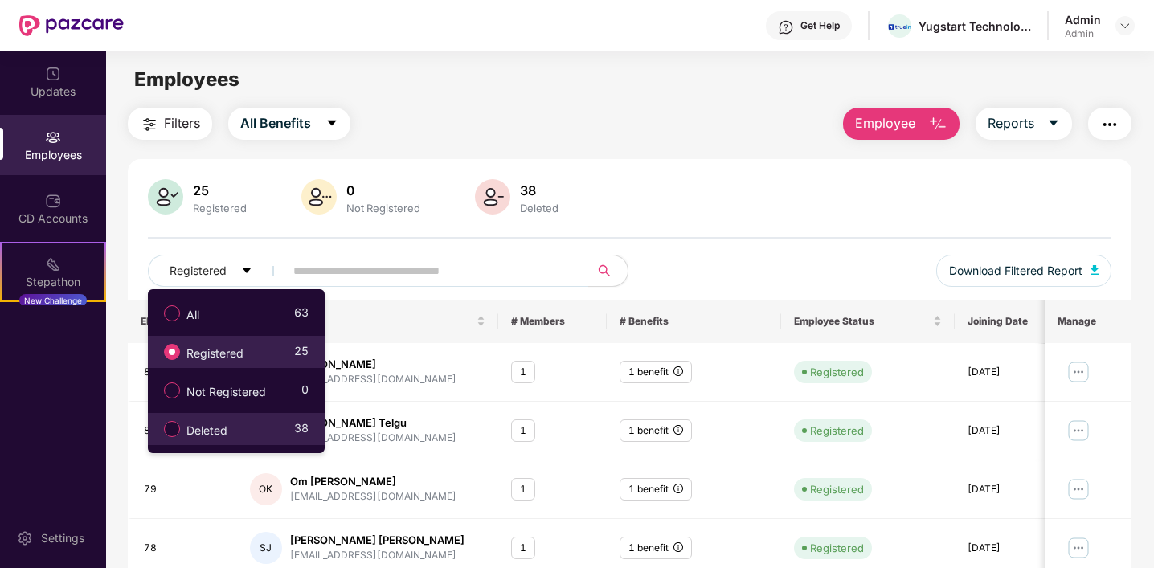
click at [207, 435] on span "Deleted" at bounding box center [207, 431] width 54 height 18
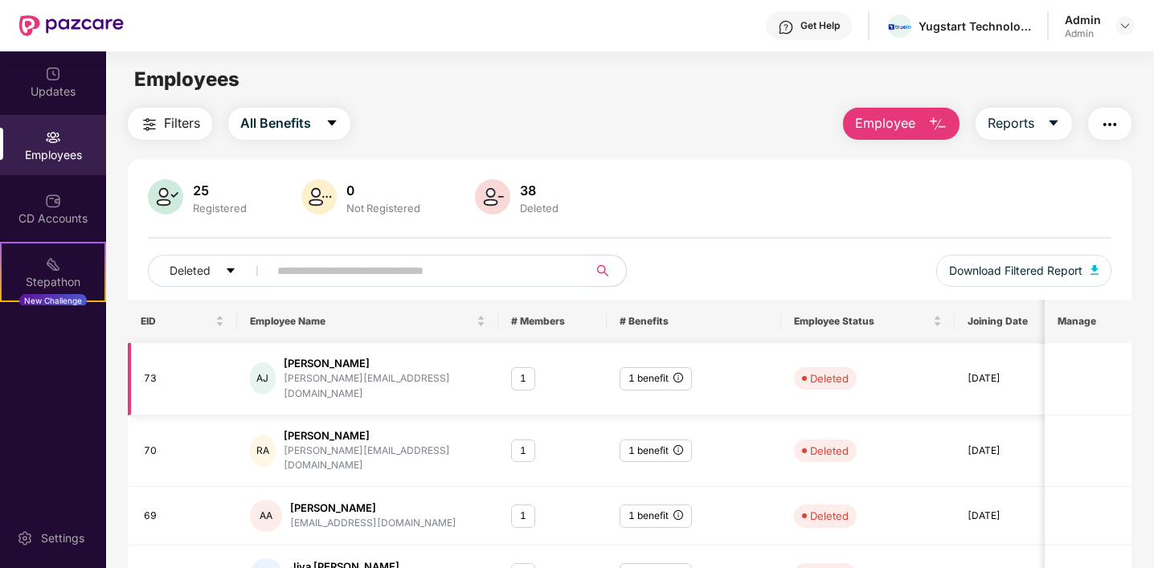
scroll to position [419, 0]
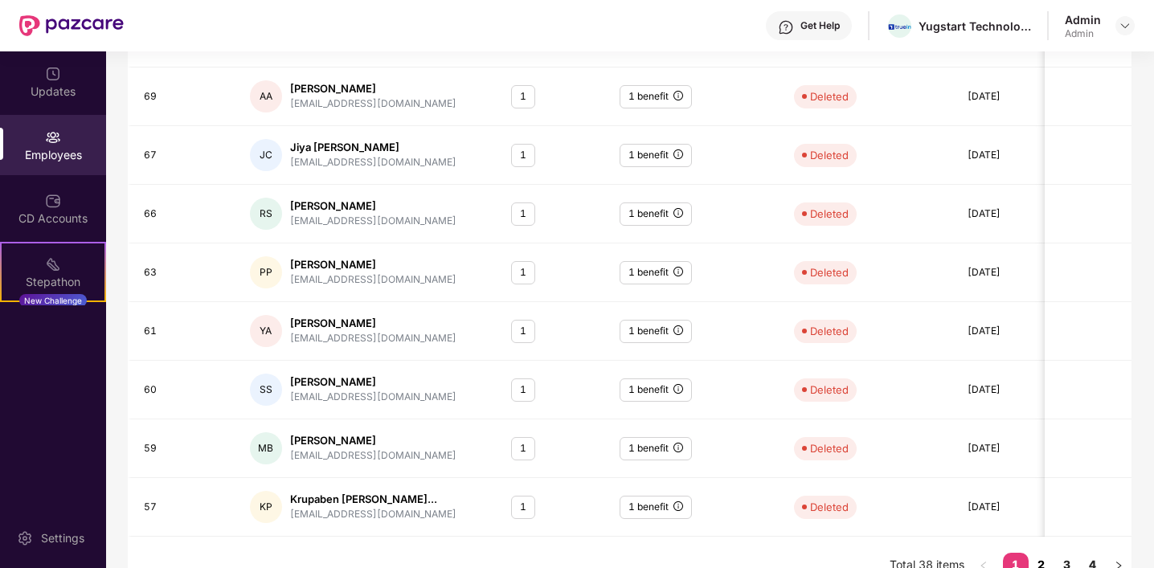
click at [1046, 553] on link "2" at bounding box center [1041, 565] width 26 height 24
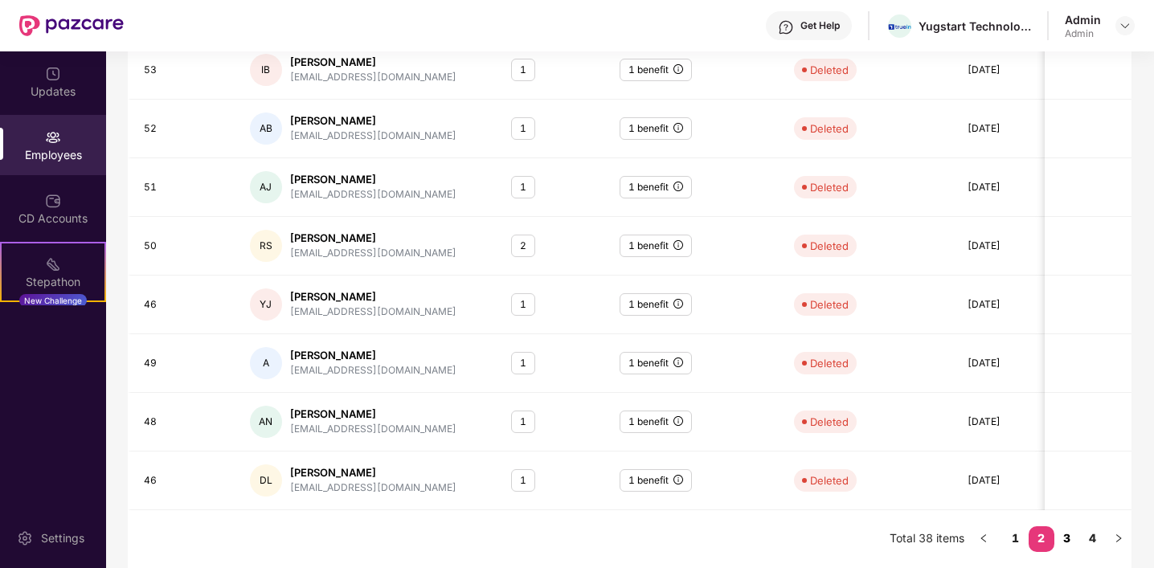
click at [1065, 538] on link "3" at bounding box center [1067, 538] width 26 height 24
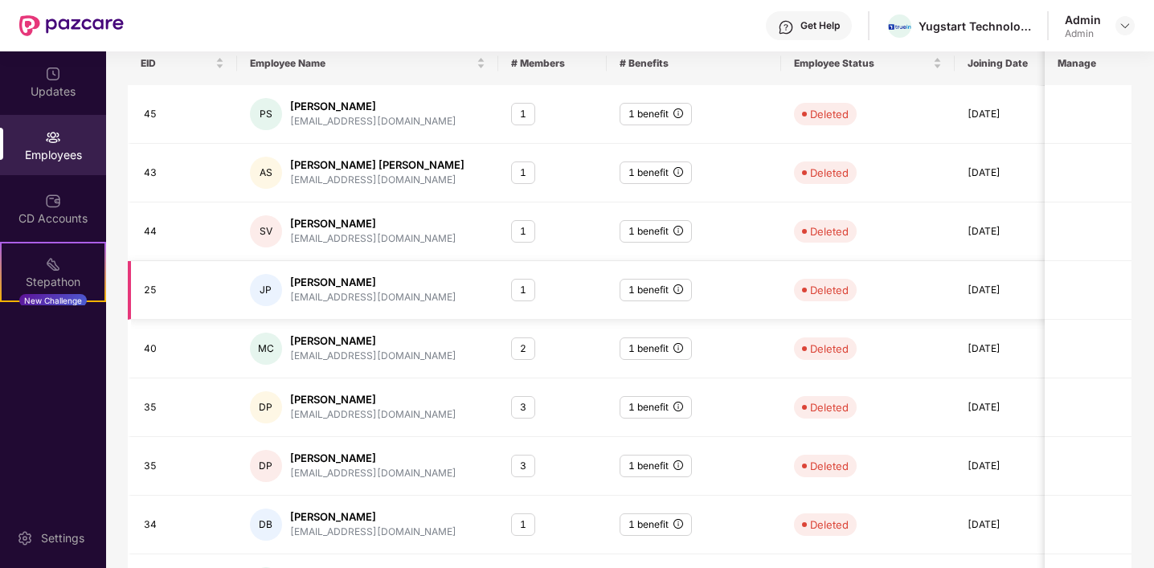
scroll to position [0, 0]
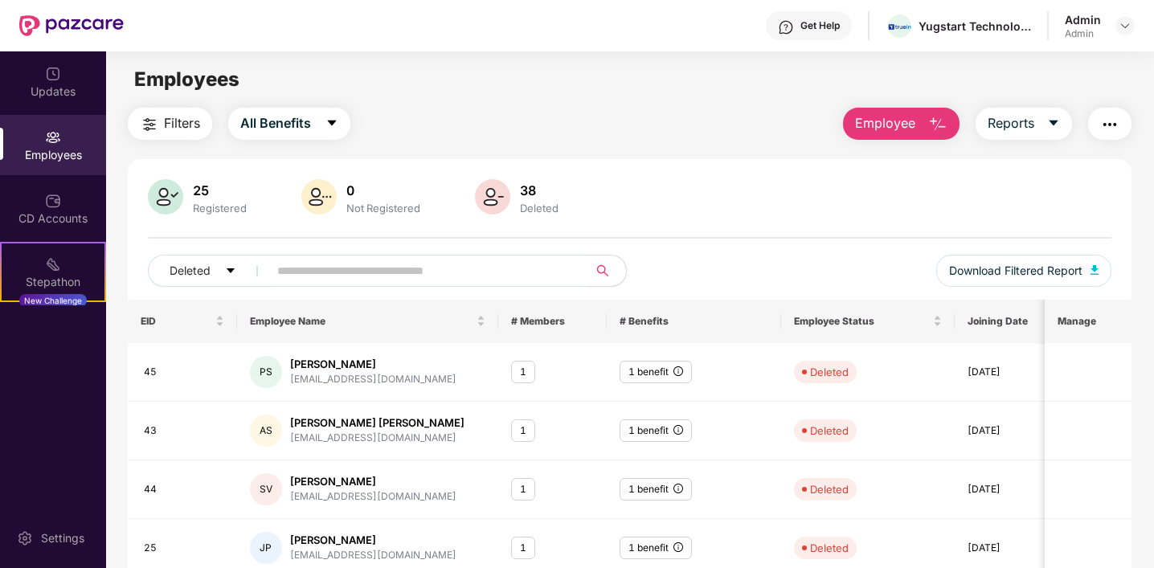
click at [168, 192] on img at bounding box center [165, 196] width 35 height 35
click at [1122, 36] on div "Admin Admin" at bounding box center [1100, 26] width 70 height 28
click at [1125, 18] on div at bounding box center [1124, 25] width 19 height 19
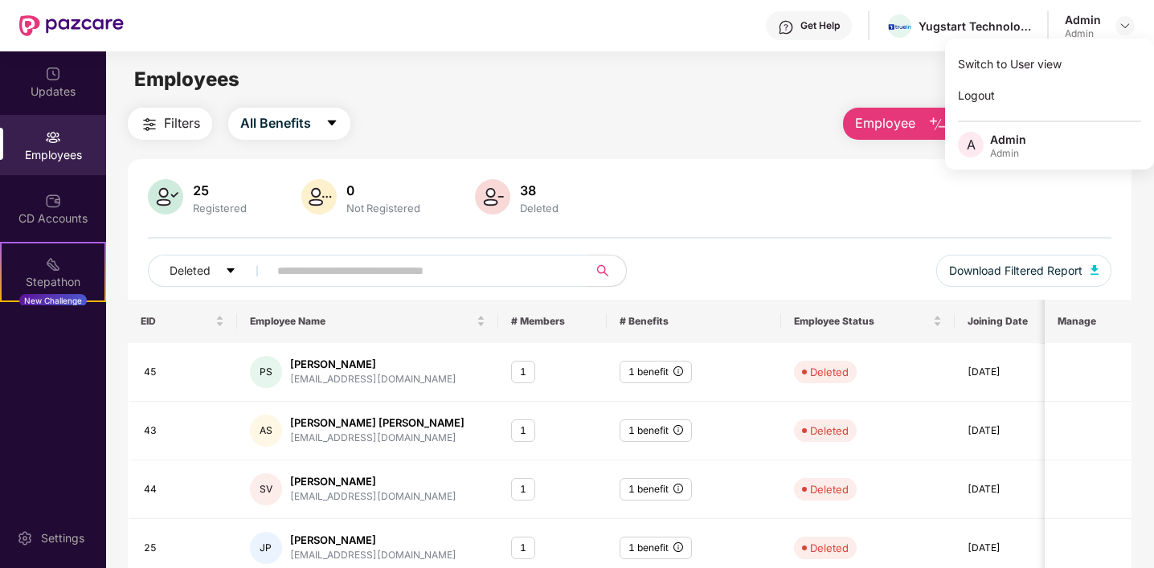
click at [578, 94] on main "Employees Filters All Benefits Employee Reports 25 Registered 0 Not Registered …" at bounding box center [629, 335] width 1047 height 568
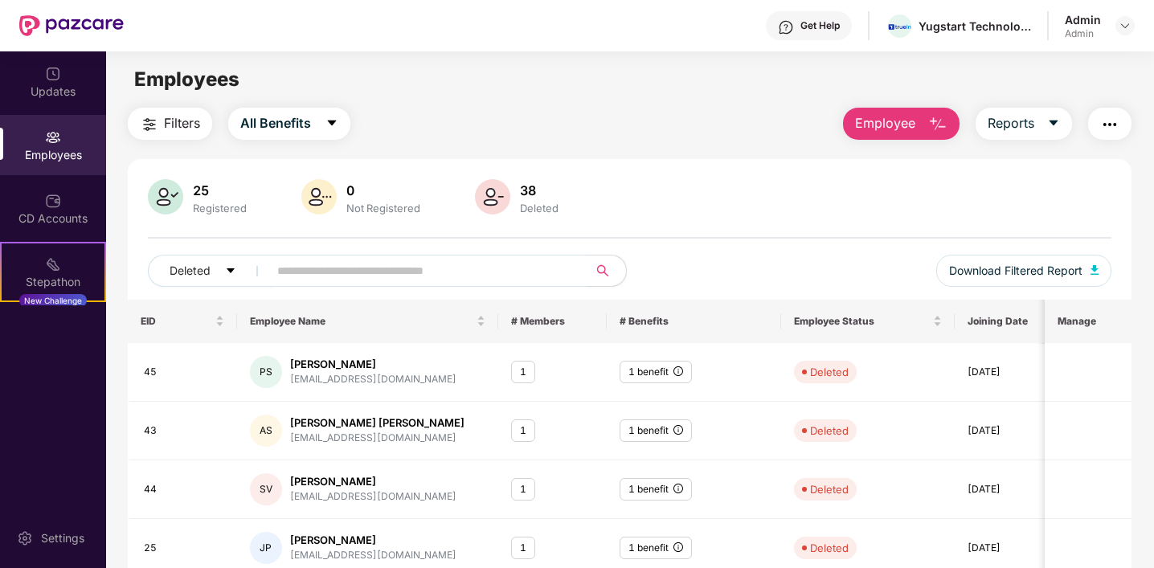
click at [748, 133] on div "Filters All Benefits Employee Reports" at bounding box center [630, 124] width 1004 height 32
click at [43, 542] on div "Settings" at bounding box center [62, 538] width 53 height 16
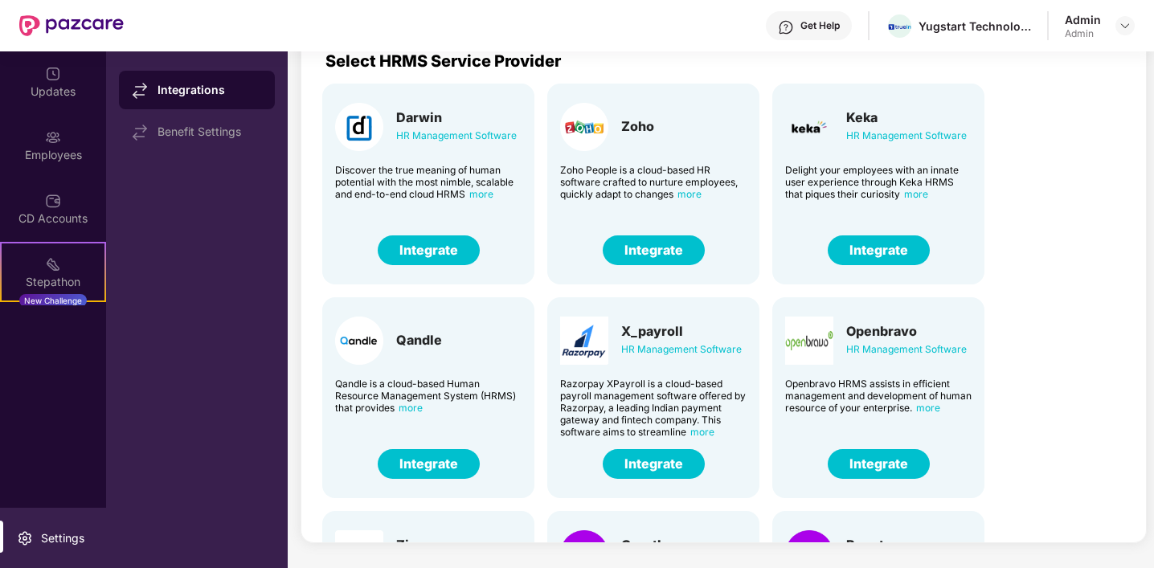
click at [206, 89] on div "Integrations" at bounding box center [209, 90] width 104 height 16
click at [215, 129] on div "Benefit Settings" at bounding box center [209, 131] width 104 height 13
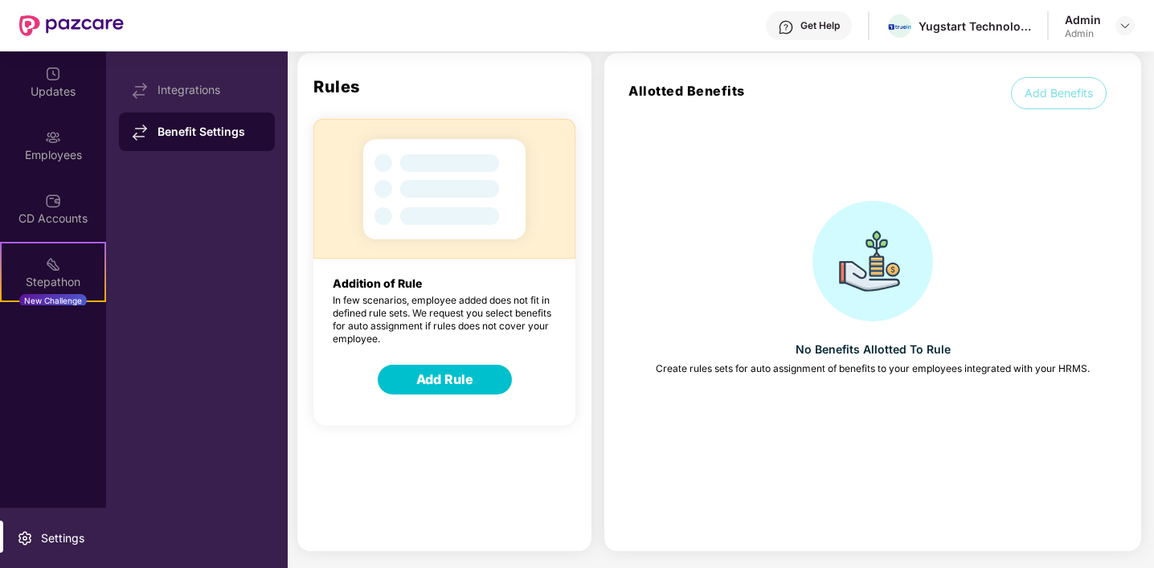
scroll to position [61, 0]
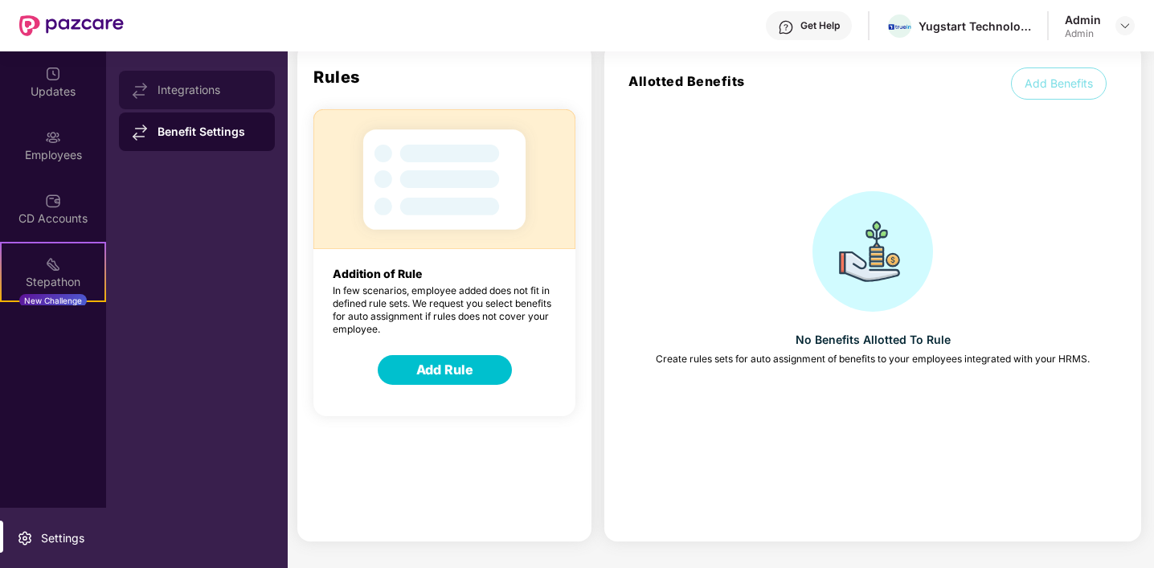
click at [195, 89] on div "Integrations" at bounding box center [209, 90] width 104 height 13
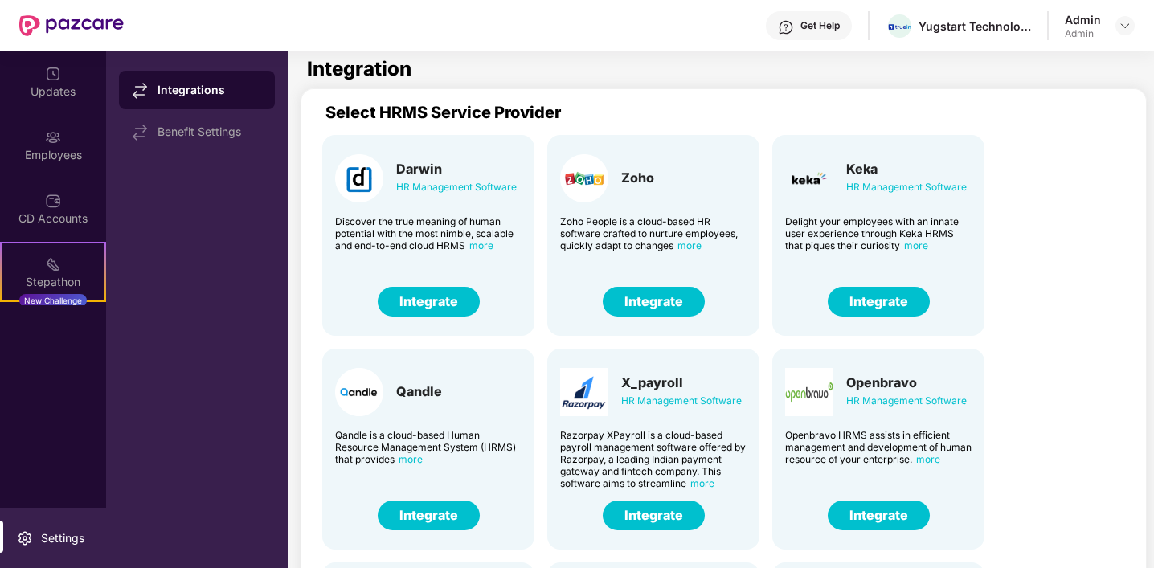
click at [1136, 28] on header "Get Help Yugstart Technologies Private Limited Admin Admin" at bounding box center [577, 25] width 1154 height 51
click at [1122, 26] on img at bounding box center [1124, 25] width 13 height 13
click at [1013, 148] on div "Admin" at bounding box center [1008, 153] width 36 height 13
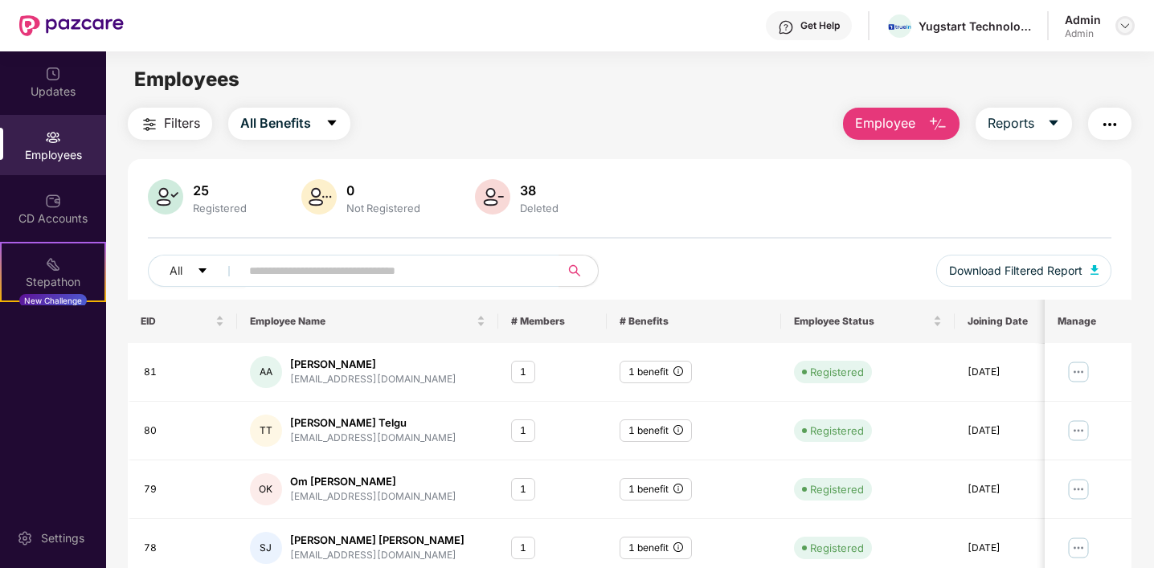
click at [1117, 27] on div at bounding box center [1124, 25] width 19 height 19
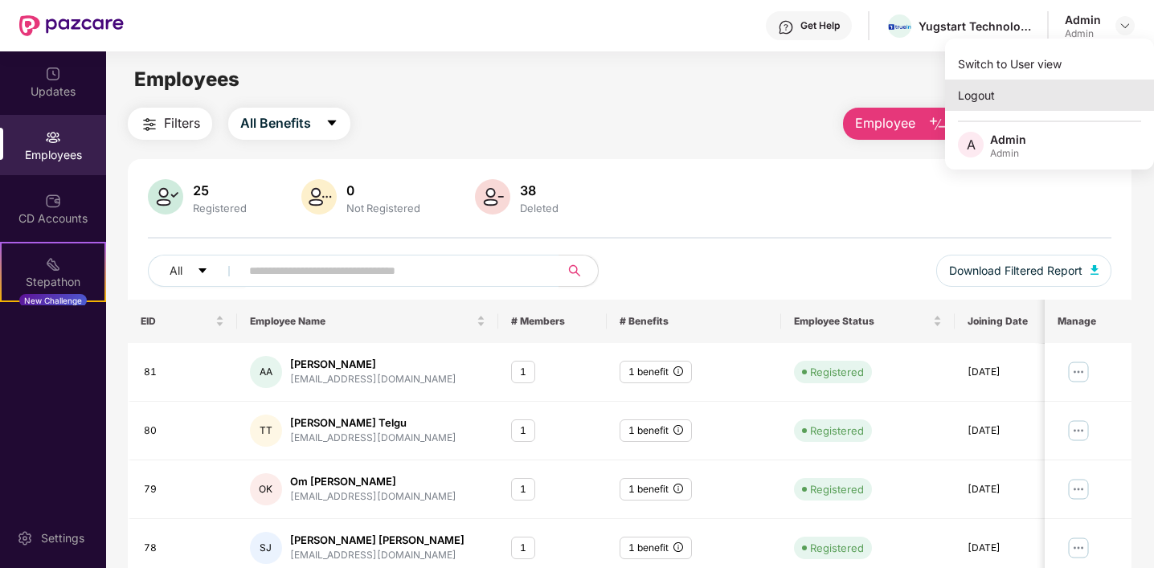
click at [995, 101] on div "Logout" at bounding box center [1049, 95] width 209 height 31
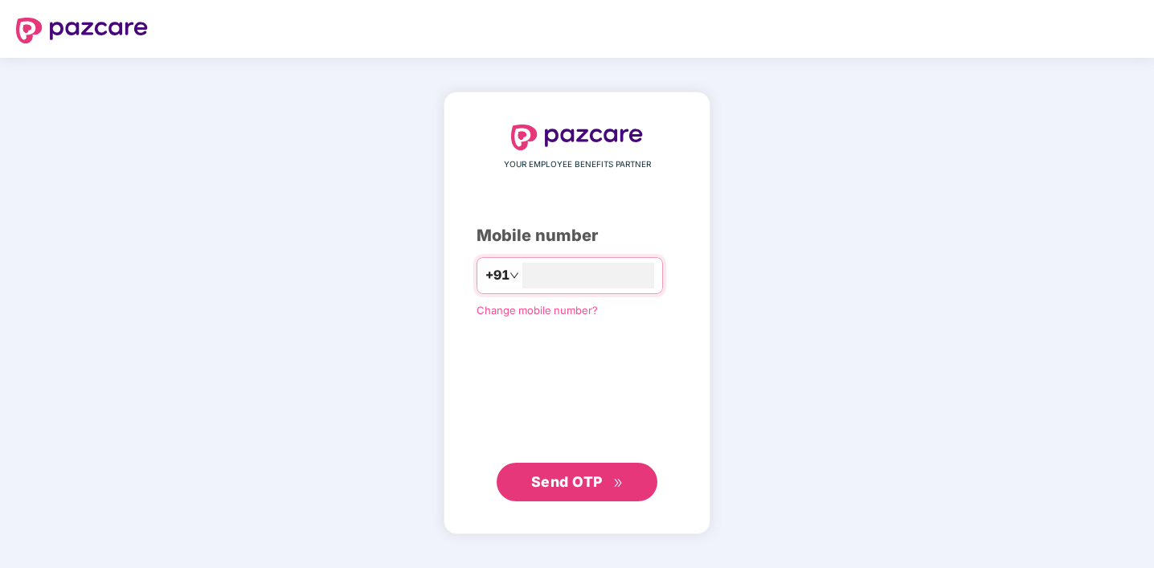
click at [545, 313] on span "Change mobile number?" at bounding box center [536, 310] width 121 height 13
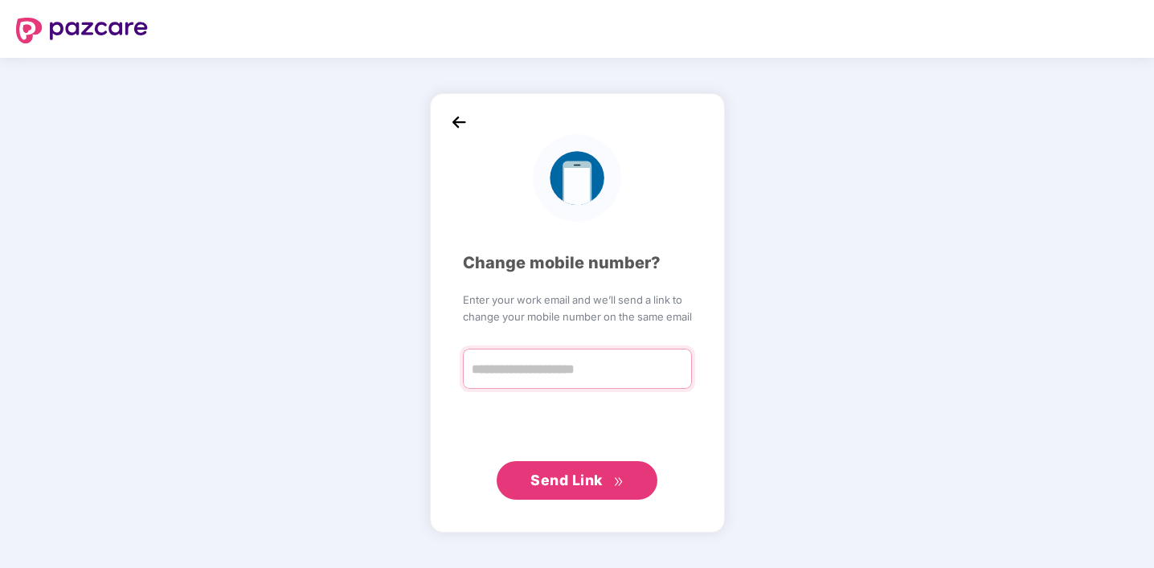
click at [521, 376] on input "text" at bounding box center [577, 369] width 229 height 40
type input "*"
click at [457, 121] on img at bounding box center [459, 123] width 24 height 24
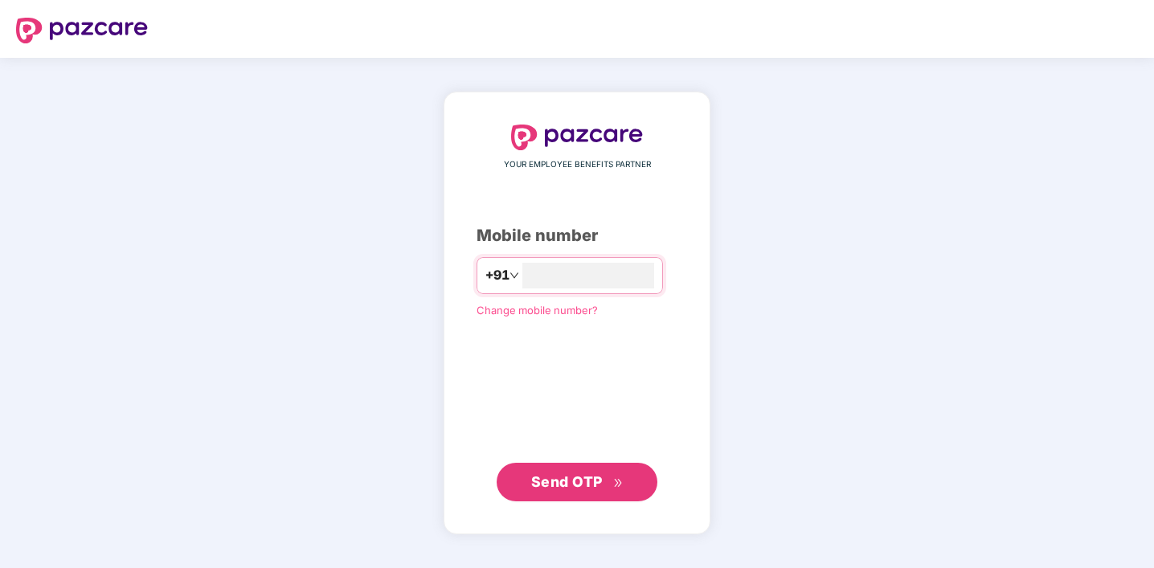
type input "**********"
click at [558, 484] on span "Send OTP" at bounding box center [567, 481] width 72 height 17
